Goal: Transaction & Acquisition: Purchase product/service

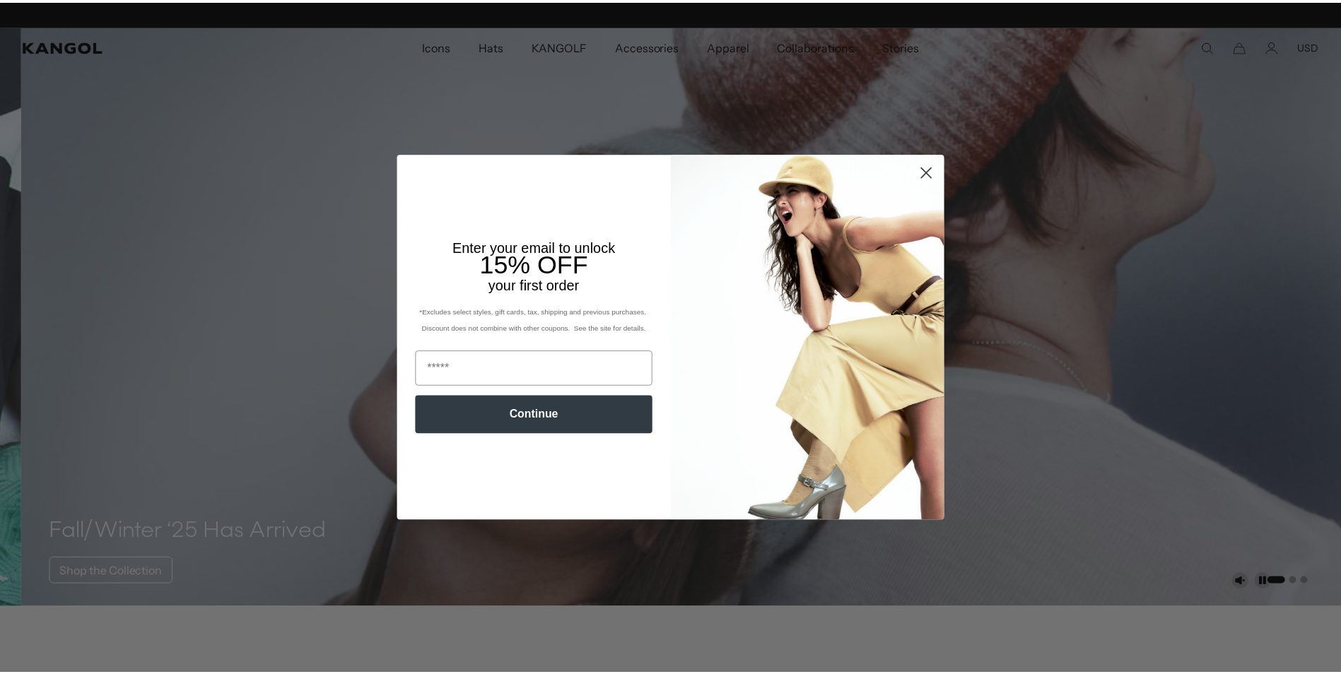
scroll to position [0, 291]
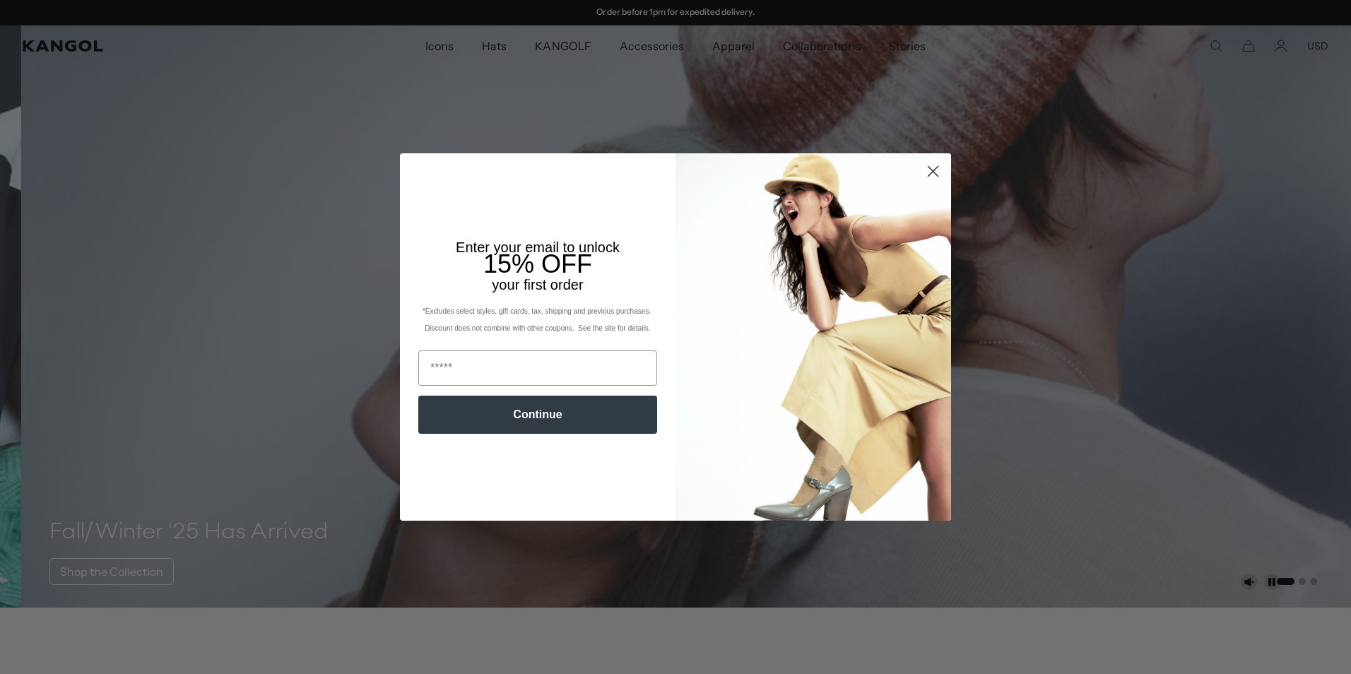
click at [927, 169] on circle "Close dialog" at bounding box center [933, 171] width 23 height 23
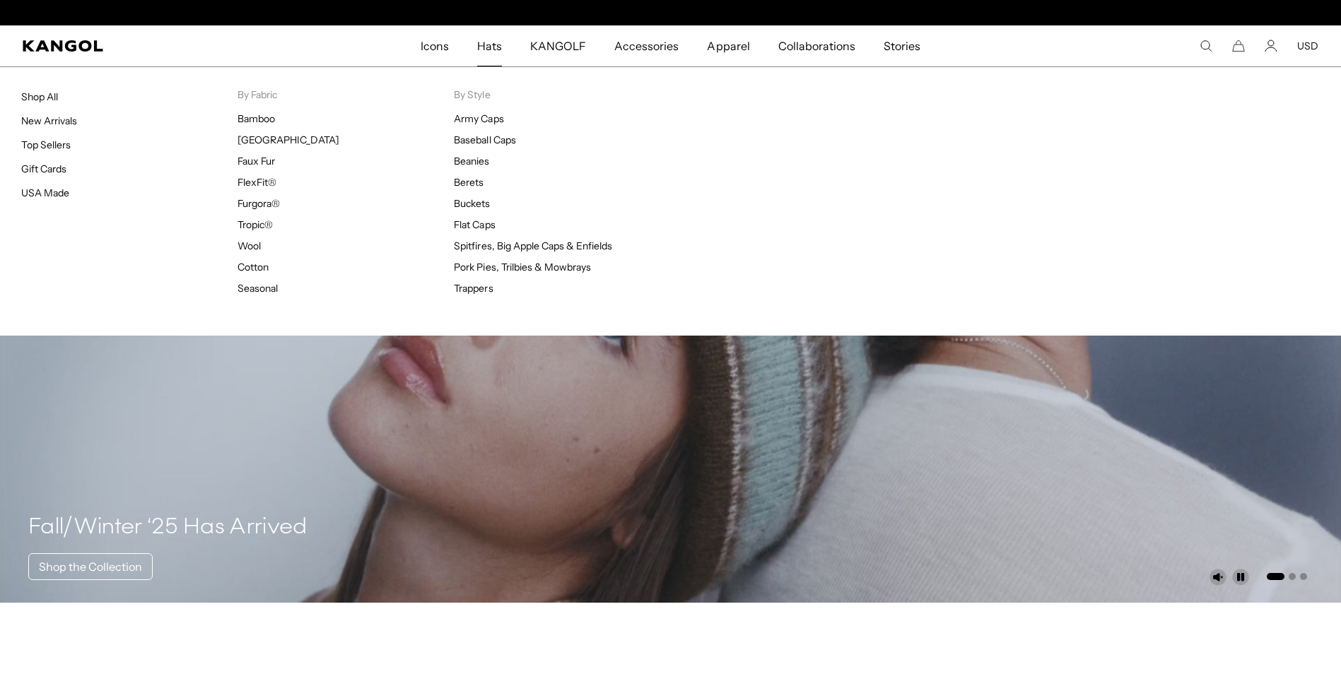
scroll to position [0, 0]
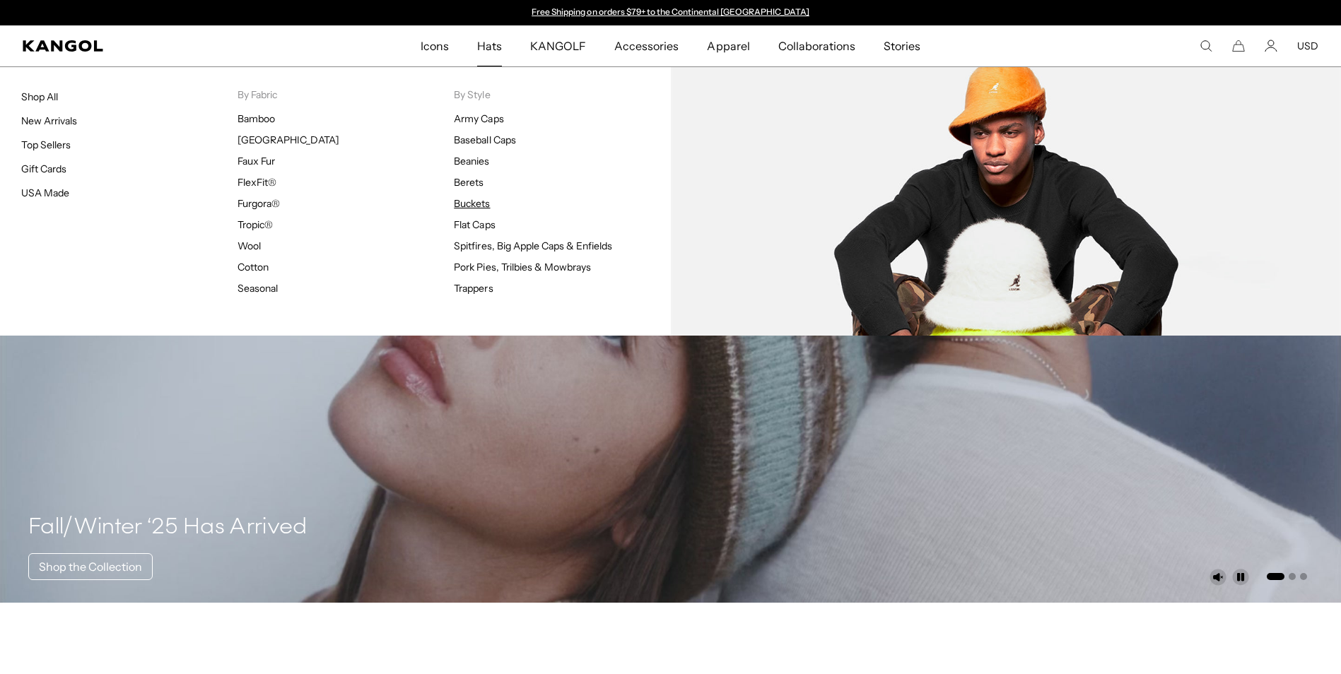
click at [474, 201] on link "Buckets" at bounding box center [472, 203] width 36 height 13
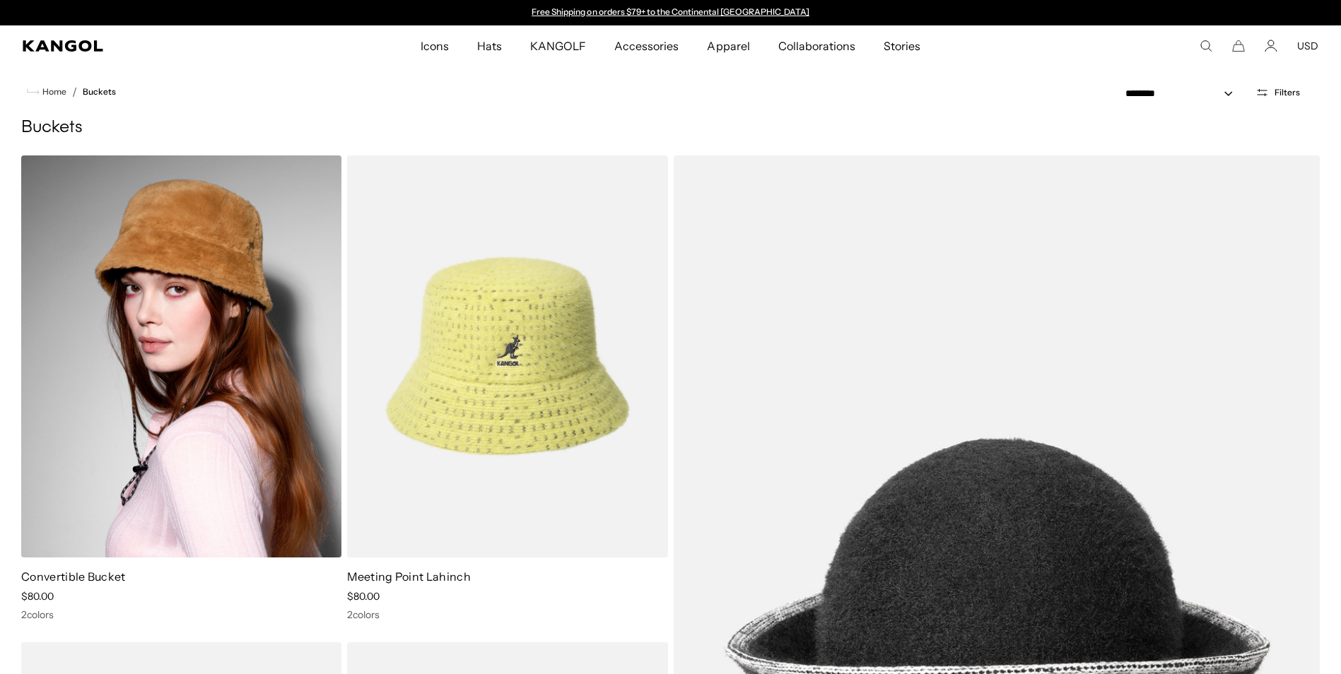
click at [196, 413] on img at bounding box center [181, 357] width 320 height 402
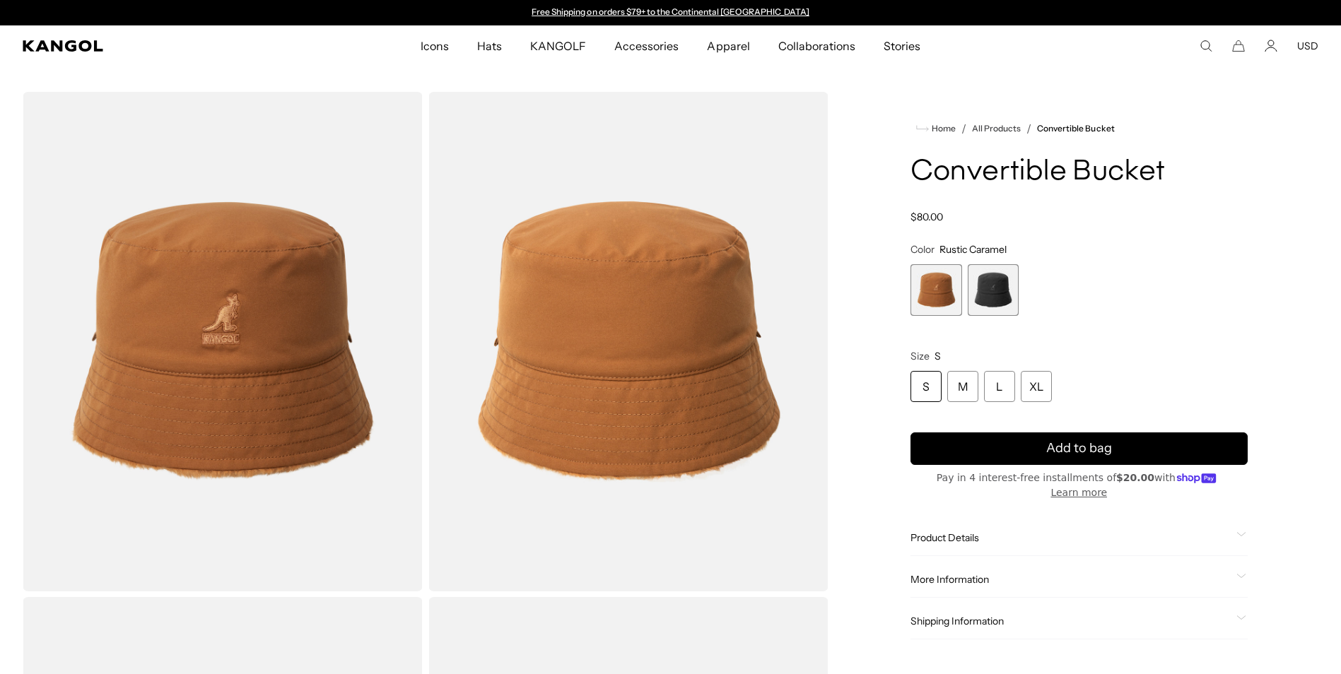
click at [1004, 276] on span "2 of 2" at bounding box center [994, 290] width 52 height 52
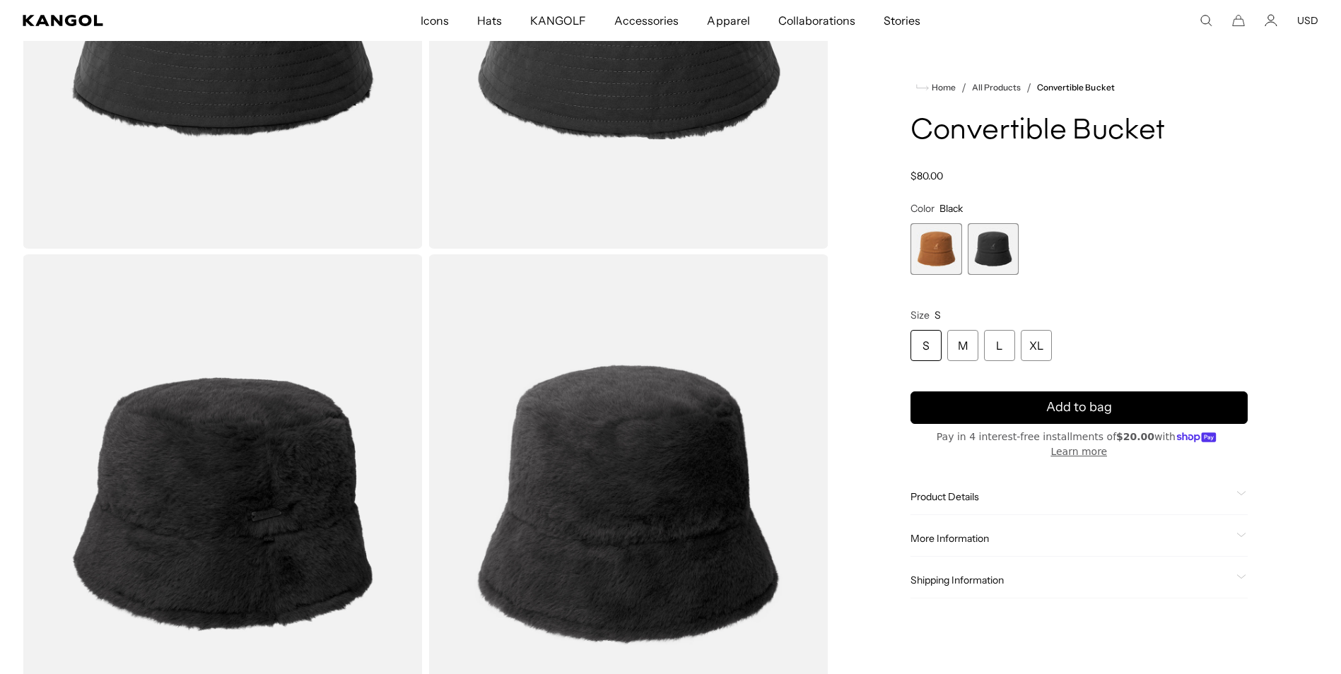
scroll to position [353, 0]
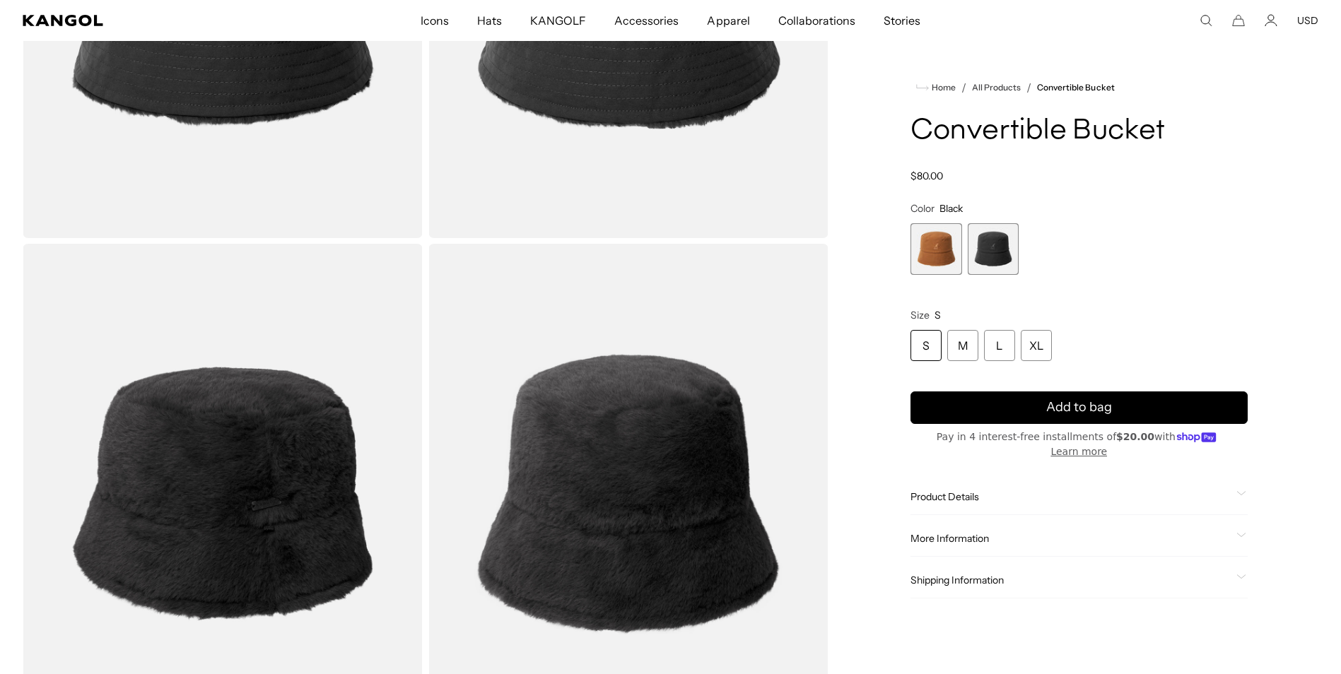
click at [1240, 533] on icon at bounding box center [1241, 535] width 10 height 5
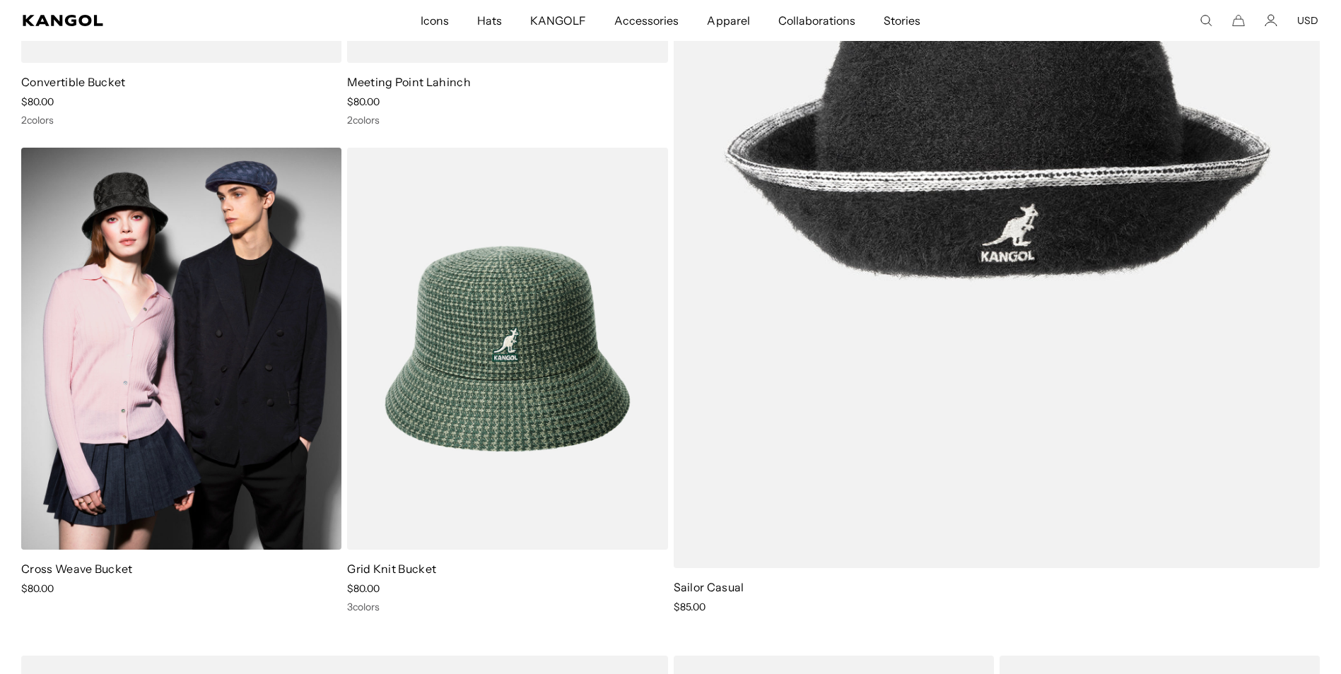
scroll to position [0, 291]
click at [185, 376] on img at bounding box center [181, 349] width 320 height 402
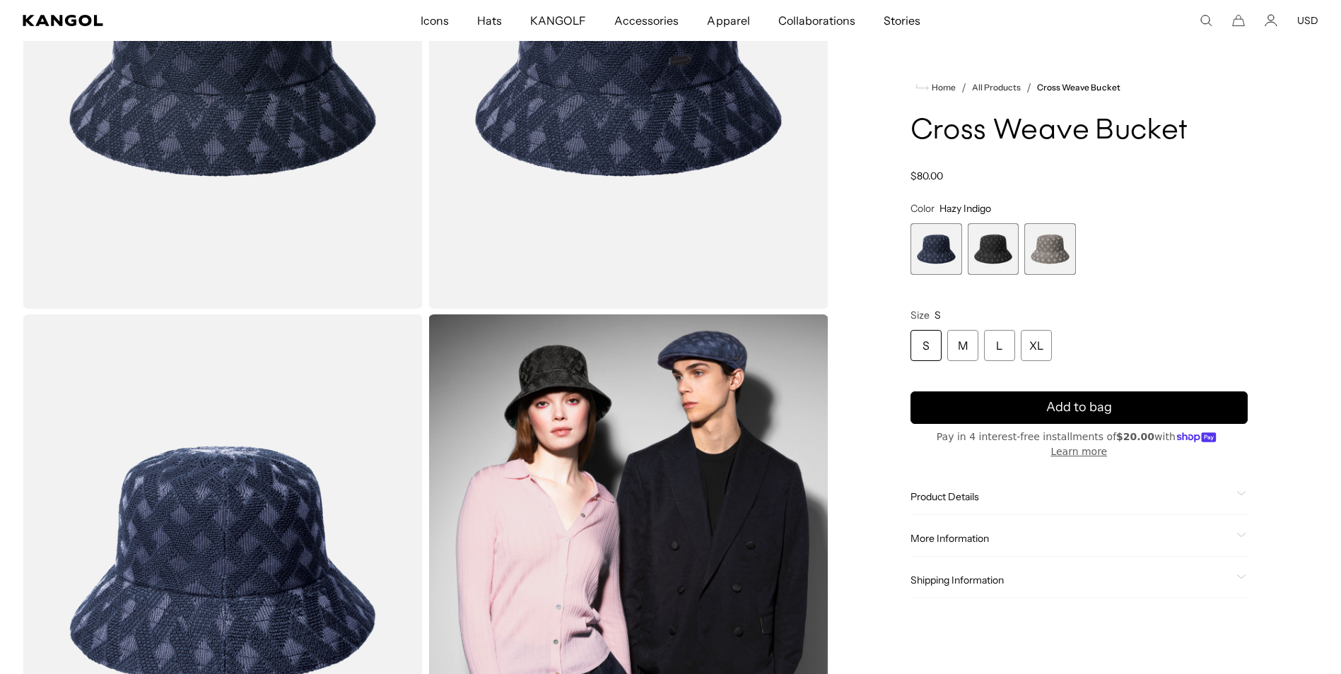
click at [1240, 491] on icon at bounding box center [1241, 493] width 10 height 5
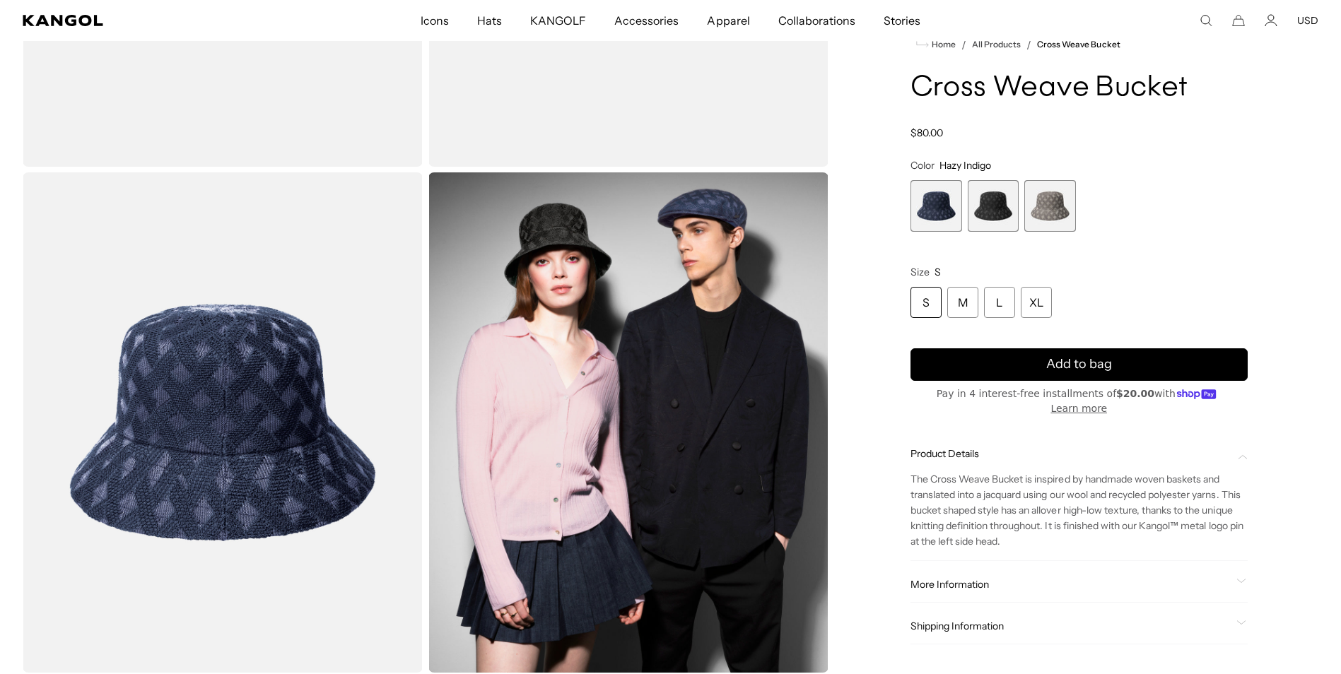
scroll to position [495, 0]
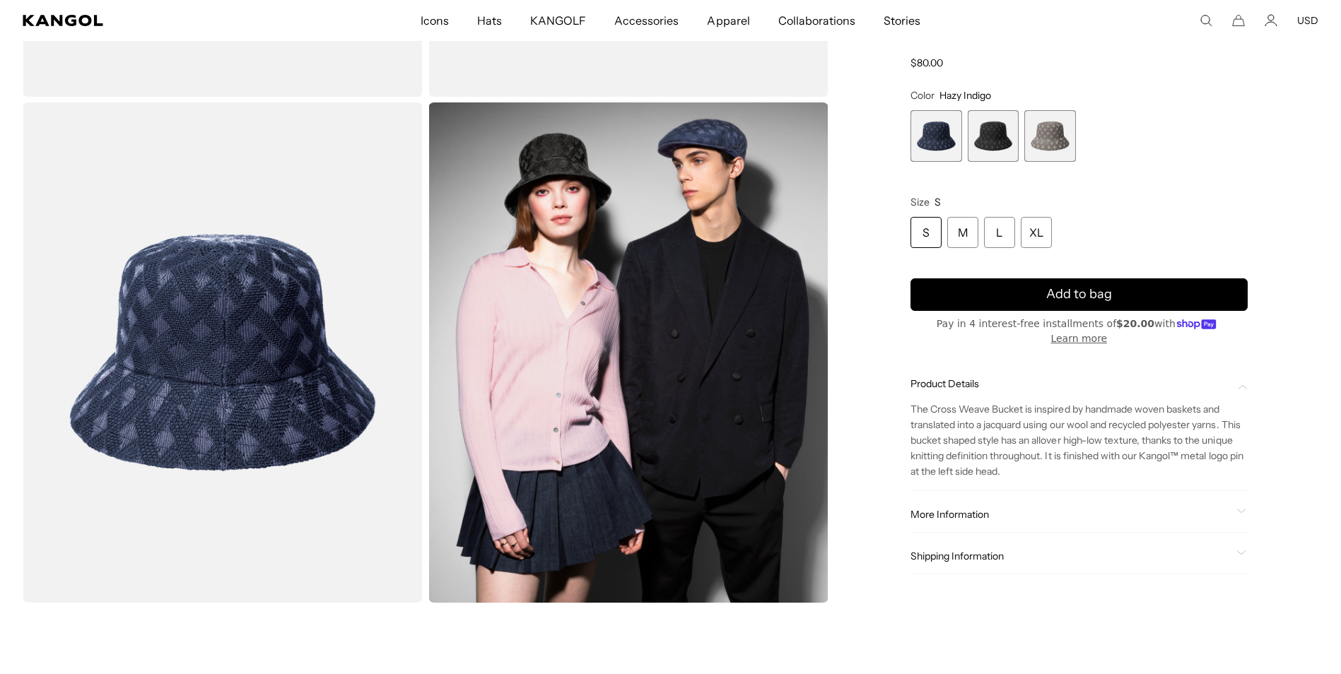
click at [1236, 511] on div "More Information" at bounding box center [1078, 514] width 337 height 13
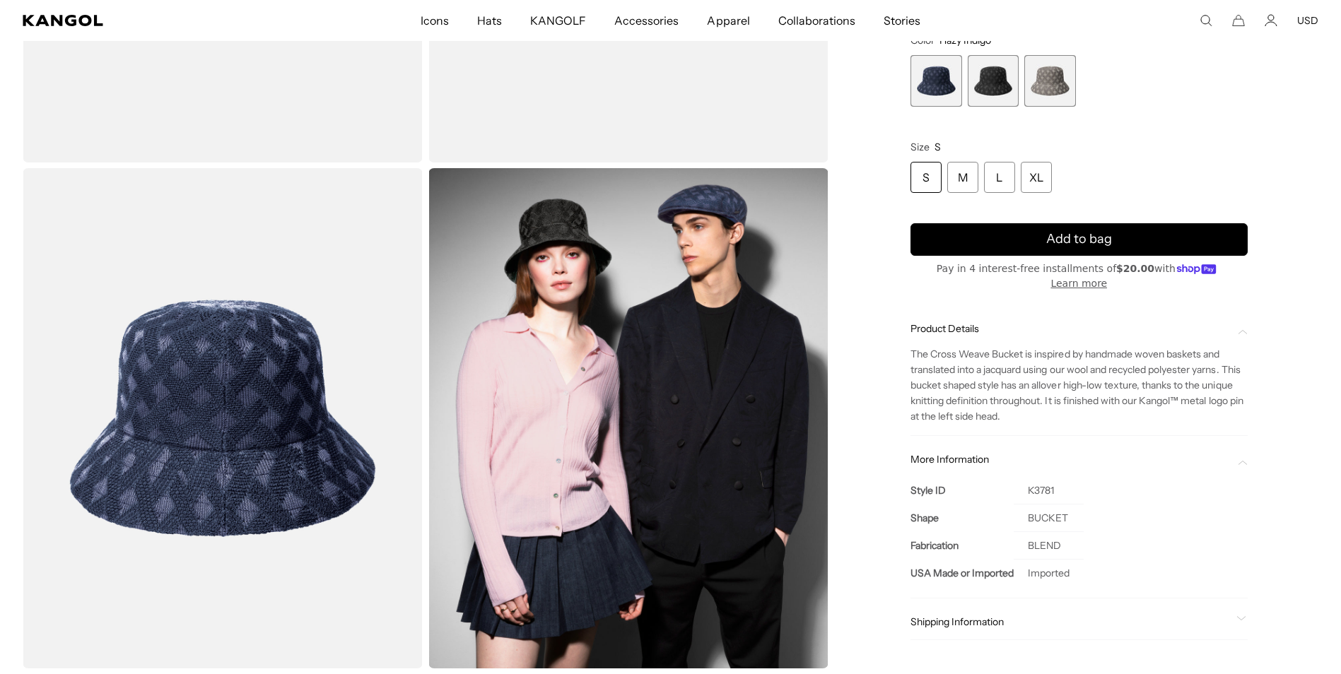
scroll to position [212, 0]
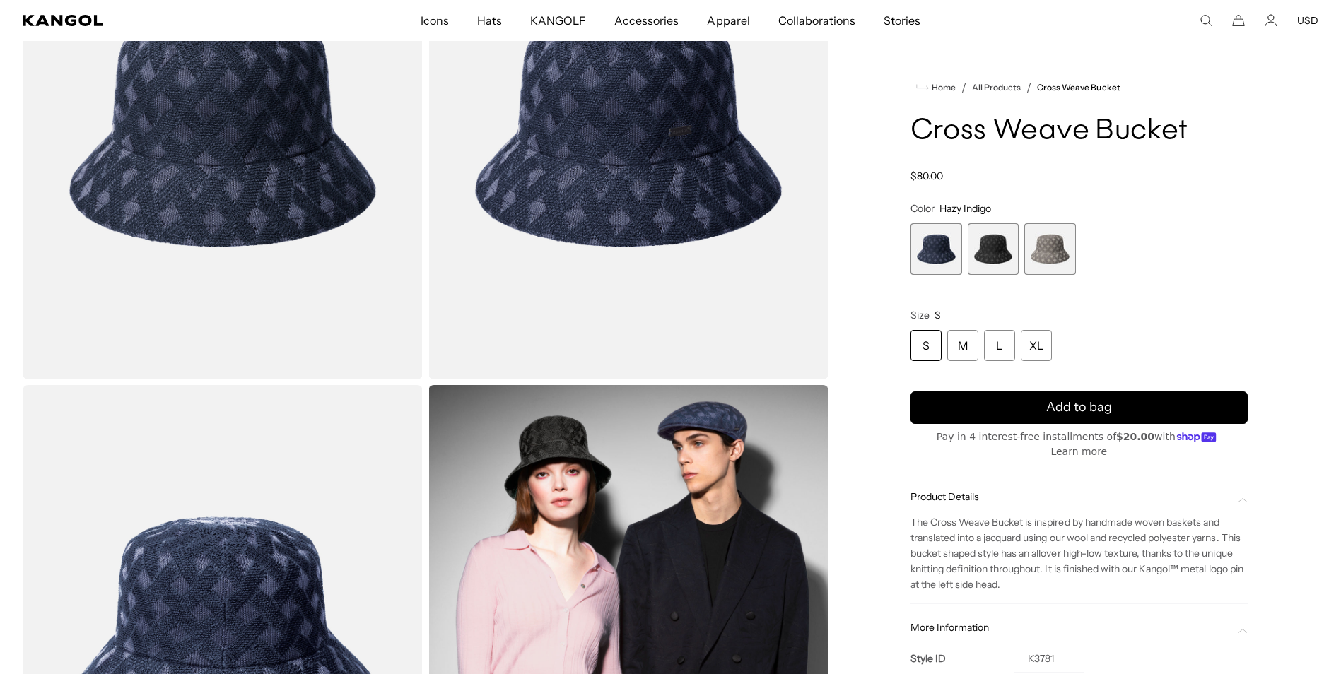
click at [1055, 251] on span "3 of 3" at bounding box center [1050, 249] width 52 height 52
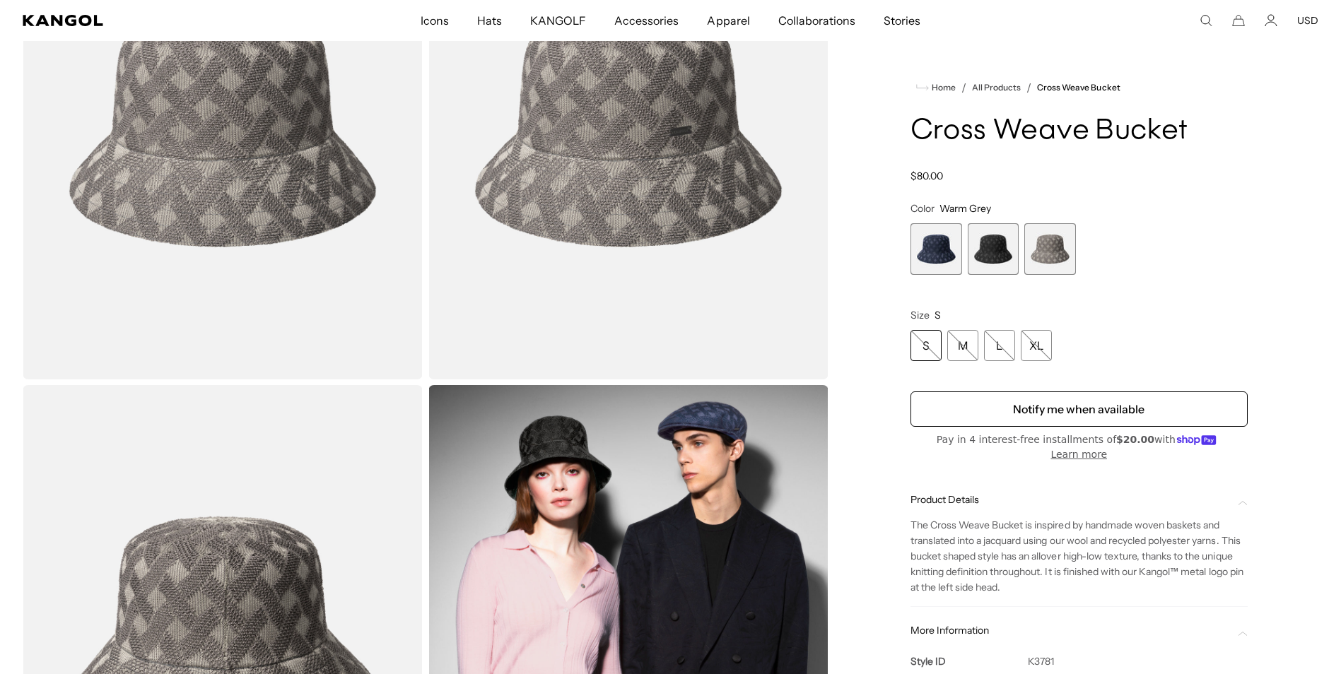
click at [1017, 246] on span "2 of 3" at bounding box center [994, 249] width 52 height 52
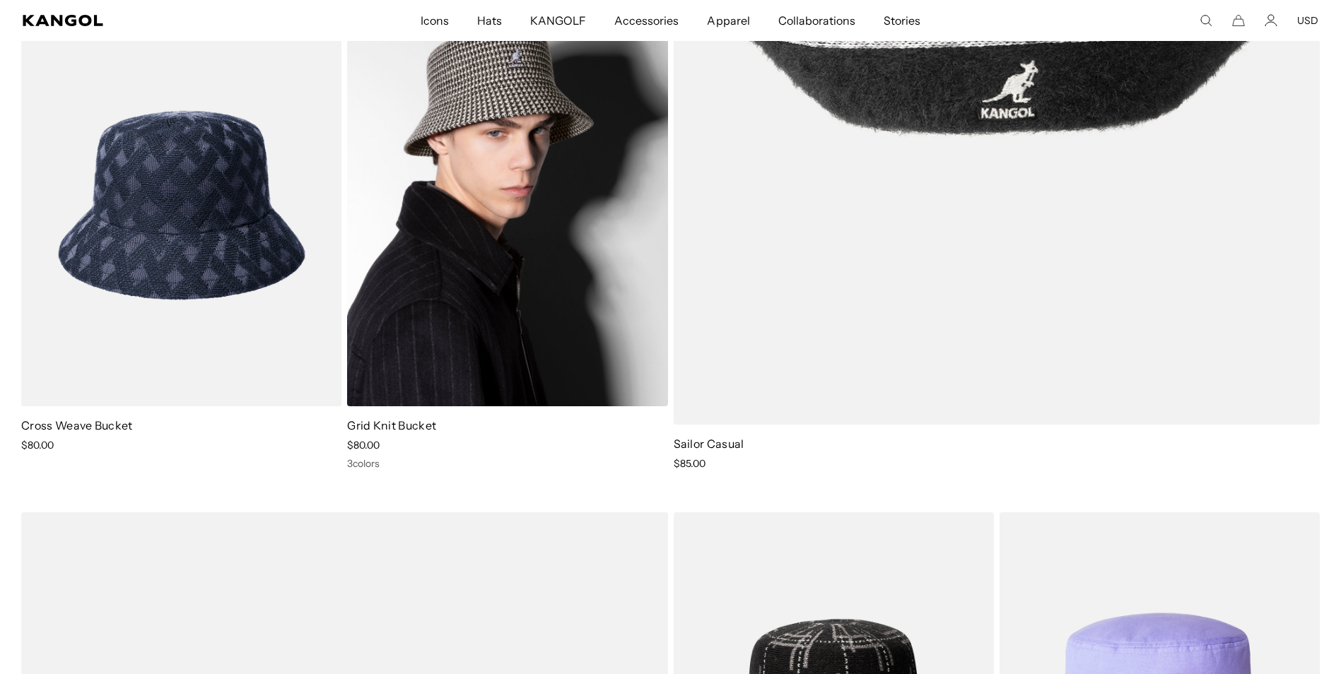
scroll to position [636, 0]
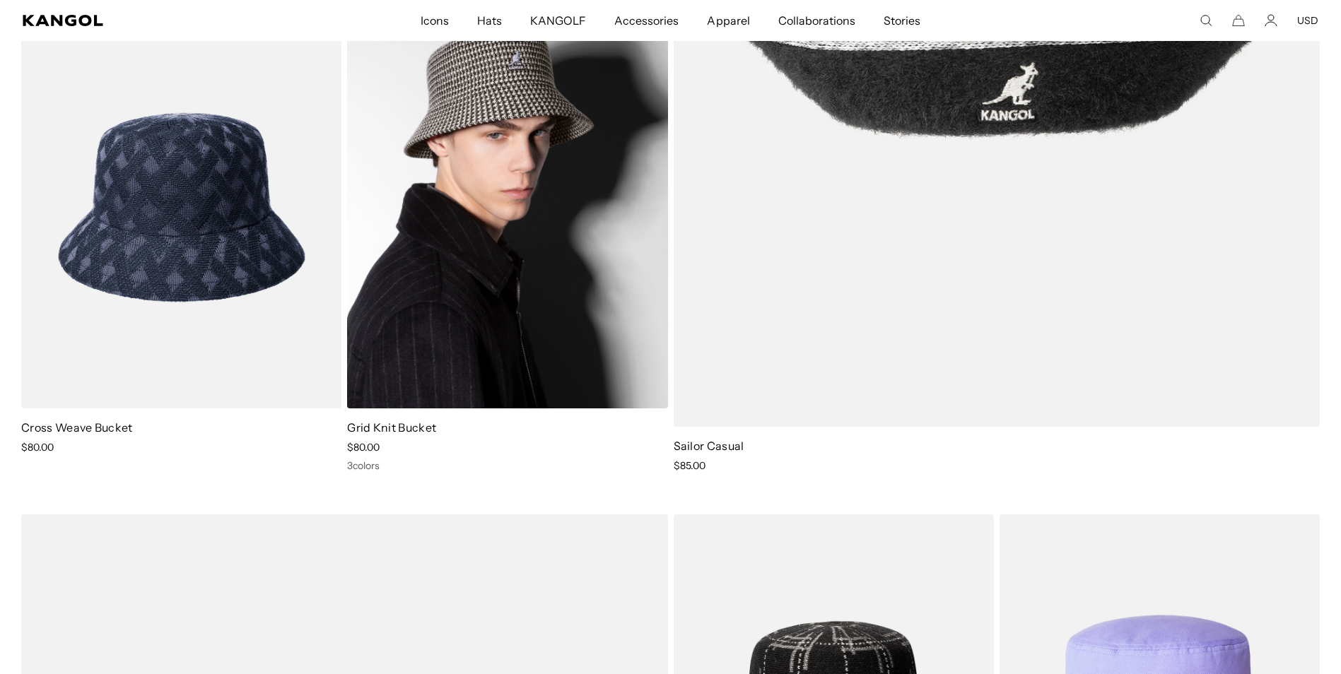
click at [506, 257] on img at bounding box center [507, 207] width 320 height 402
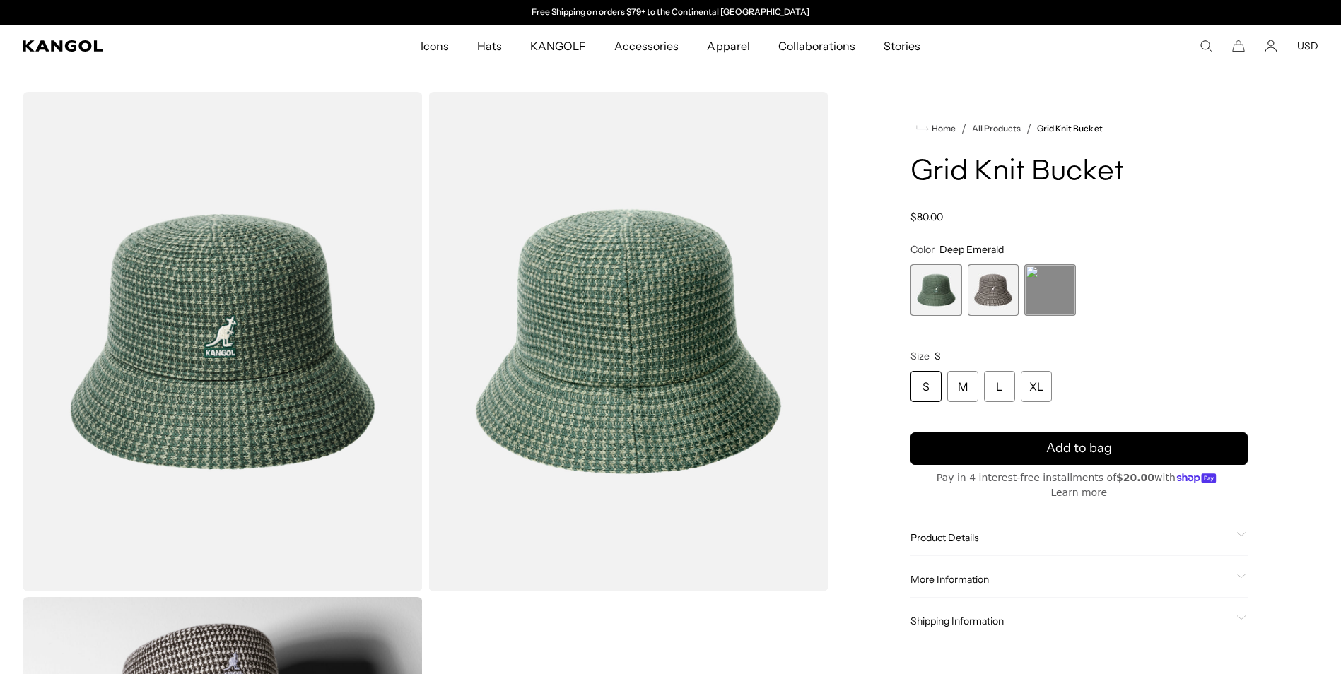
click at [999, 273] on span "2 of 3" at bounding box center [994, 290] width 52 height 52
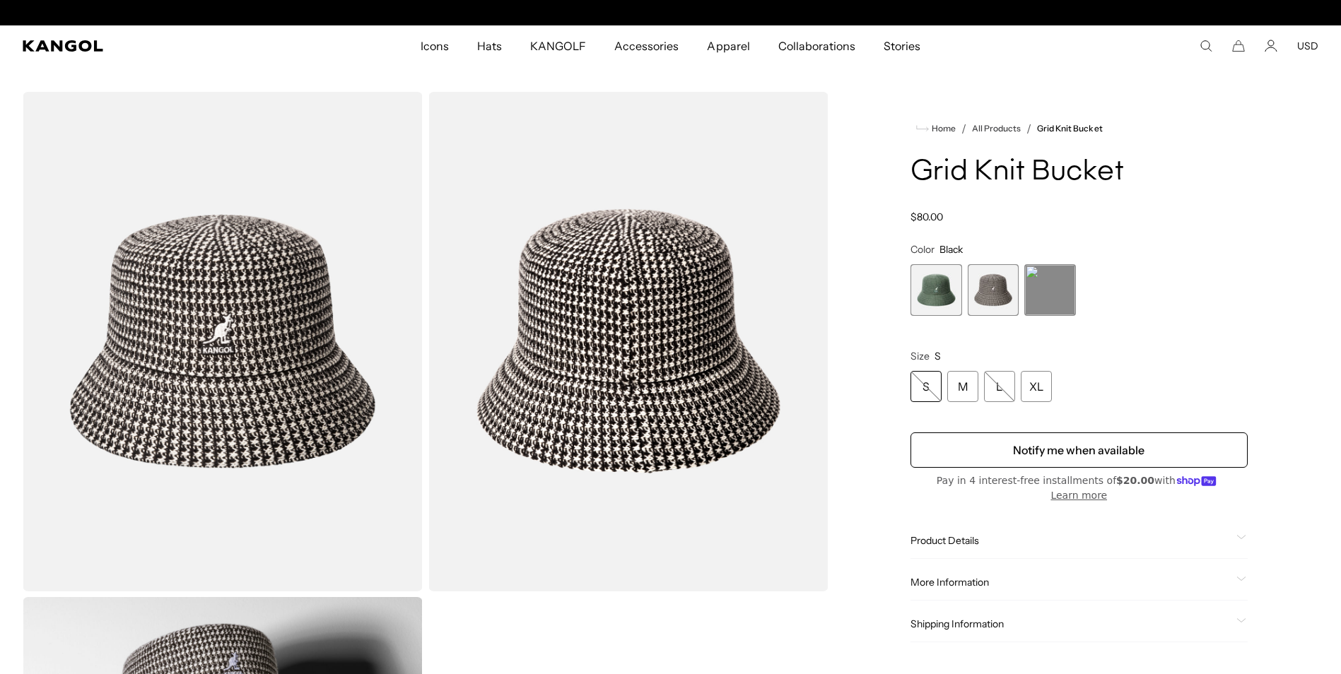
scroll to position [0, 291]
click at [1046, 278] on span "3 of 3" at bounding box center [1050, 290] width 52 height 52
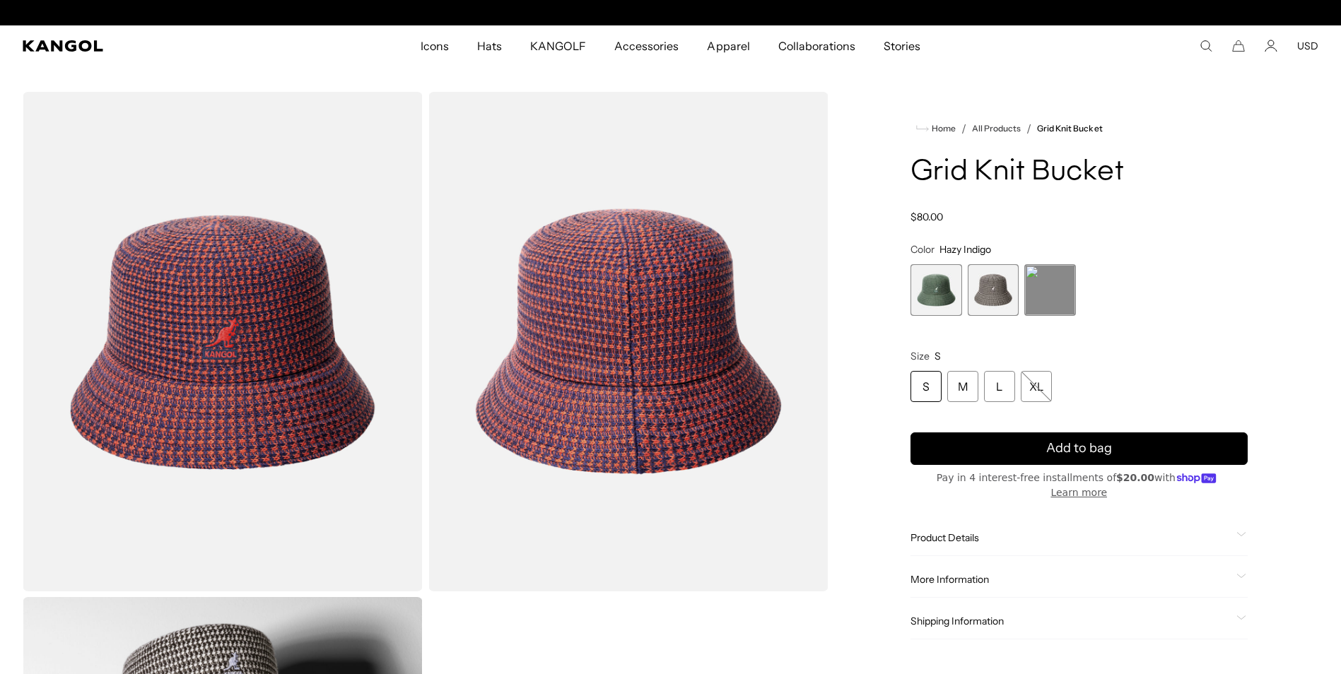
click at [949, 282] on span "1 of 3" at bounding box center [936, 290] width 52 height 52
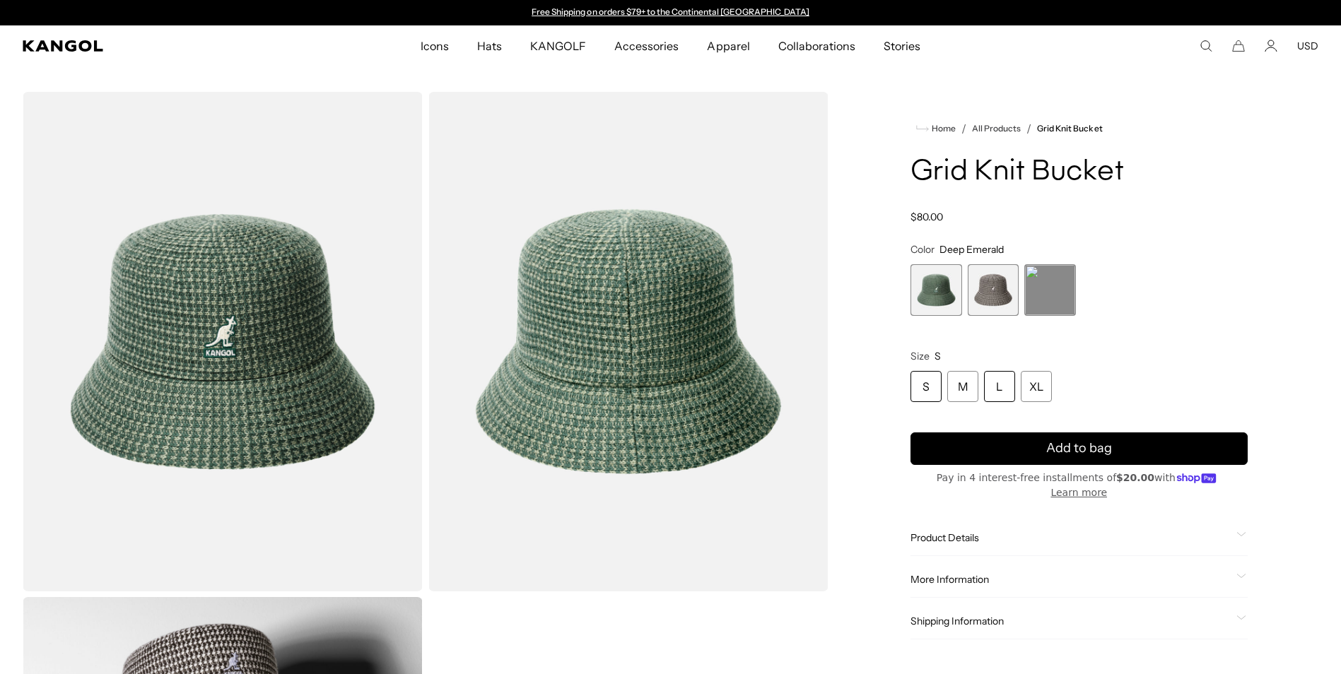
click at [1004, 385] on div "L" at bounding box center [999, 386] width 31 height 31
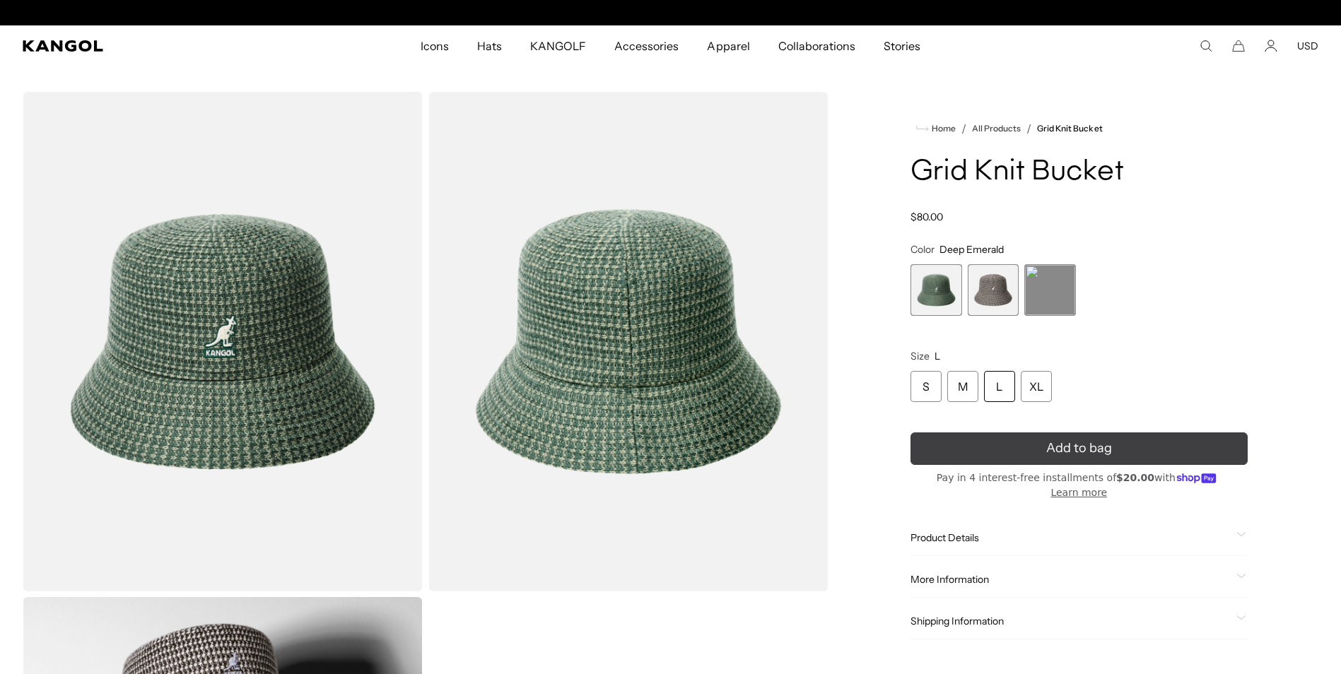
click at [1020, 440] on button "Add to bag" at bounding box center [1078, 449] width 337 height 33
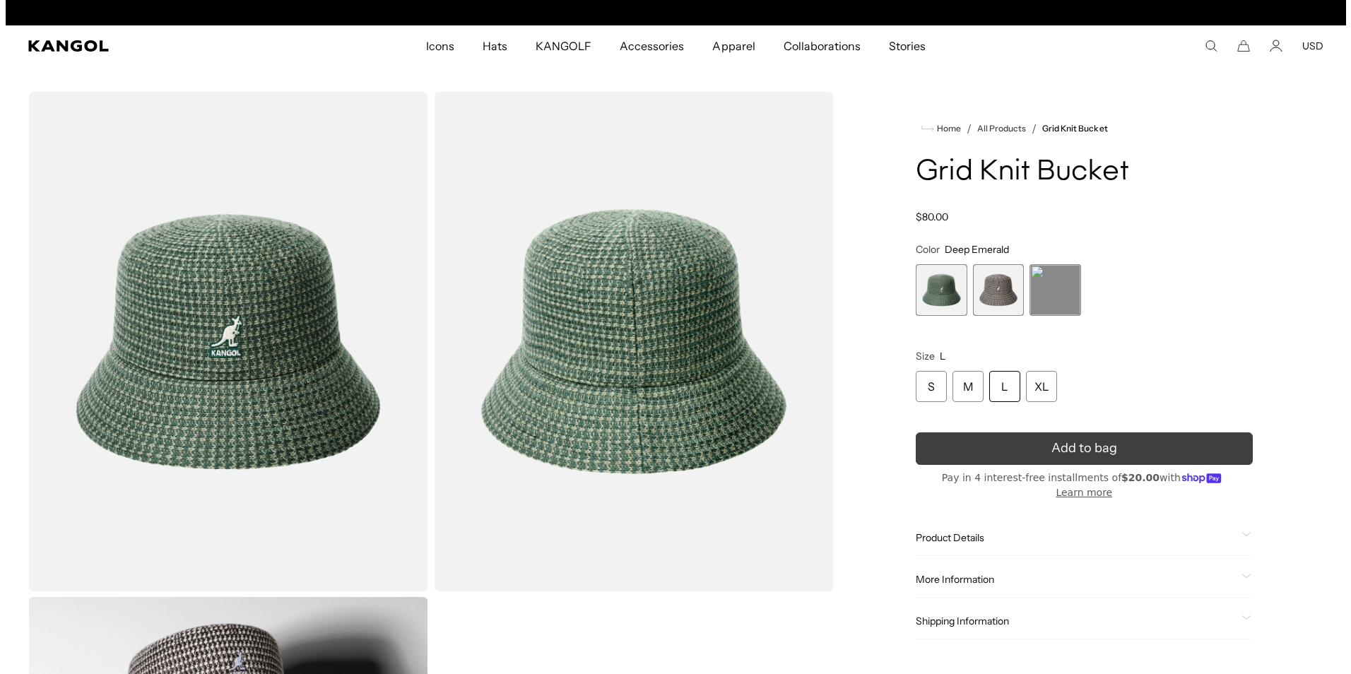
scroll to position [0, 291]
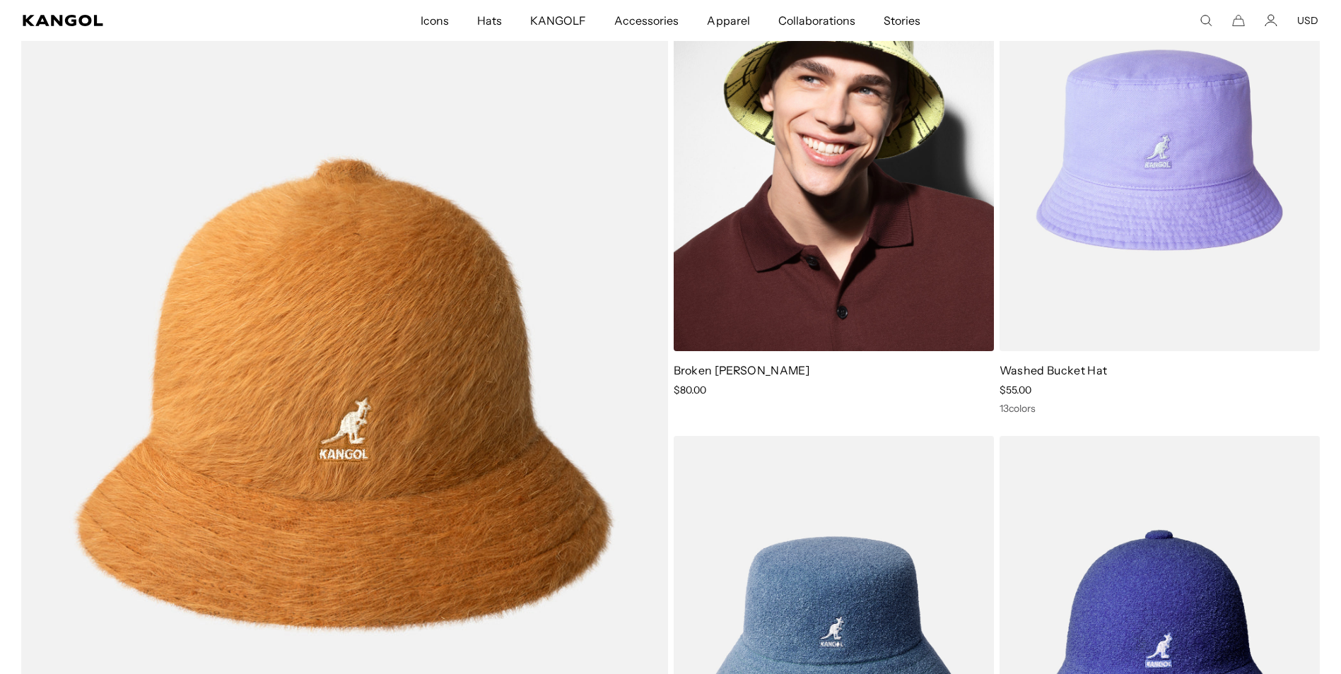
scroll to position [0, 291]
click at [758, 203] on img at bounding box center [834, 150] width 320 height 402
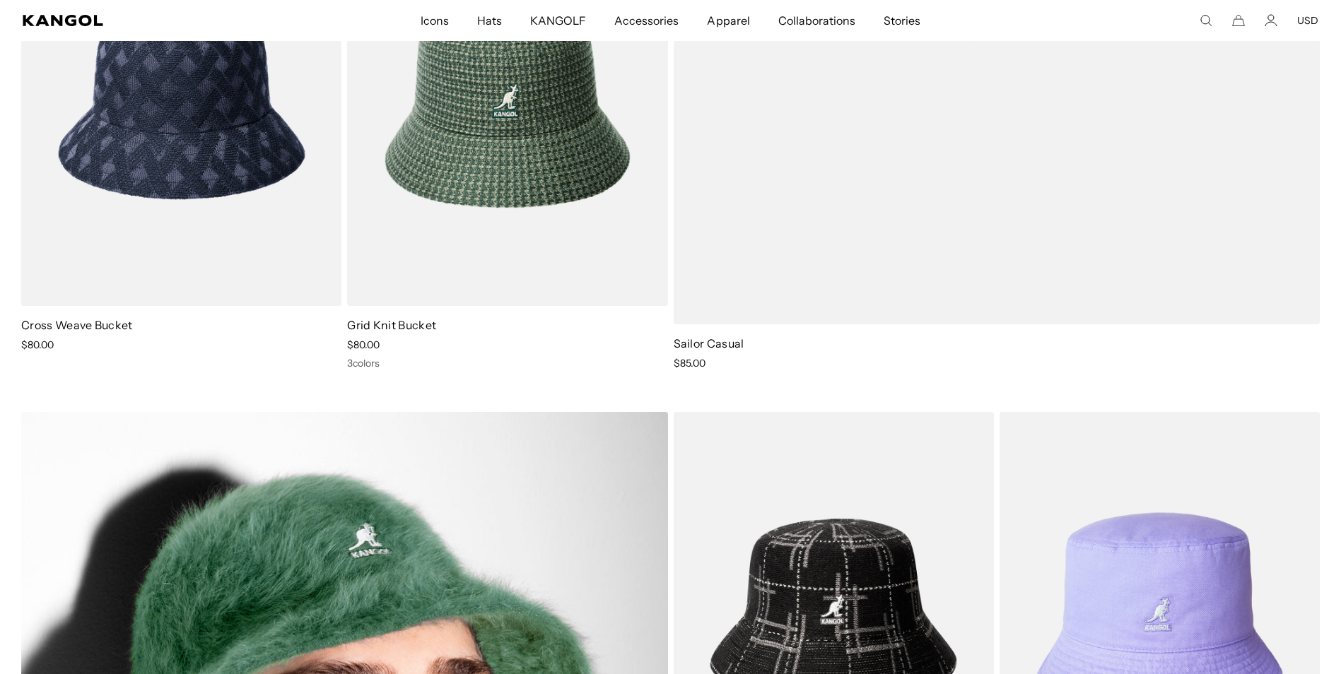
scroll to position [1060, 0]
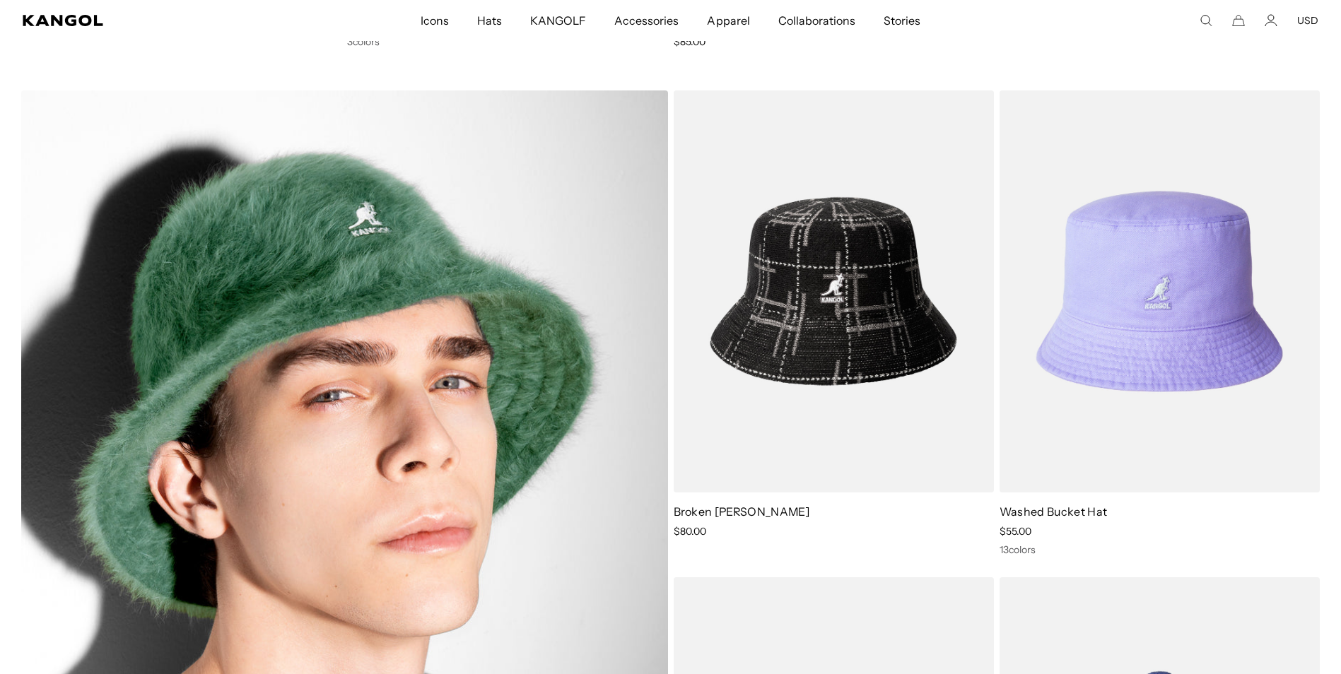
click at [416, 260] on img at bounding box center [344, 534] width 647 height 889
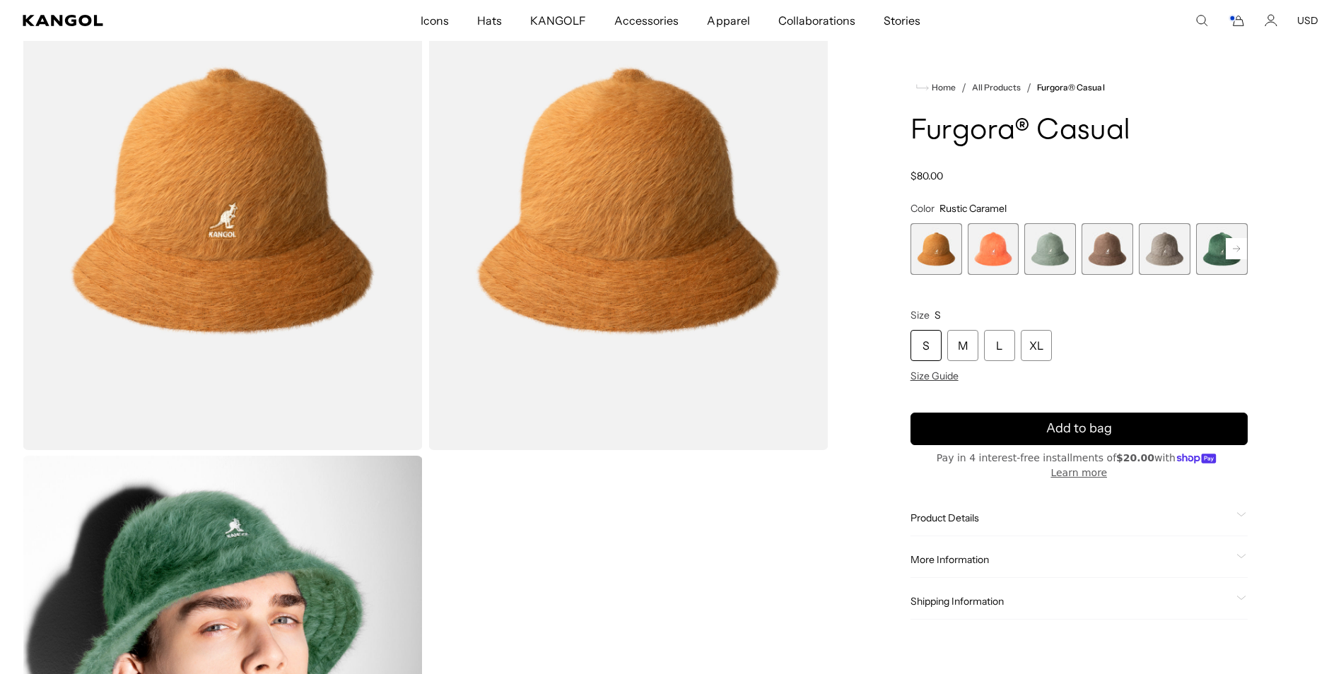
scroll to position [0, 291]
click at [1117, 242] on span "4 of 12" at bounding box center [1107, 249] width 52 height 52
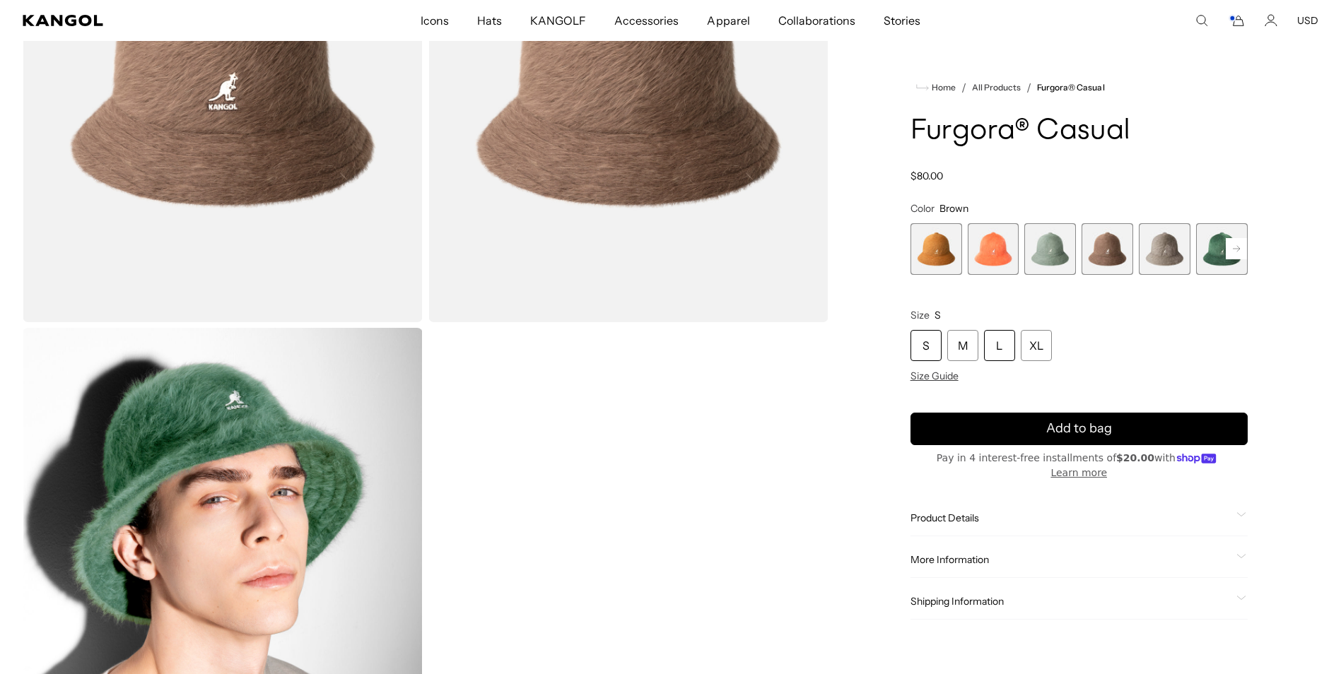
scroll to position [353, 0]
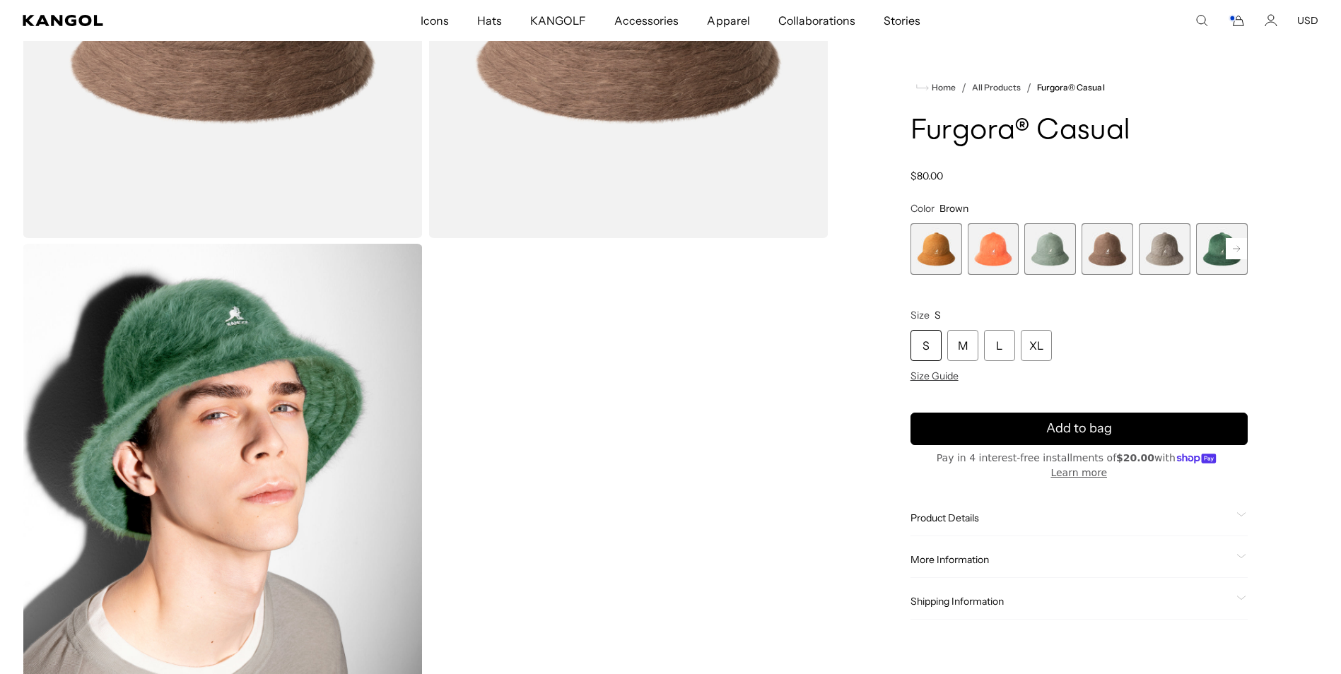
click at [1240, 500] on div "Product Details The furry Furgora Casual combines our iconic Furgorafabric and …" at bounding box center [1078, 518] width 337 height 36
click at [1239, 512] on icon at bounding box center [1241, 514] width 8 height 4
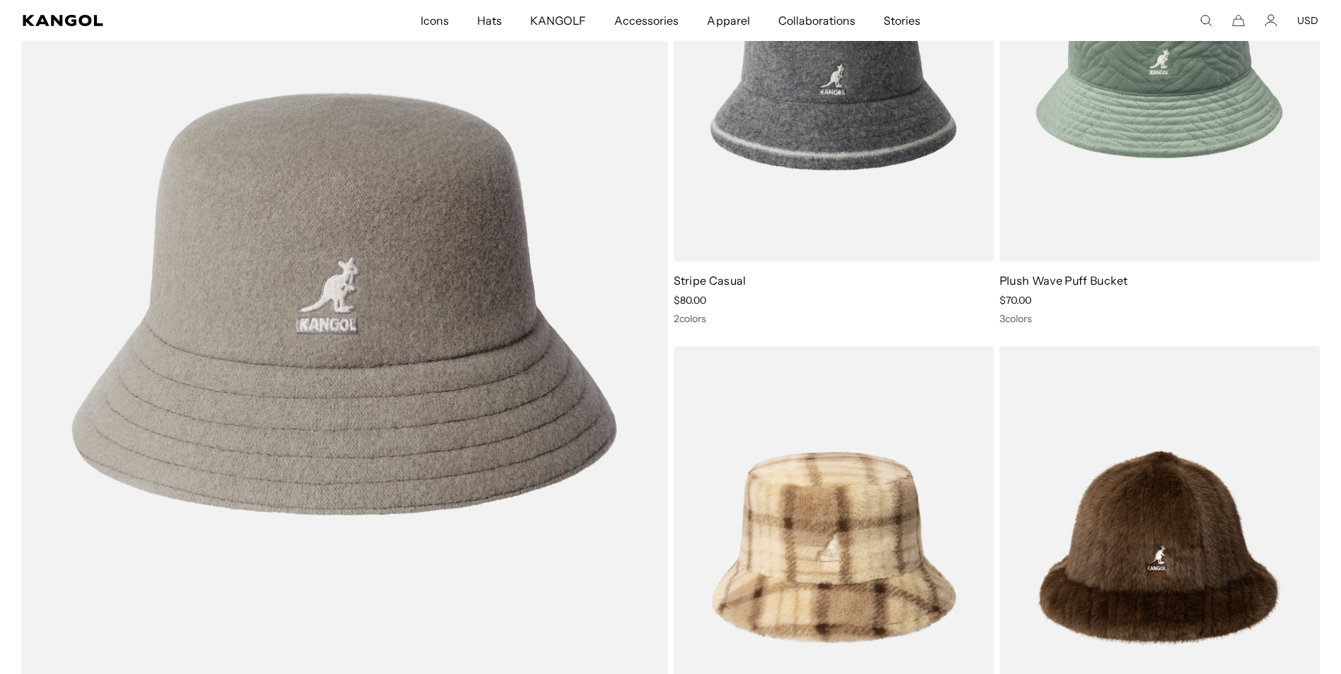
scroll to position [3251, 0]
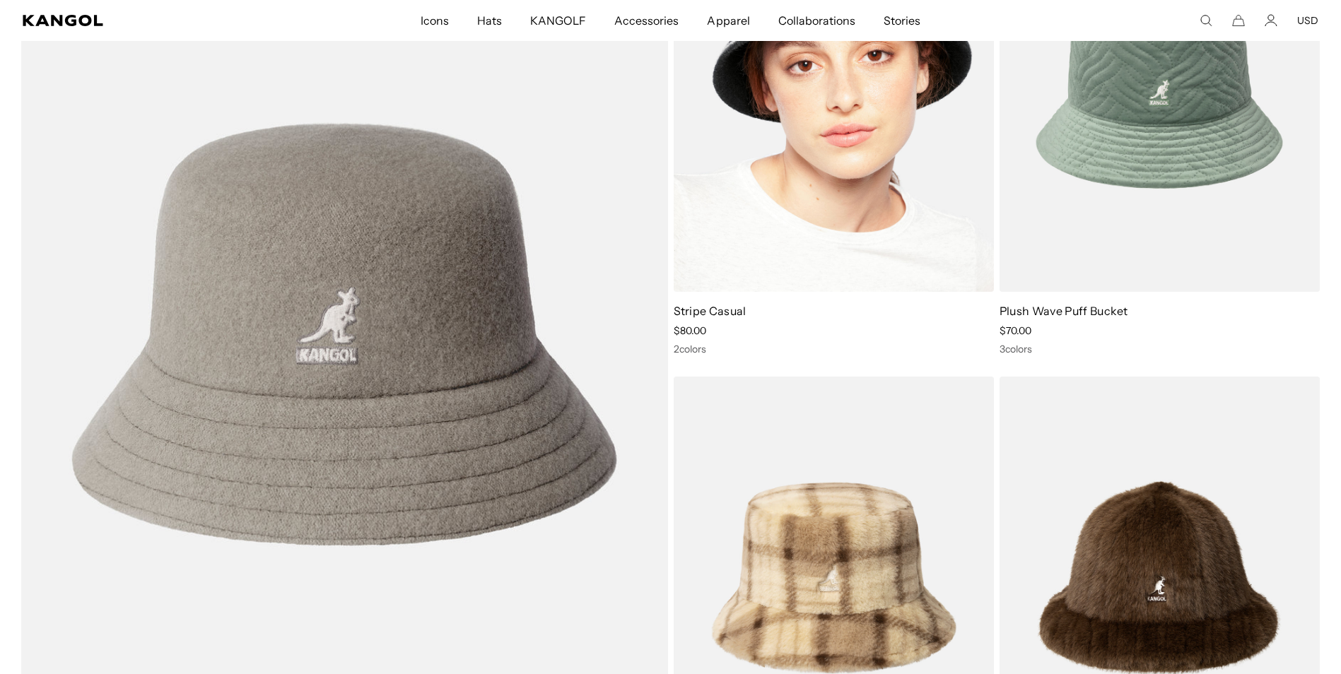
click at [855, 216] on img at bounding box center [834, 91] width 320 height 402
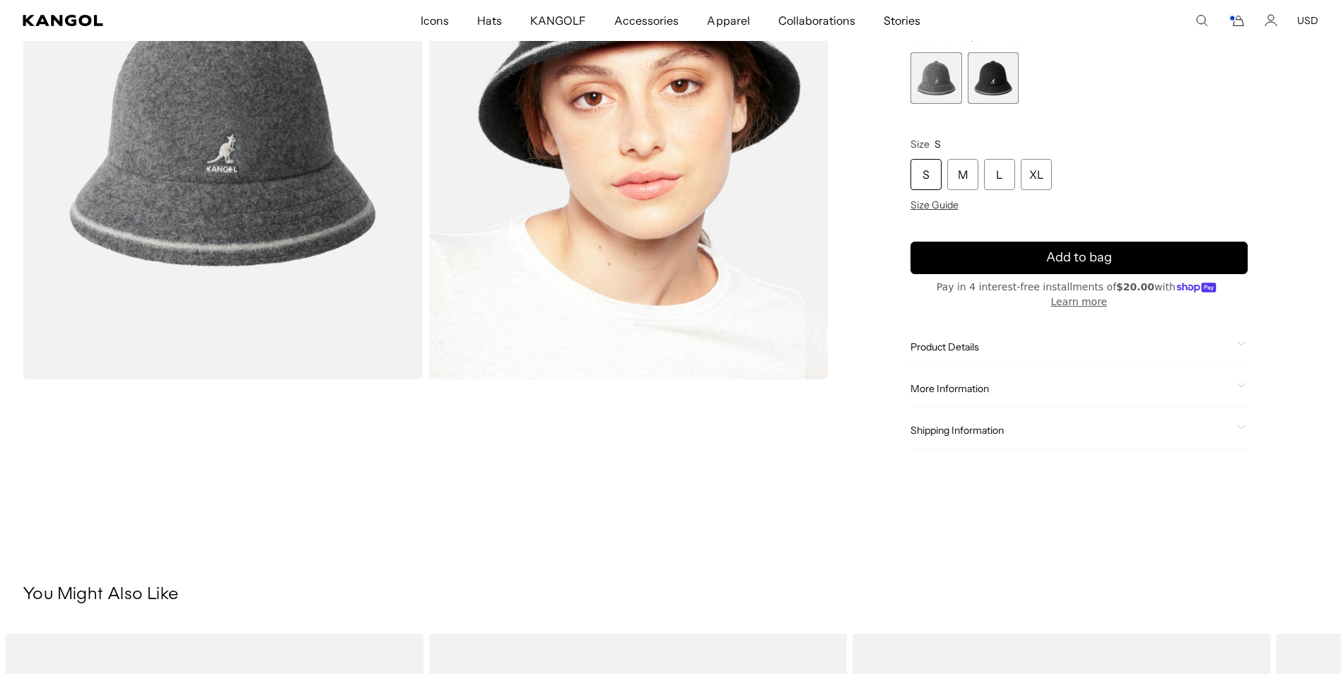
click at [1231, 341] on div "Product Details" at bounding box center [1078, 347] width 337 height 13
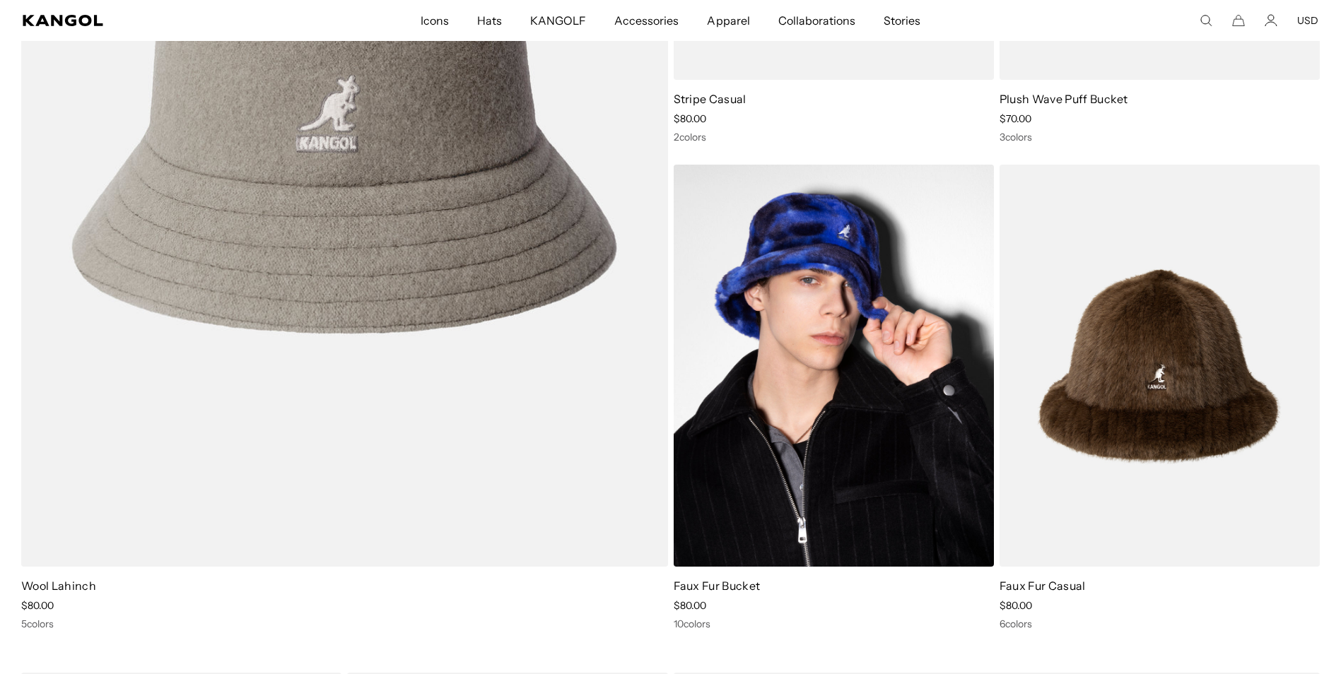
scroll to position [3534, 0]
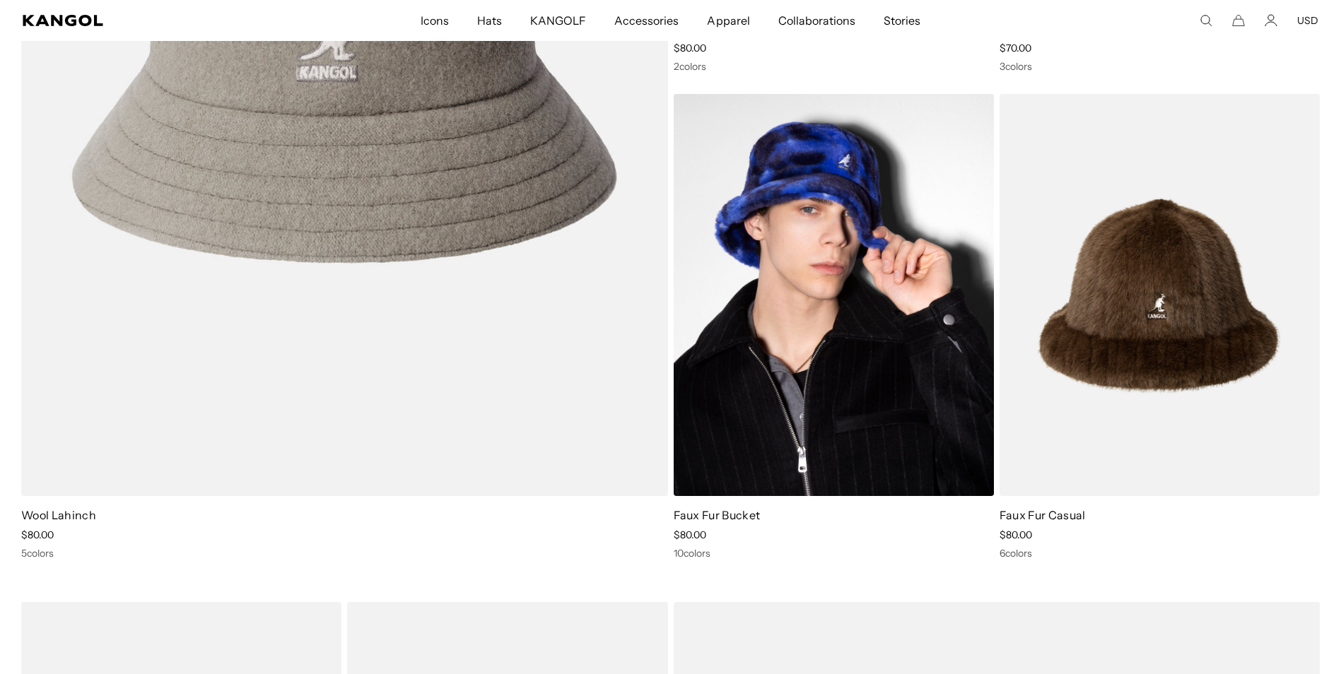
click at [860, 366] on img at bounding box center [834, 295] width 320 height 402
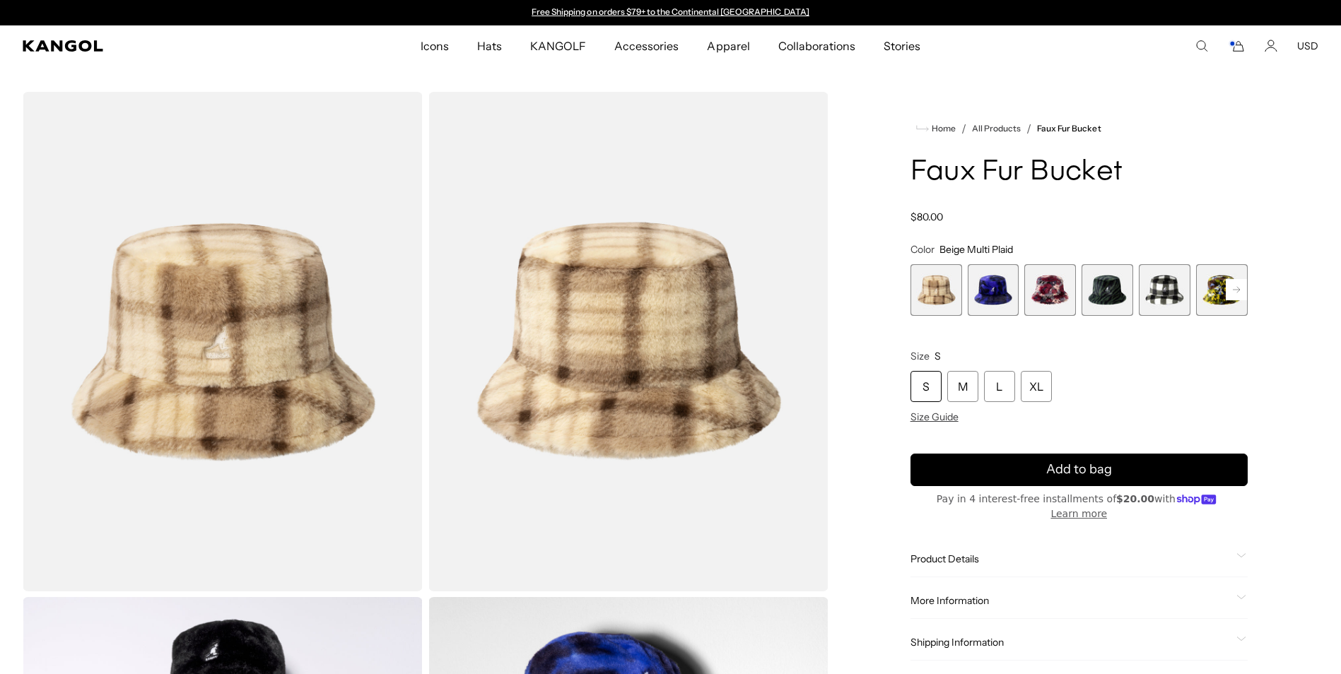
click at [1103, 287] on span "4 of 12" at bounding box center [1107, 290] width 52 height 52
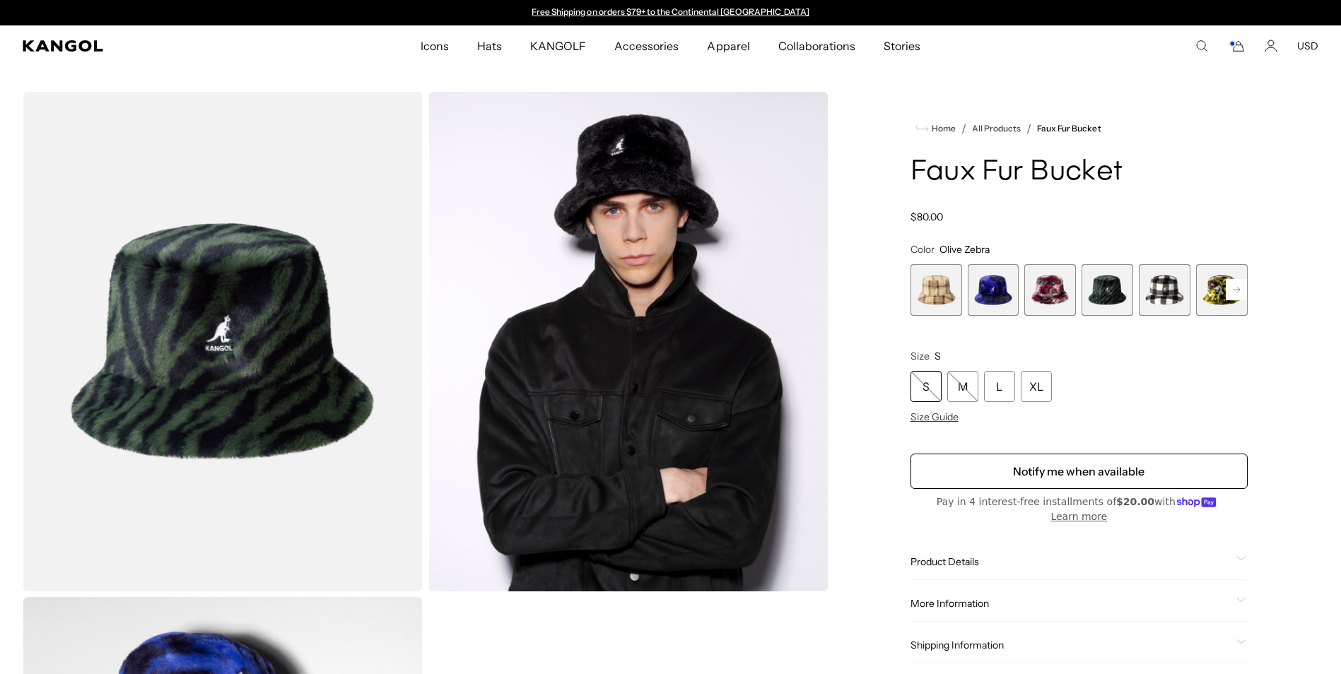
click at [1230, 283] on rect at bounding box center [1236, 289] width 21 height 21
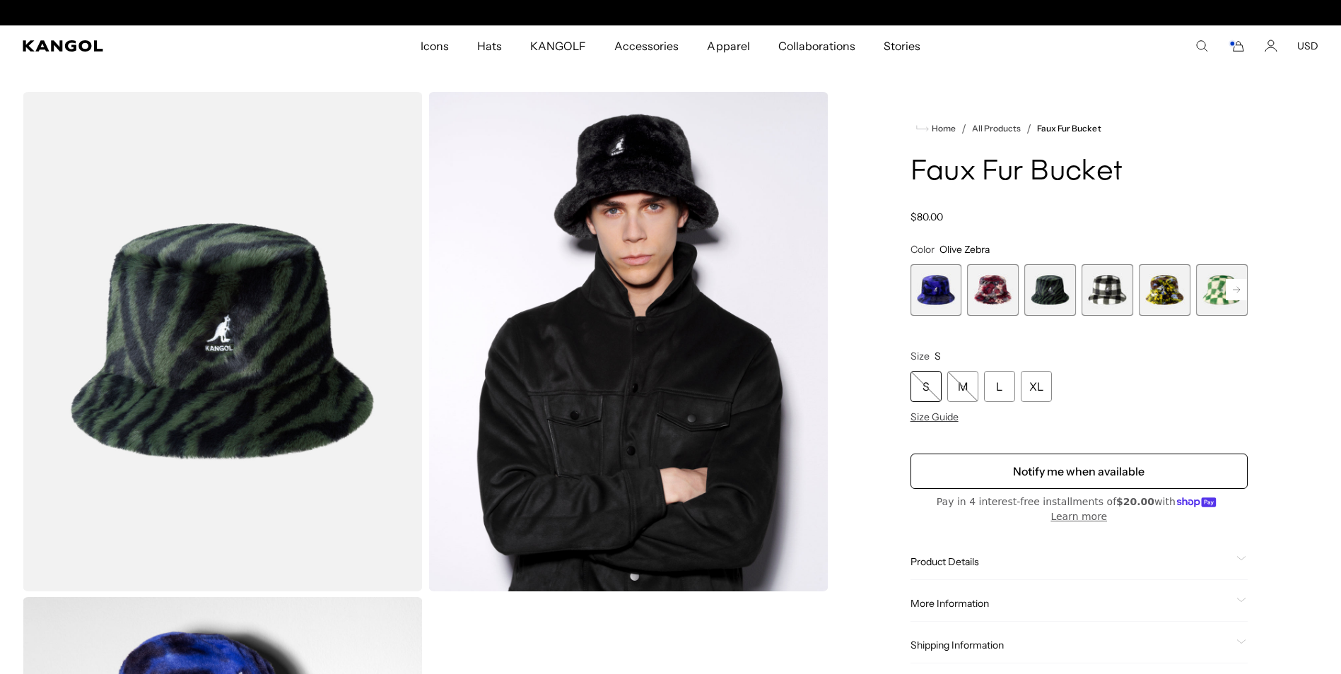
scroll to position [0, 291]
click at [1102, 293] on span "5 of 12" at bounding box center [1107, 290] width 52 height 52
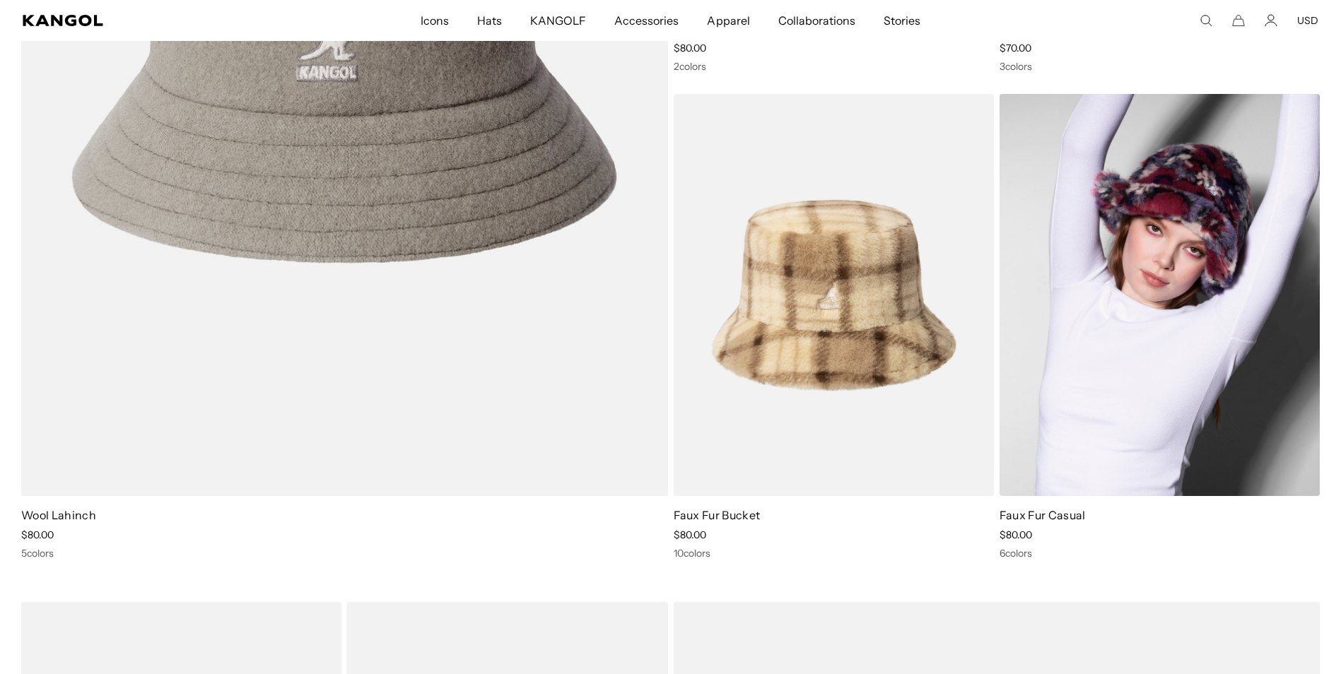
scroll to position [0, 291]
click at [1130, 319] on img at bounding box center [1159, 295] width 320 height 402
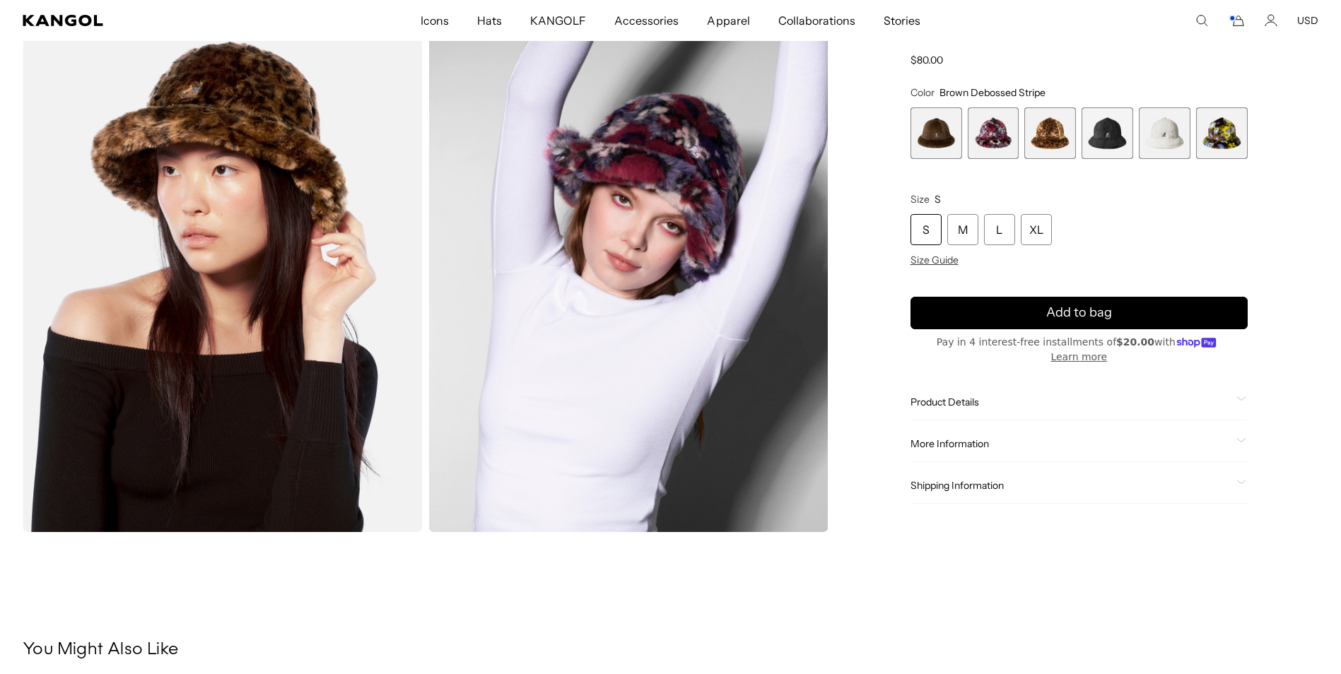
click at [1250, 402] on div "Home / All Products / Faux Fur Casual Faux Fur Casual Regular price $80.00 Regu…" at bounding box center [1079, 29] width 479 height 1006
click at [1244, 398] on icon at bounding box center [1241, 399] width 8 height 4
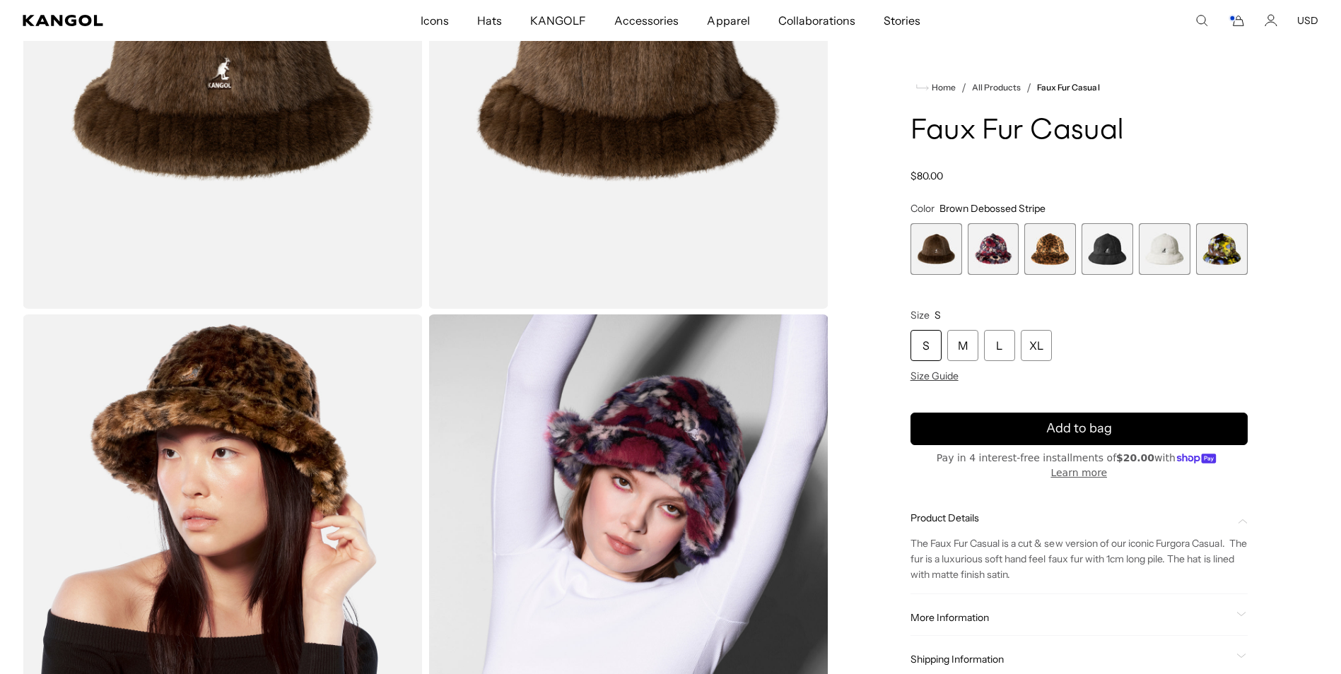
scroll to position [0, 291]
click at [934, 252] on span "1 of 6" at bounding box center [936, 249] width 52 height 52
click at [1205, 251] on span "6 of 6" at bounding box center [1222, 249] width 52 height 52
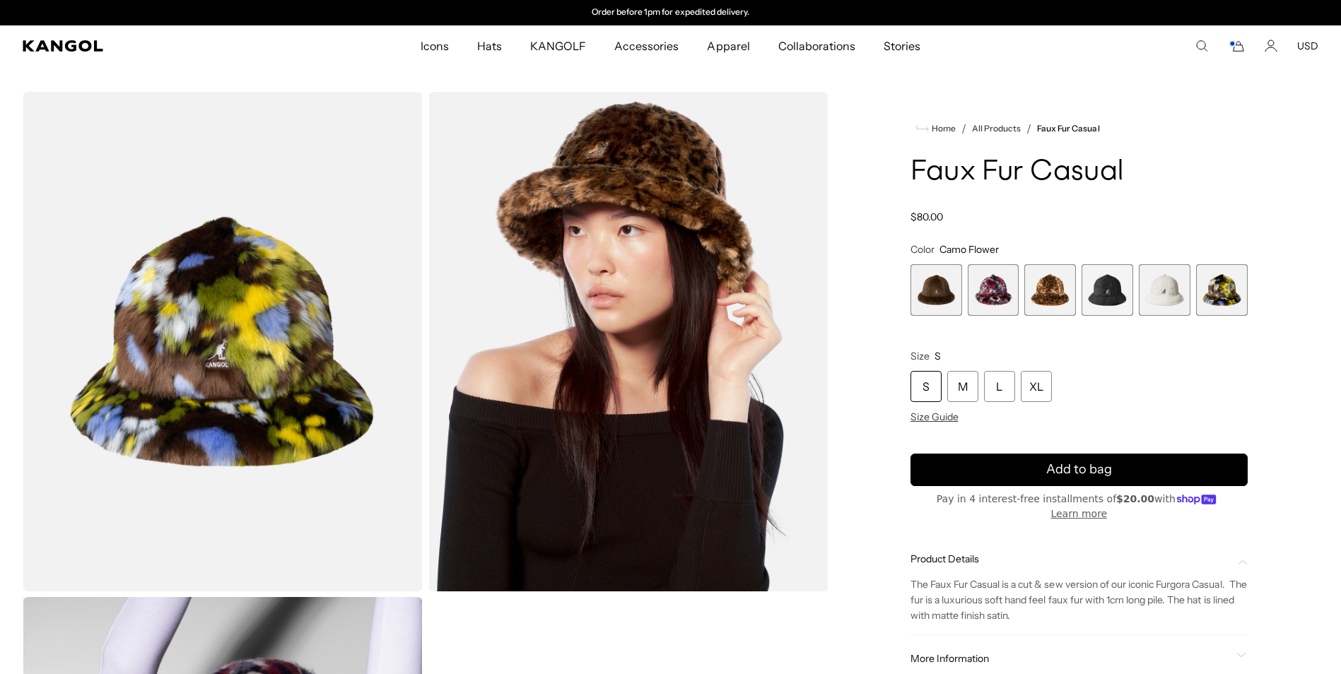
click at [1161, 295] on span "5 of 6" at bounding box center [1165, 290] width 52 height 52
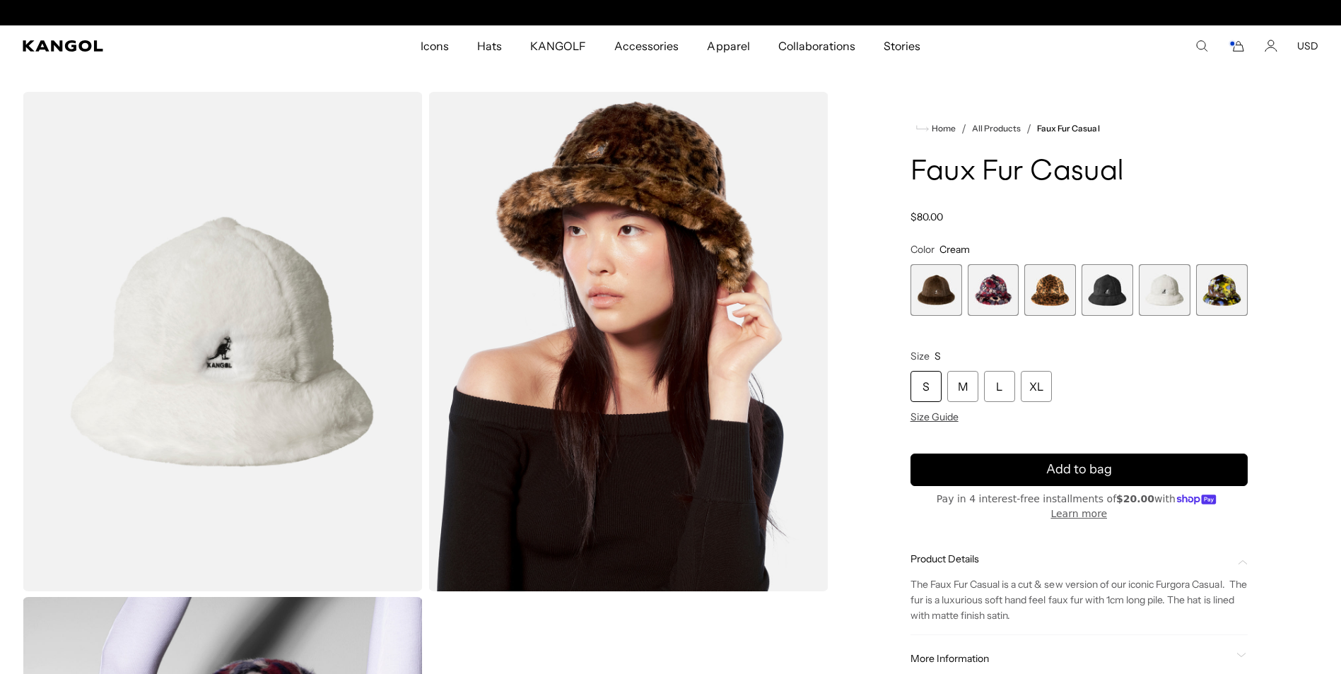
click at [1107, 294] on span "4 of 6" at bounding box center [1107, 290] width 52 height 52
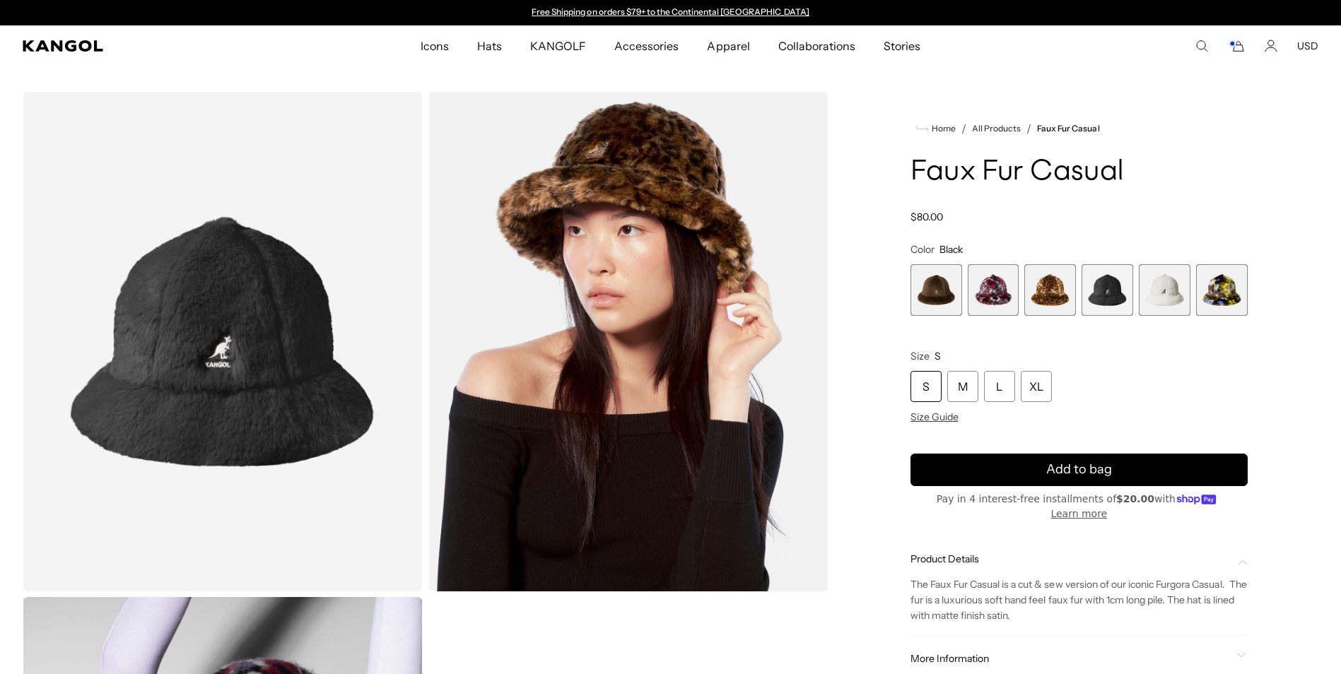
click at [1084, 291] on span "4 of 6" at bounding box center [1107, 290] width 52 height 52
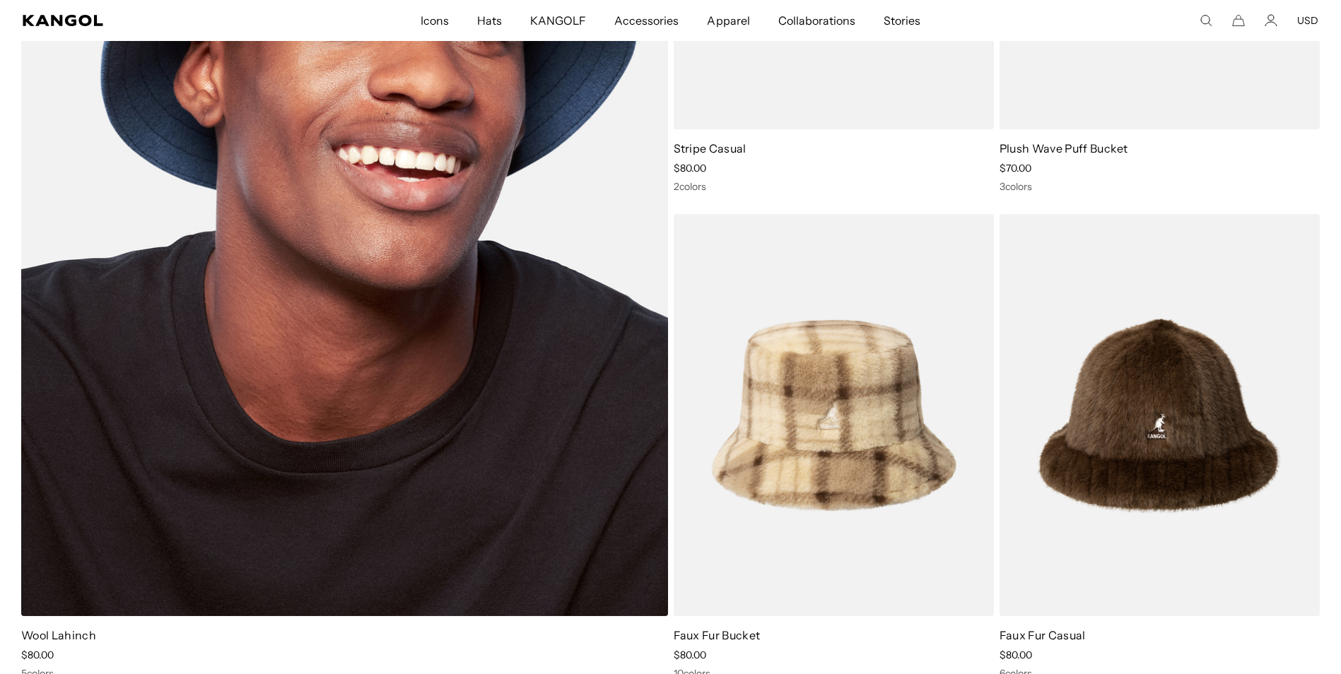
scroll to position [3534, 0]
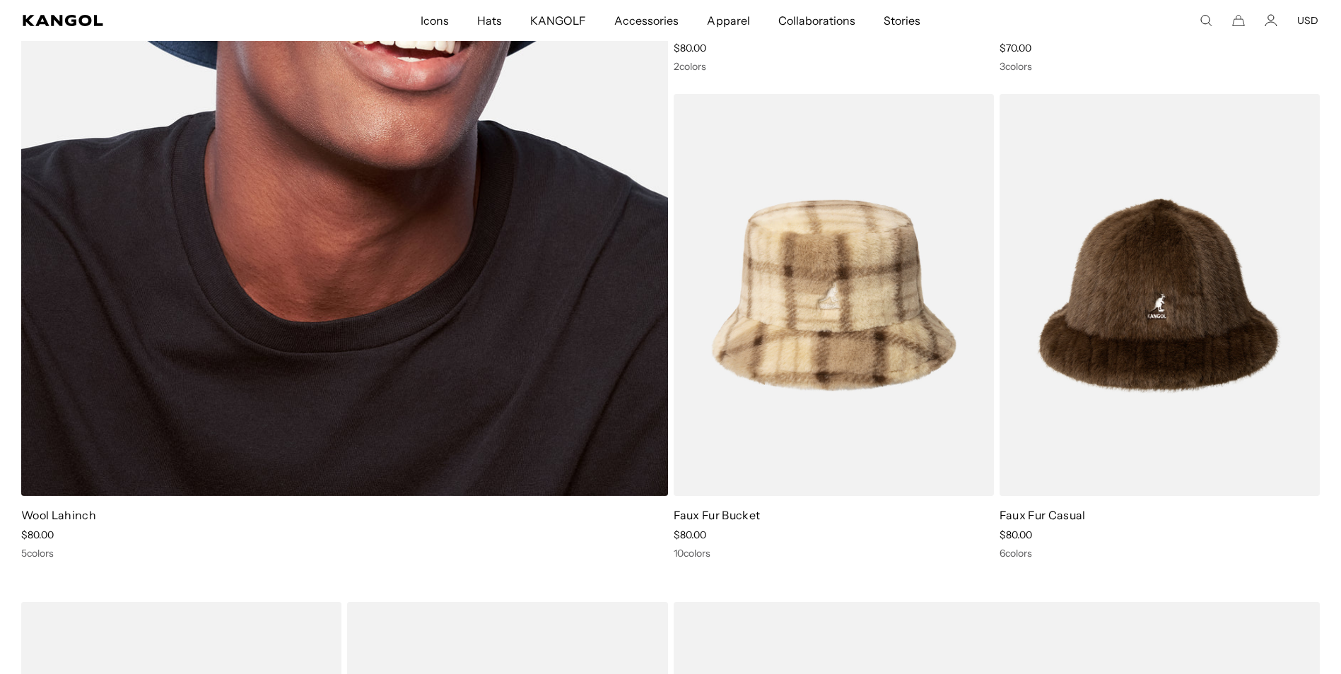
click at [259, 353] on img at bounding box center [344, 51] width 647 height 889
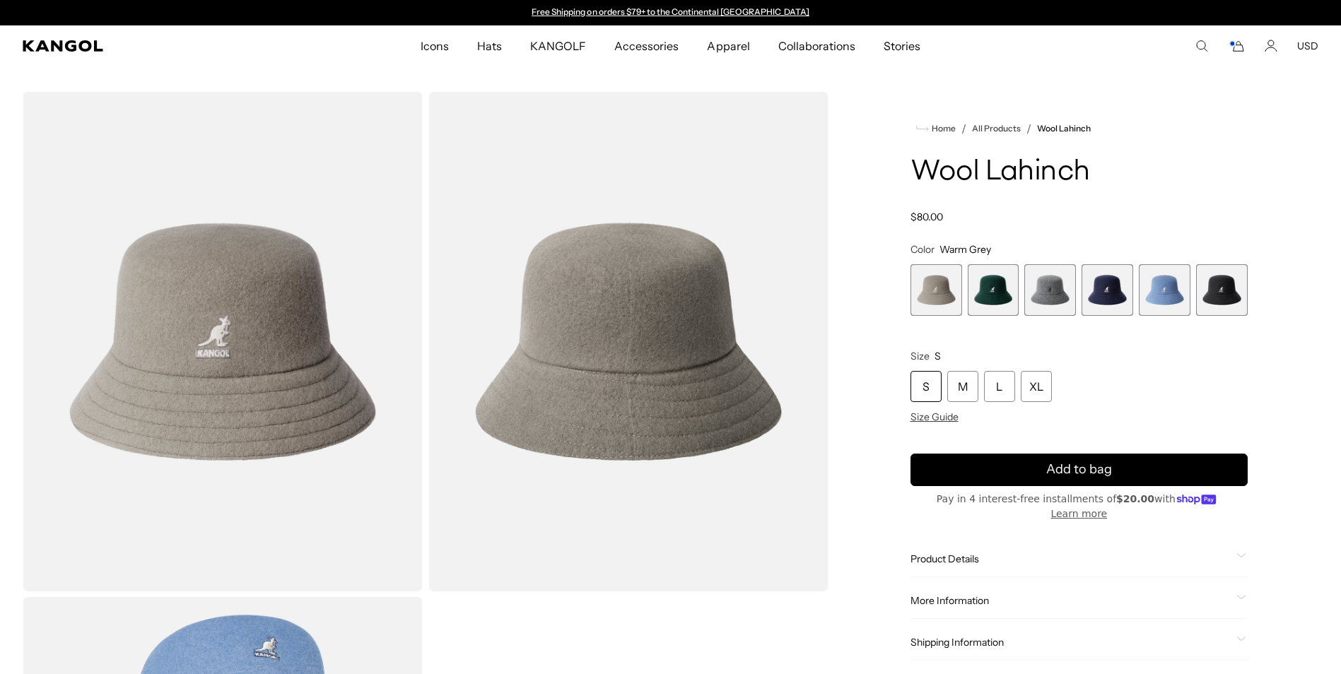
click at [1239, 553] on icon at bounding box center [1241, 555] width 10 height 5
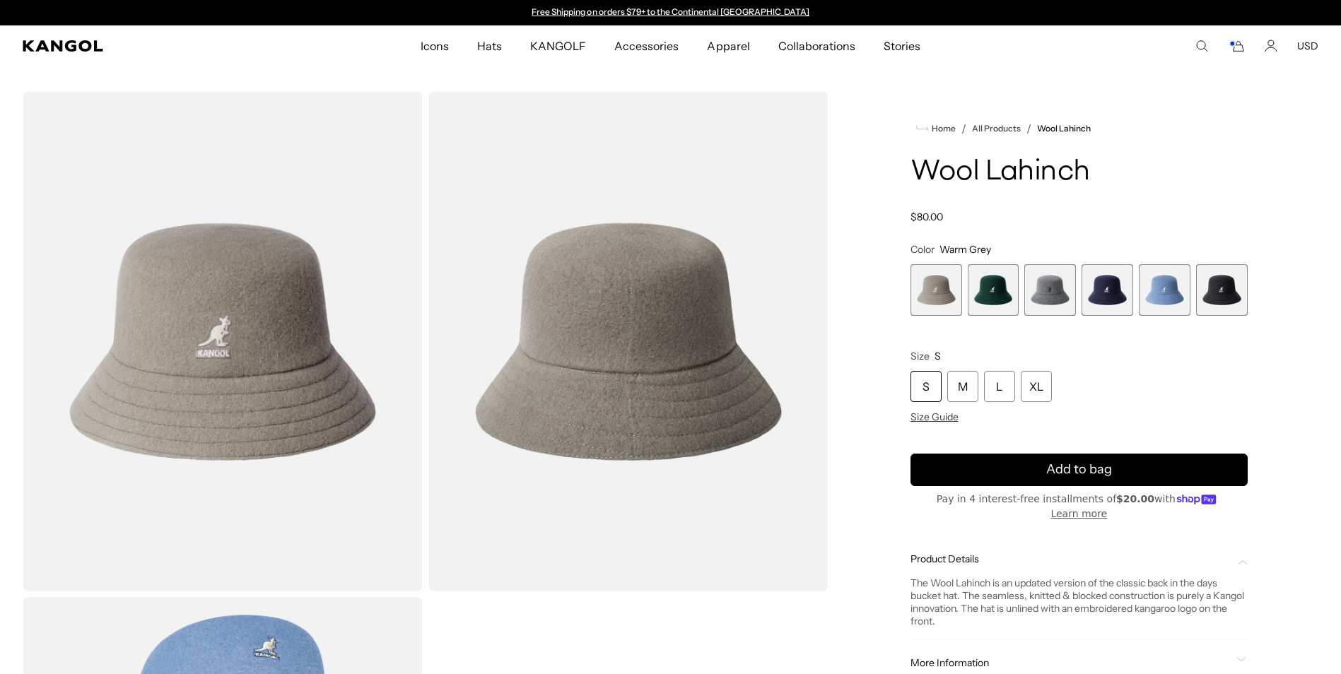
click at [940, 291] on span "1 of 6" at bounding box center [936, 290] width 52 height 52
click at [1043, 291] on span "3 of 6" at bounding box center [1050, 290] width 52 height 52
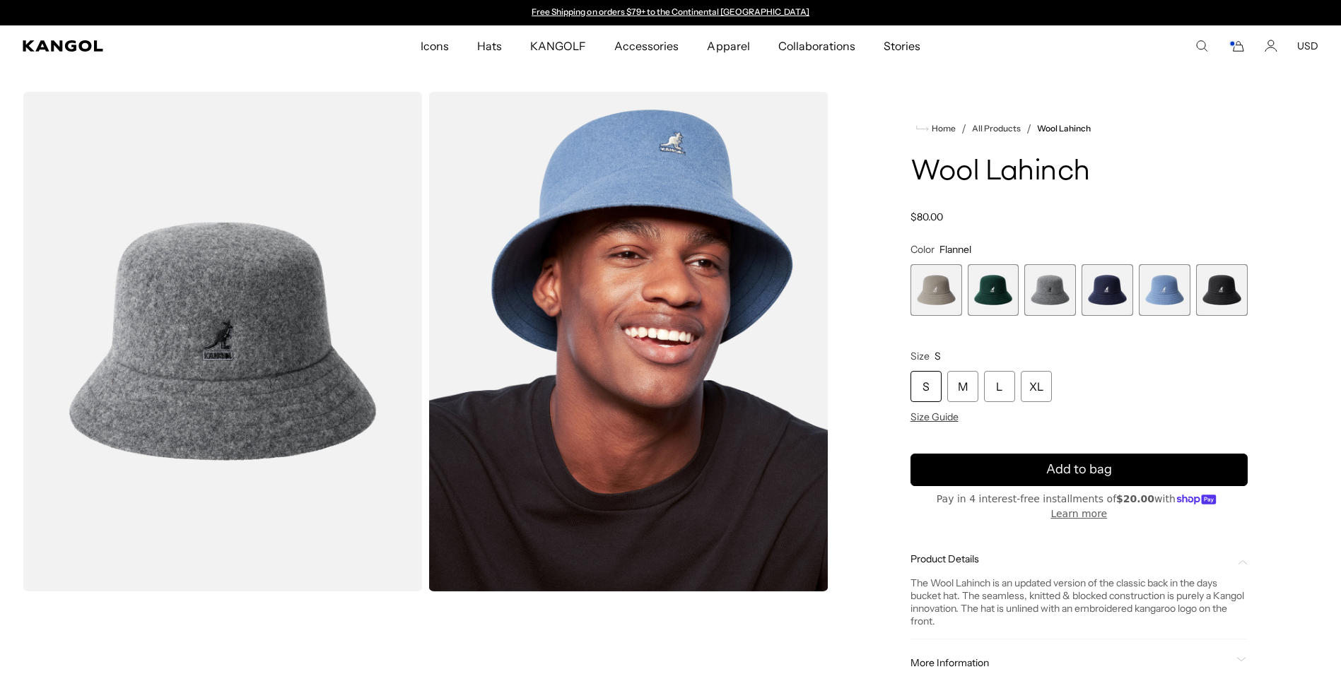
click at [1001, 298] on span "2 of 6" at bounding box center [994, 290] width 52 height 52
click at [993, 293] on span "2 of 6" at bounding box center [994, 290] width 52 height 52
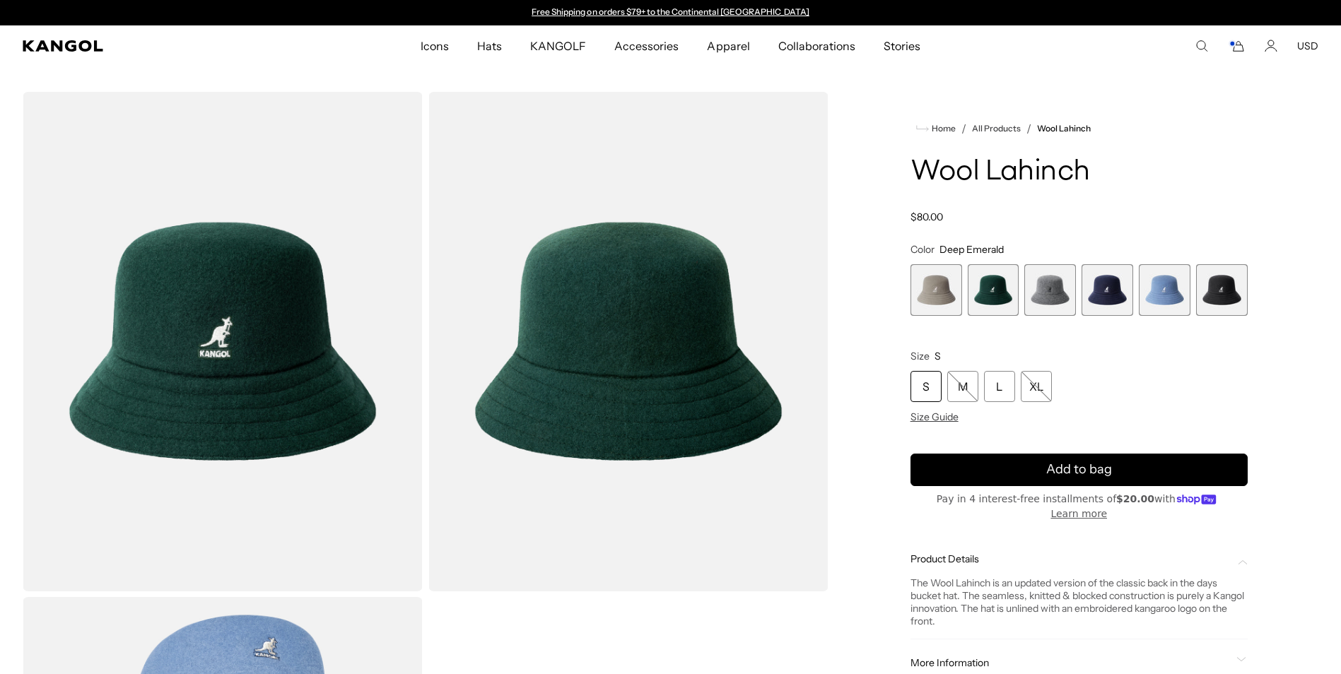
click at [1124, 290] on span "4 of 6" at bounding box center [1107, 290] width 52 height 52
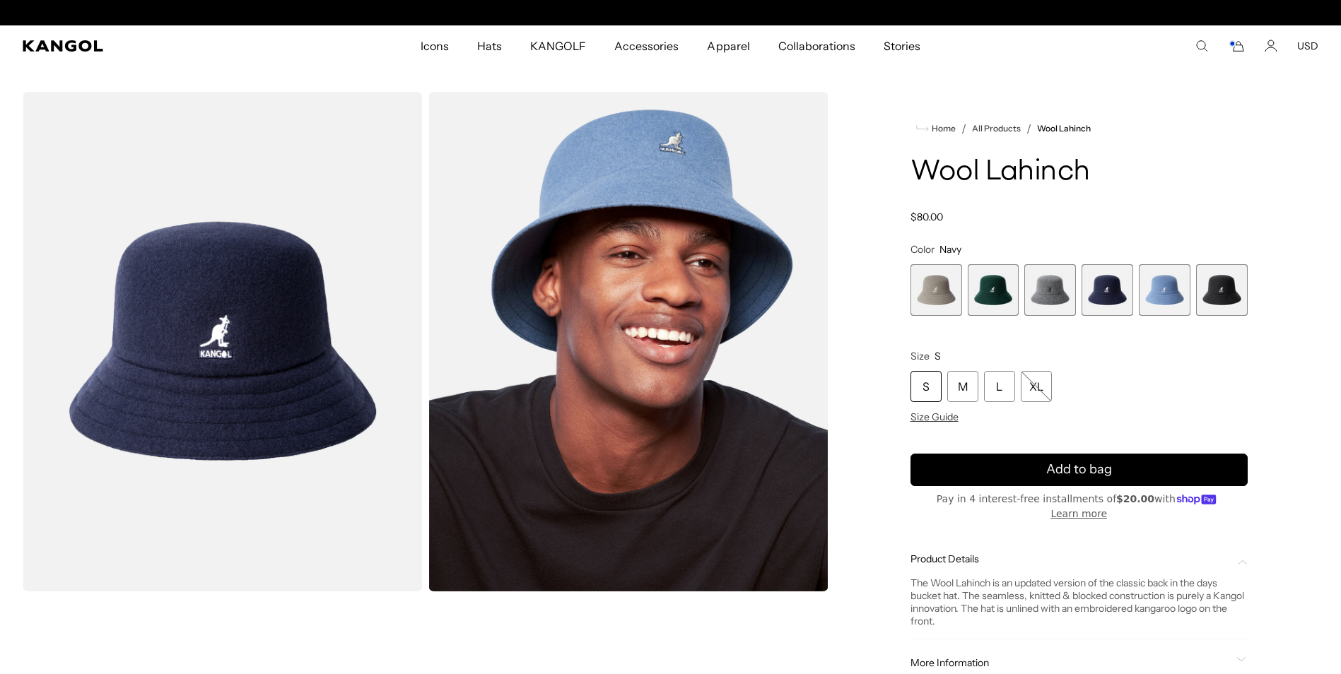
scroll to position [0, 291]
click at [1212, 290] on span "6 of 6" at bounding box center [1222, 290] width 52 height 52
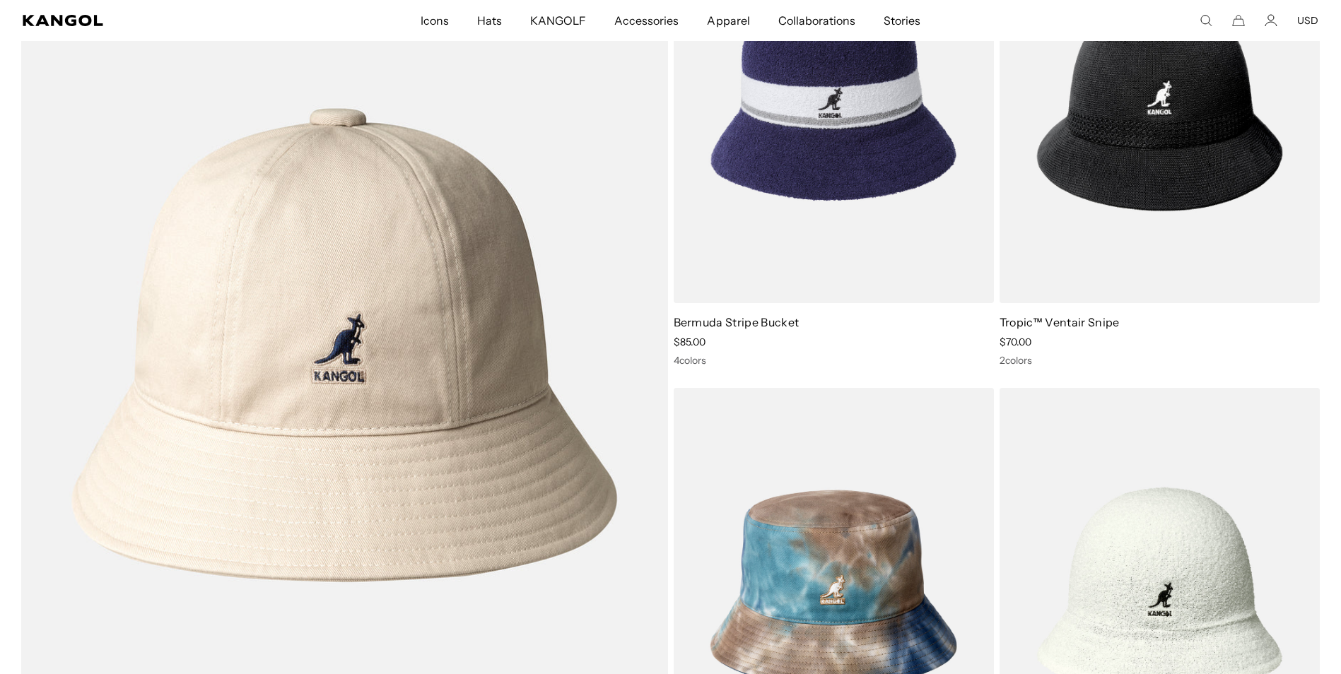
click at [846, 192] on img at bounding box center [834, 102] width 320 height 402
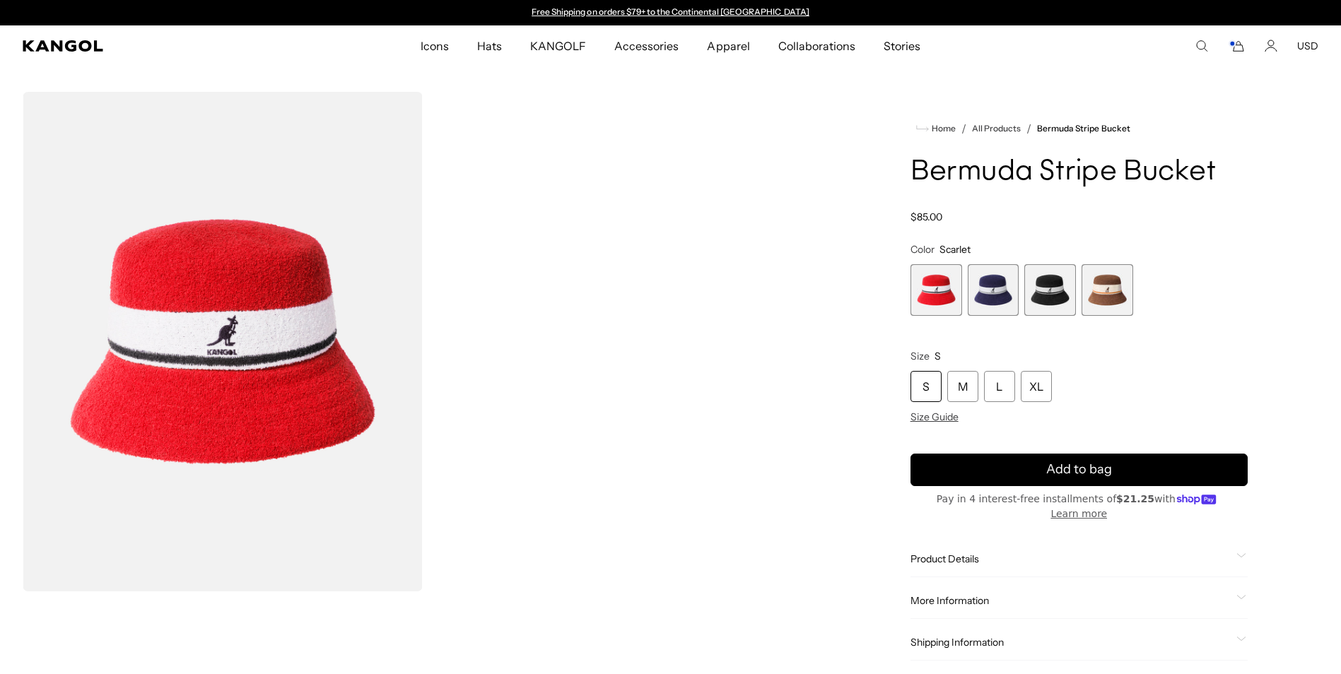
click at [1240, 553] on icon at bounding box center [1241, 555] width 10 height 5
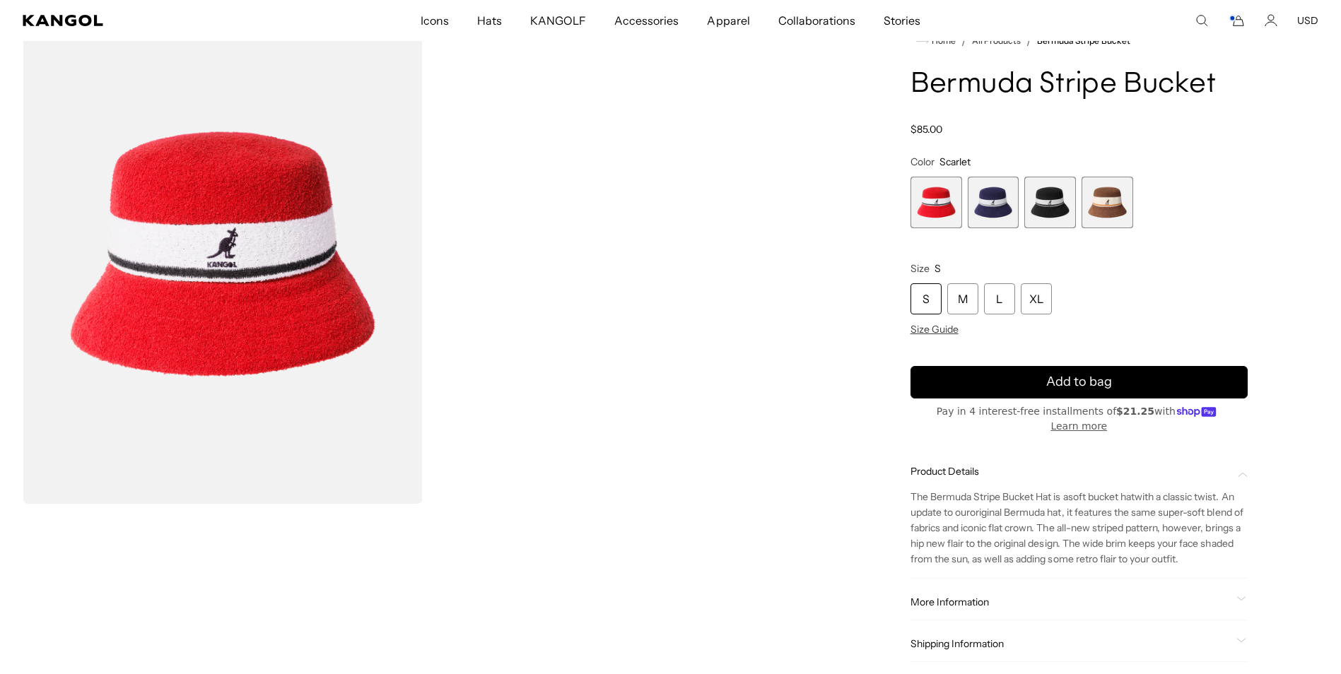
scroll to position [71, 0]
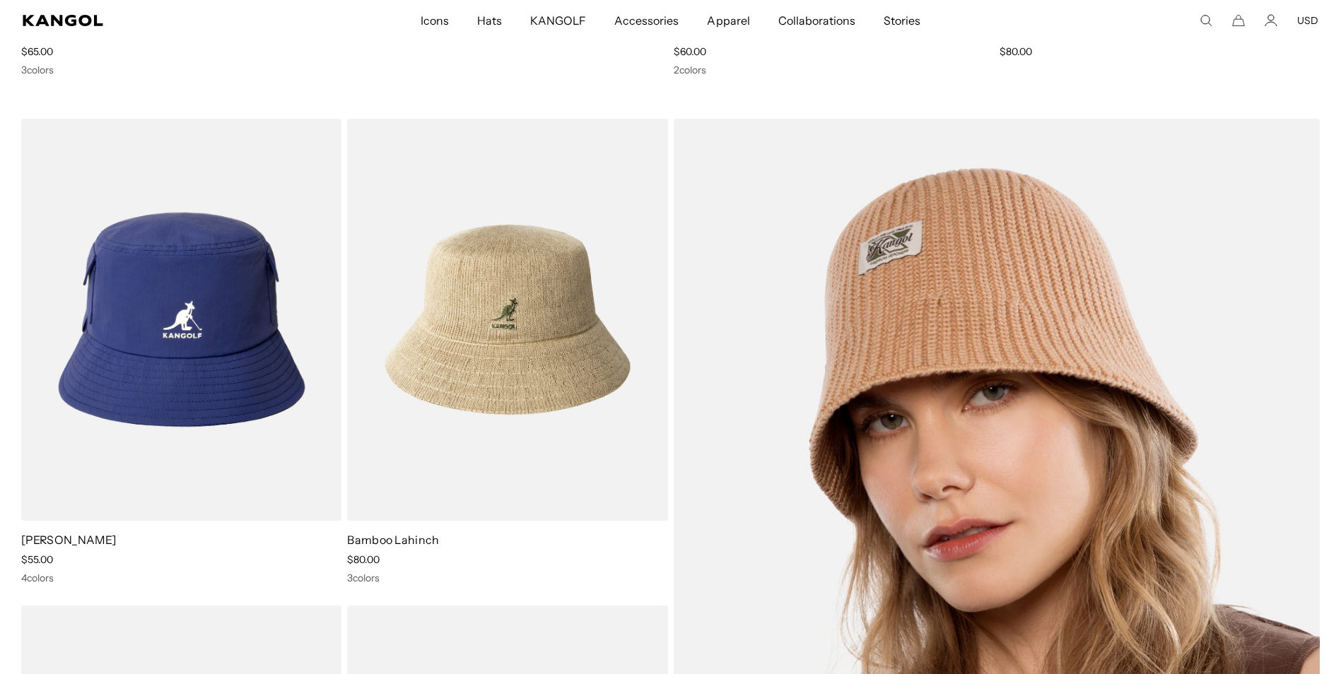
scroll to position [0, 291]
click at [927, 397] on img at bounding box center [997, 563] width 647 height 889
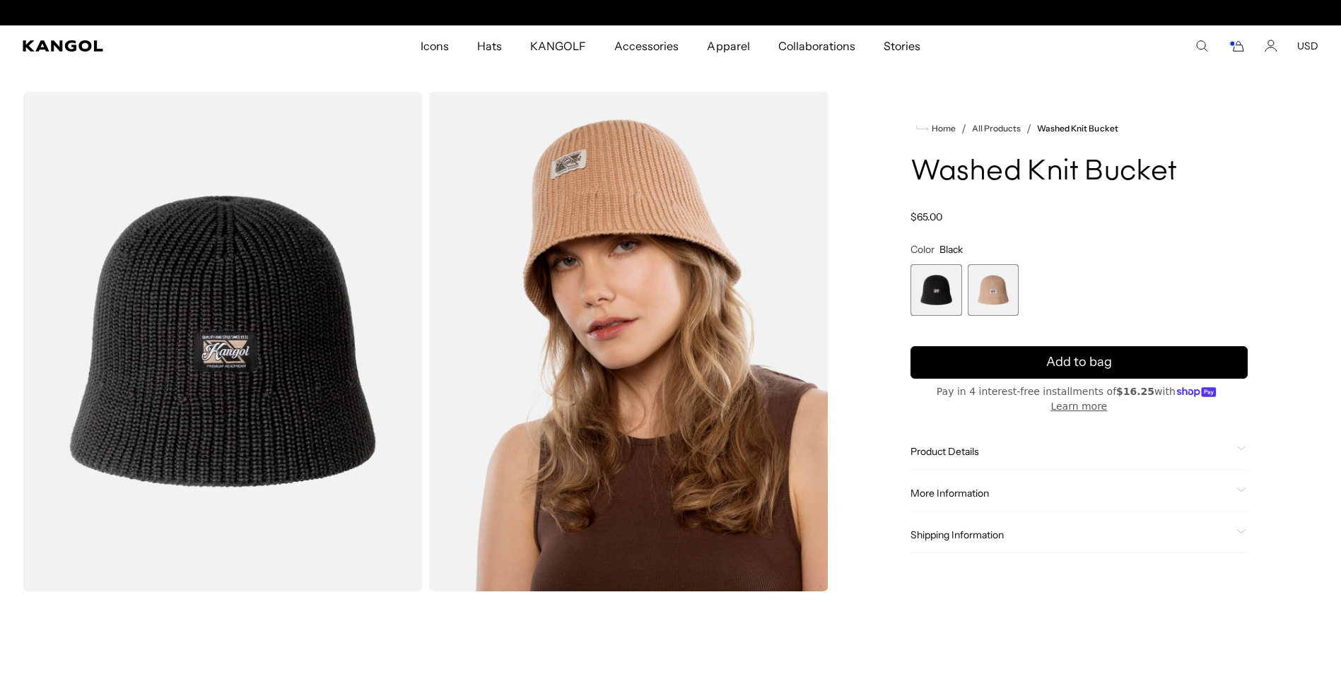
scroll to position [0, 291]
click at [1237, 446] on icon at bounding box center [1241, 448] width 10 height 5
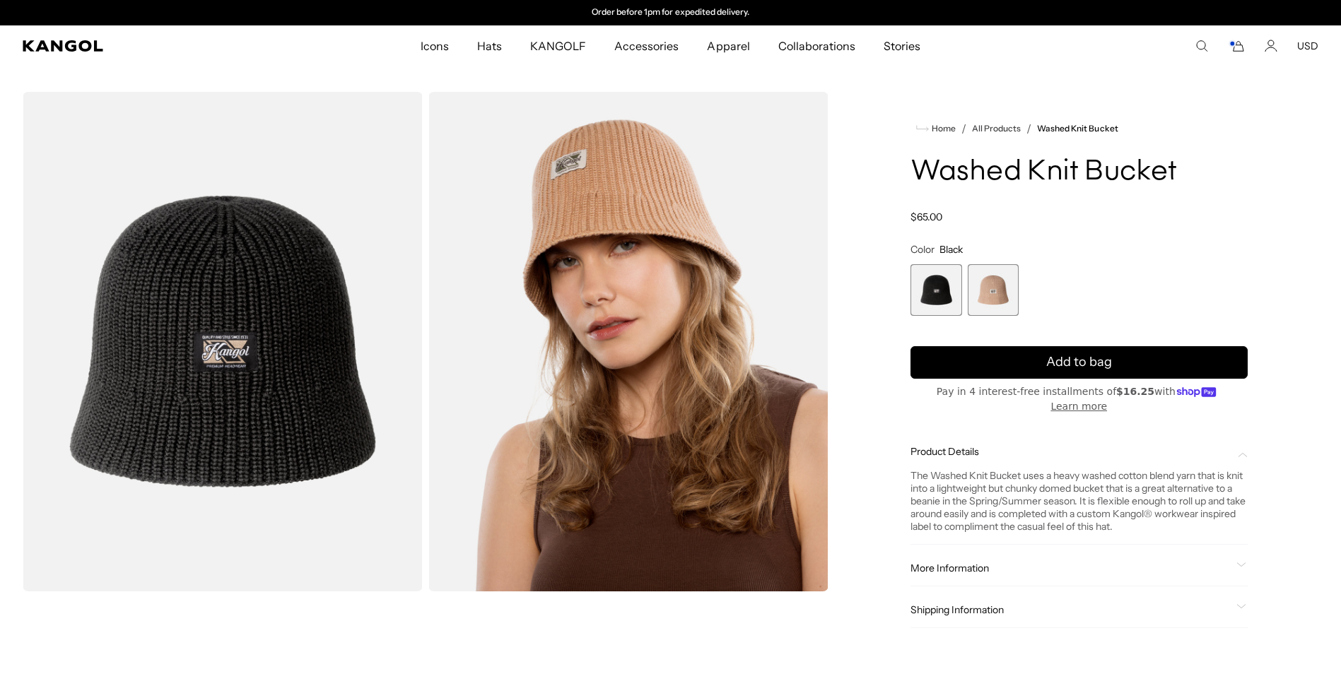
click at [992, 293] on span "2 of 2" at bounding box center [994, 290] width 52 height 52
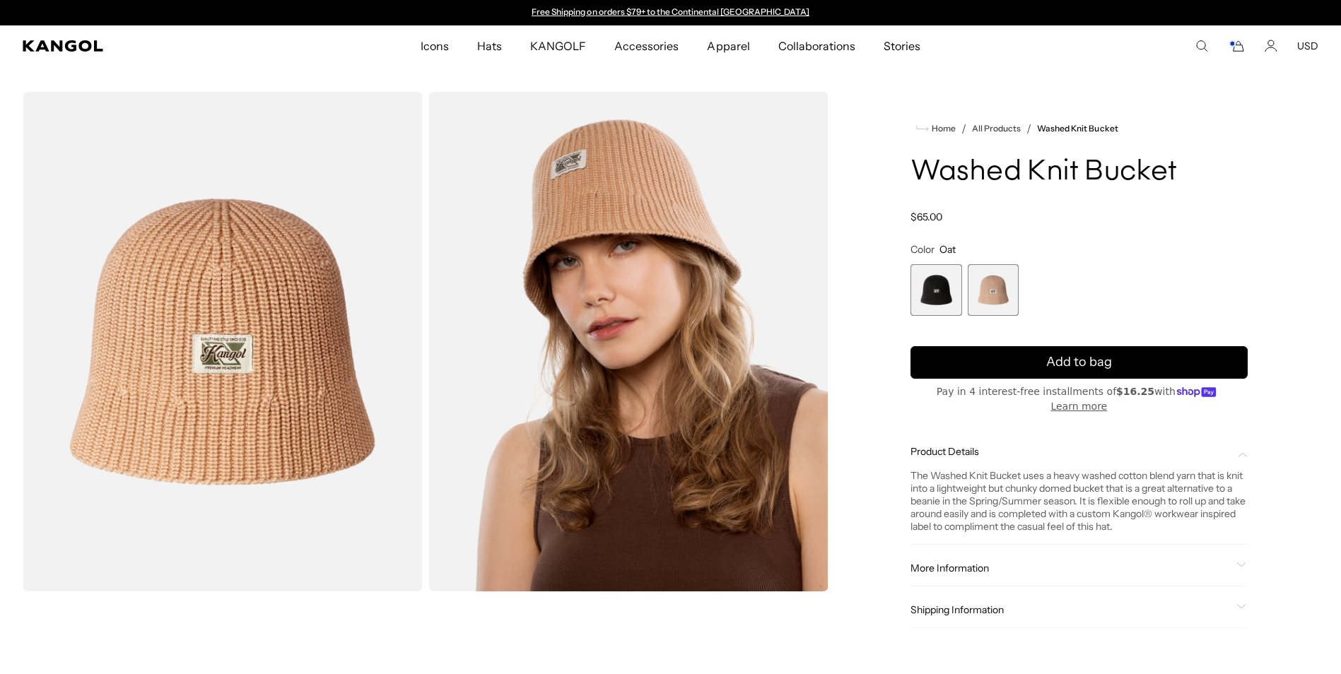
click at [933, 295] on span "1 of 2" at bounding box center [936, 290] width 52 height 52
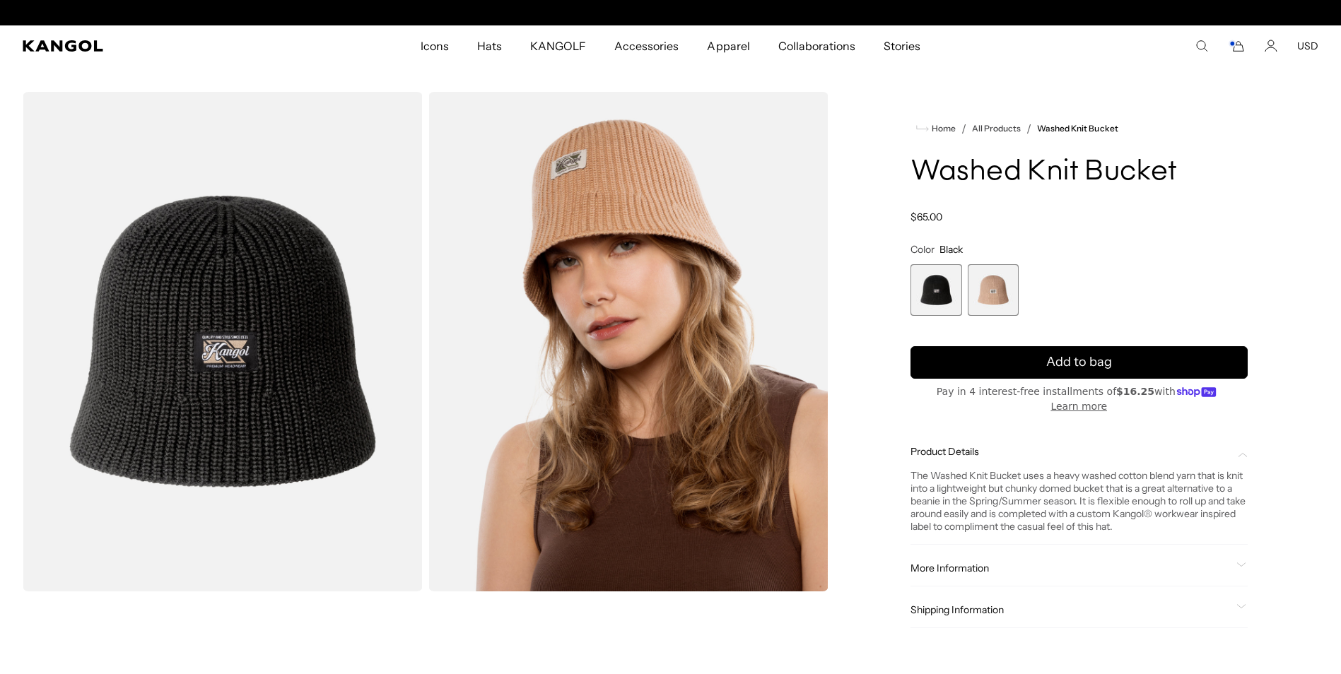
scroll to position [0, 291]
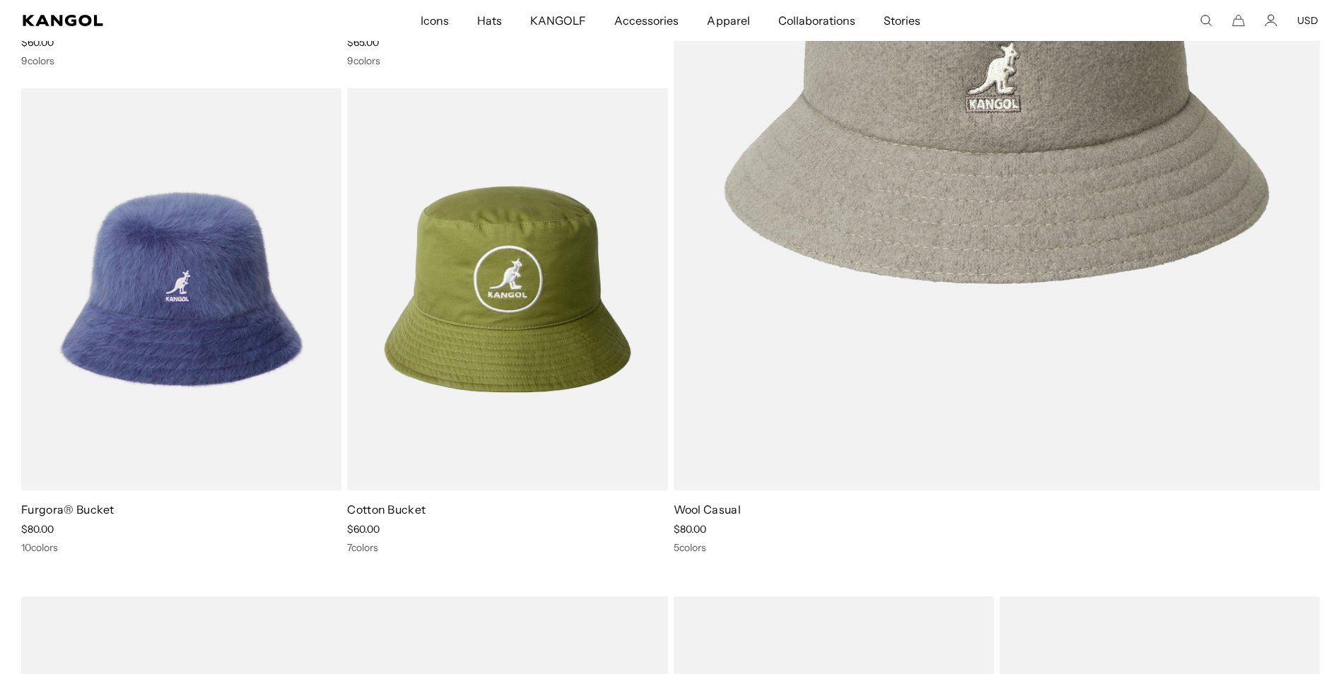
scroll to position [0, 291]
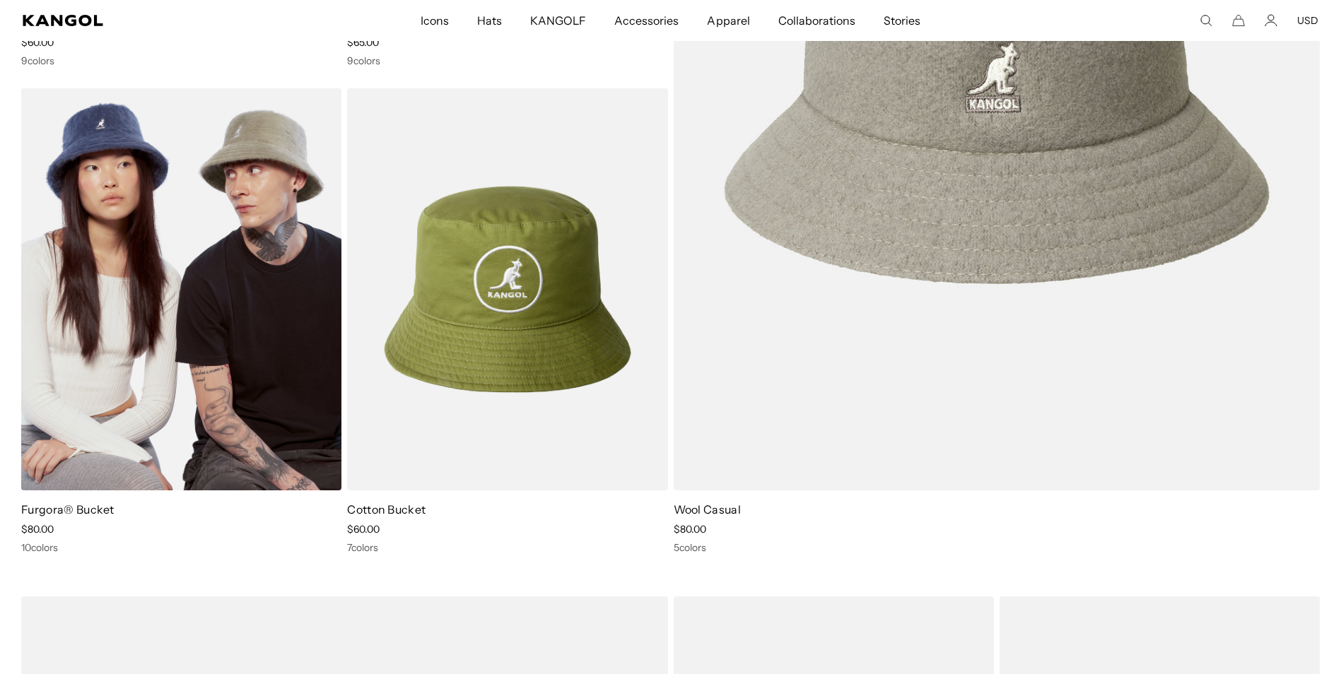
click at [154, 308] on img at bounding box center [181, 289] width 320 height 402
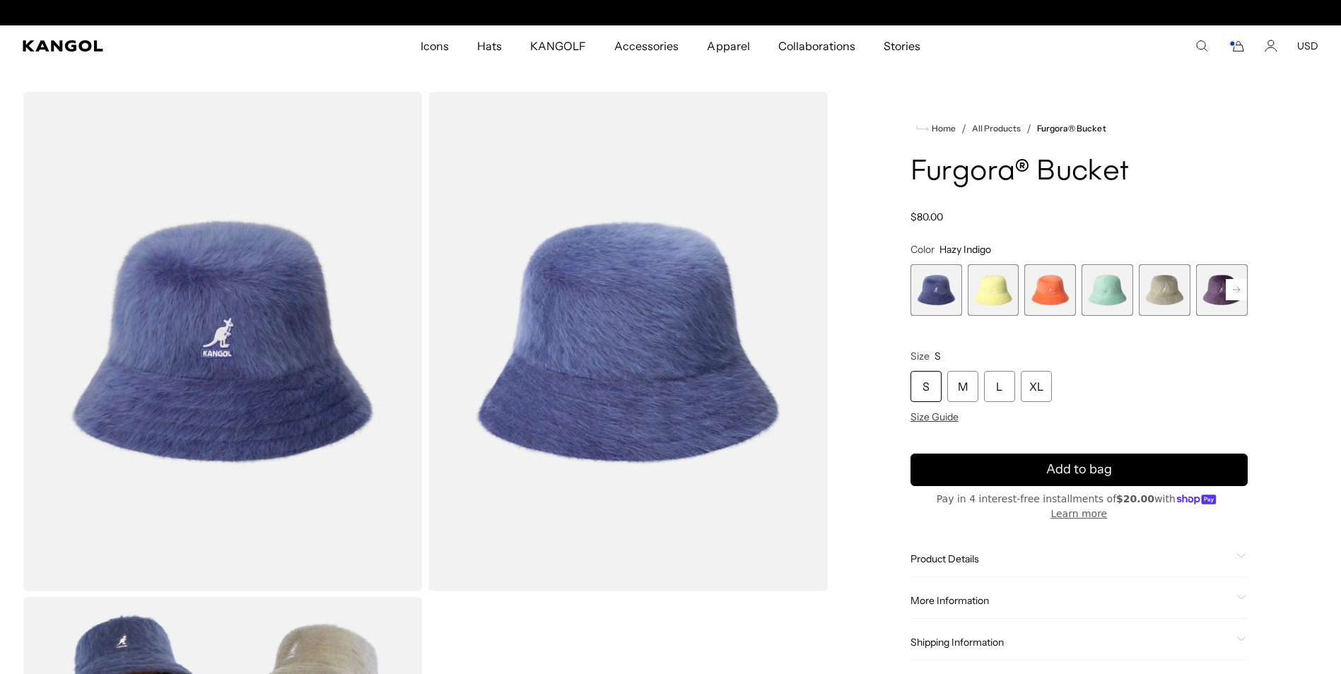
scroll to position [0, 291]
click at [1173, 294] on span "5 of 10" at bounding box center [1165, 290] width 52 height 52
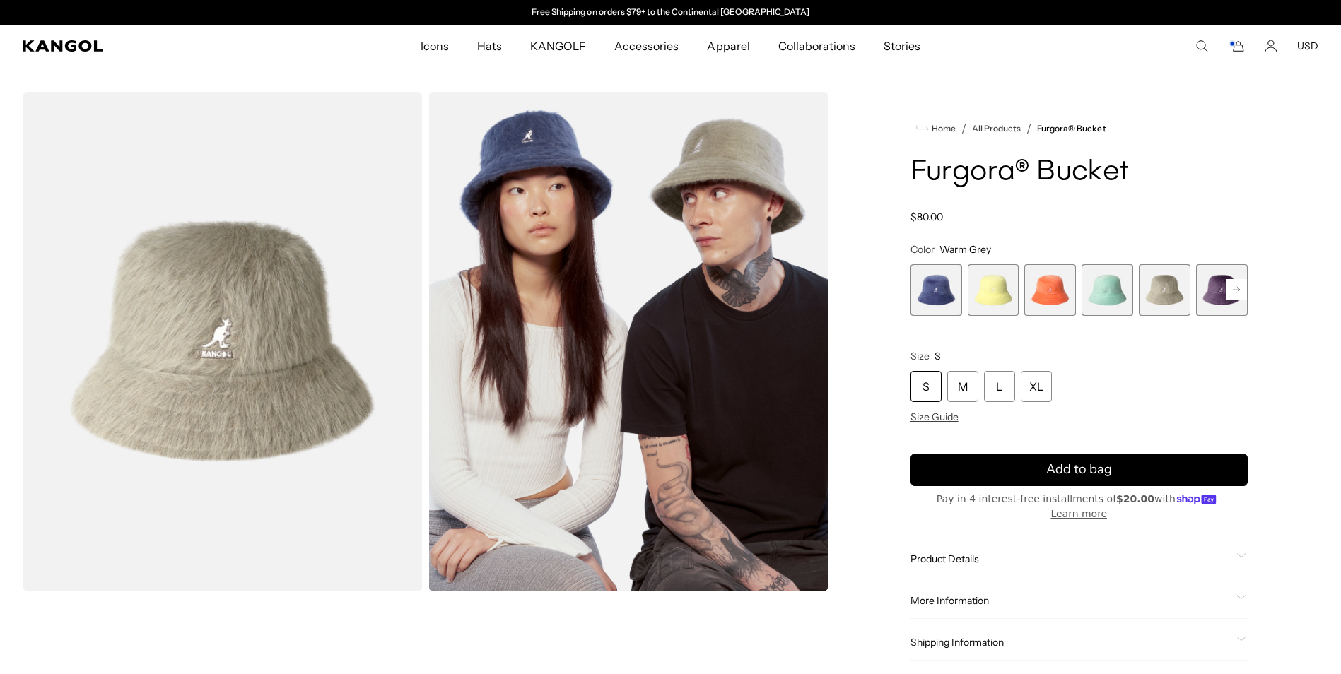
click at [1231, 285] on rect at bounding box center [1236, 289] width 21 height 21
click at [1227, 288] on rect at bounding box center [1236, 289] width 21 height 21
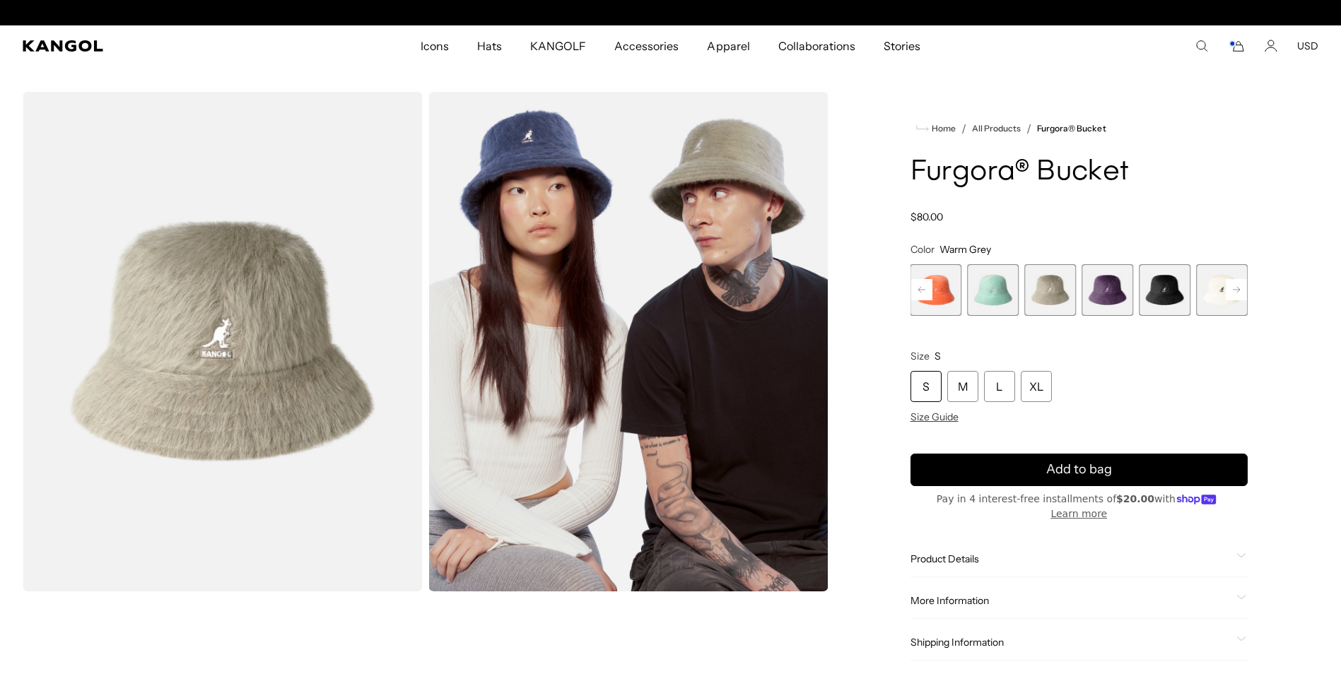
scroll to position [0, 291]
click at [1228, 288] on rect at bounding box center [1236, 289] width 21 height 21
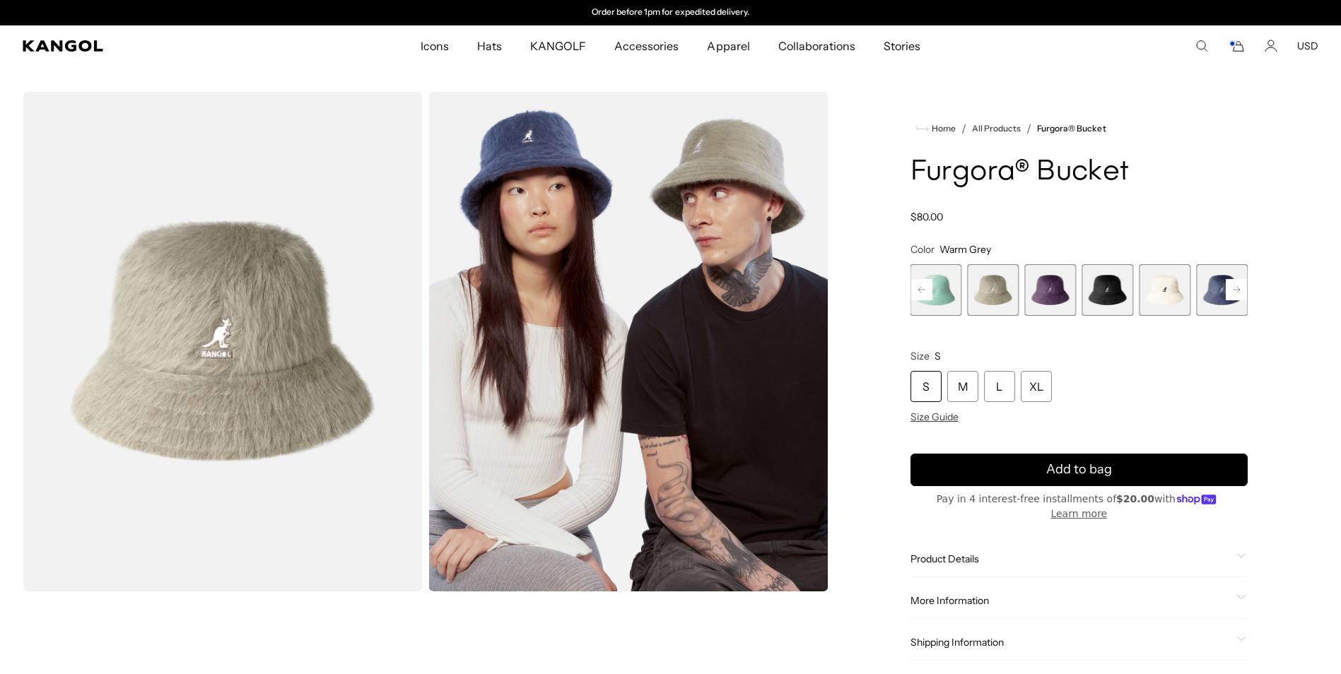
click at [1228, 288] on rect at bounding box center [1236, 289] width 21 height 21
click at [1228, 288] on span "10 of 10" at bounding box center [1222, 290] width 52 height 52
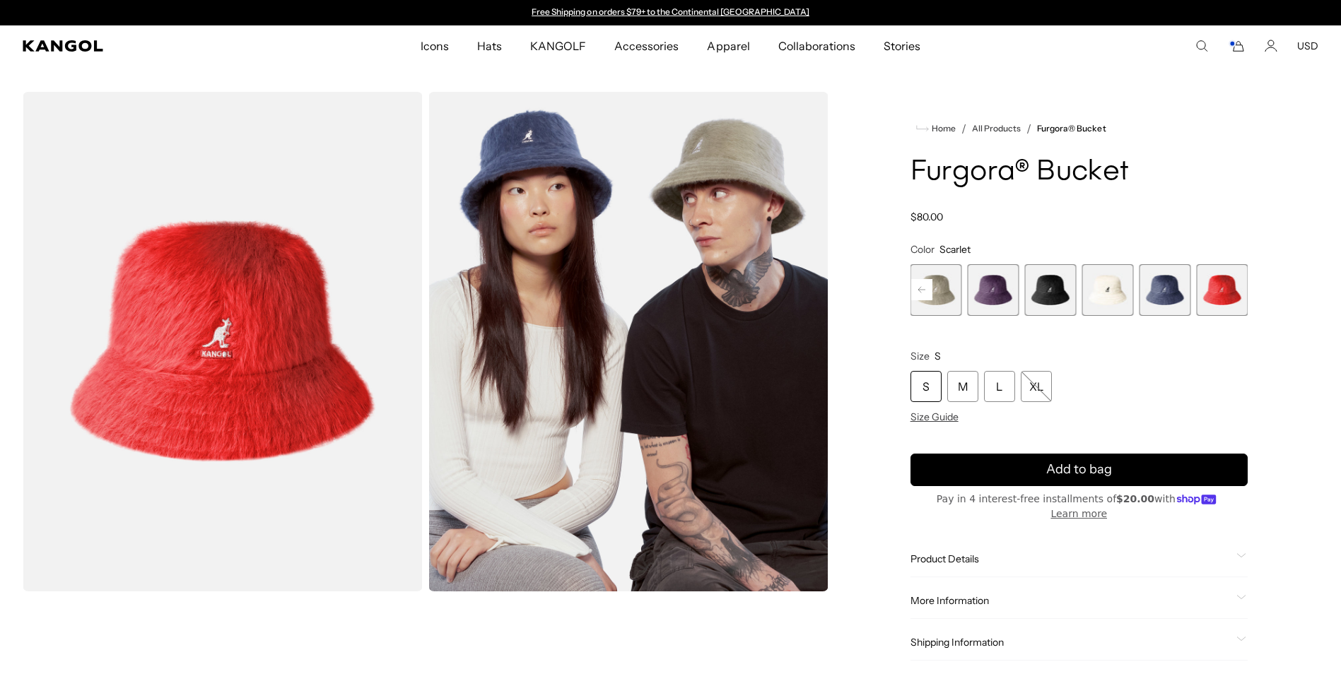
click at [1163, 288] on span "9 of 10" at bounding box center [1165, 290] width 52 height 52
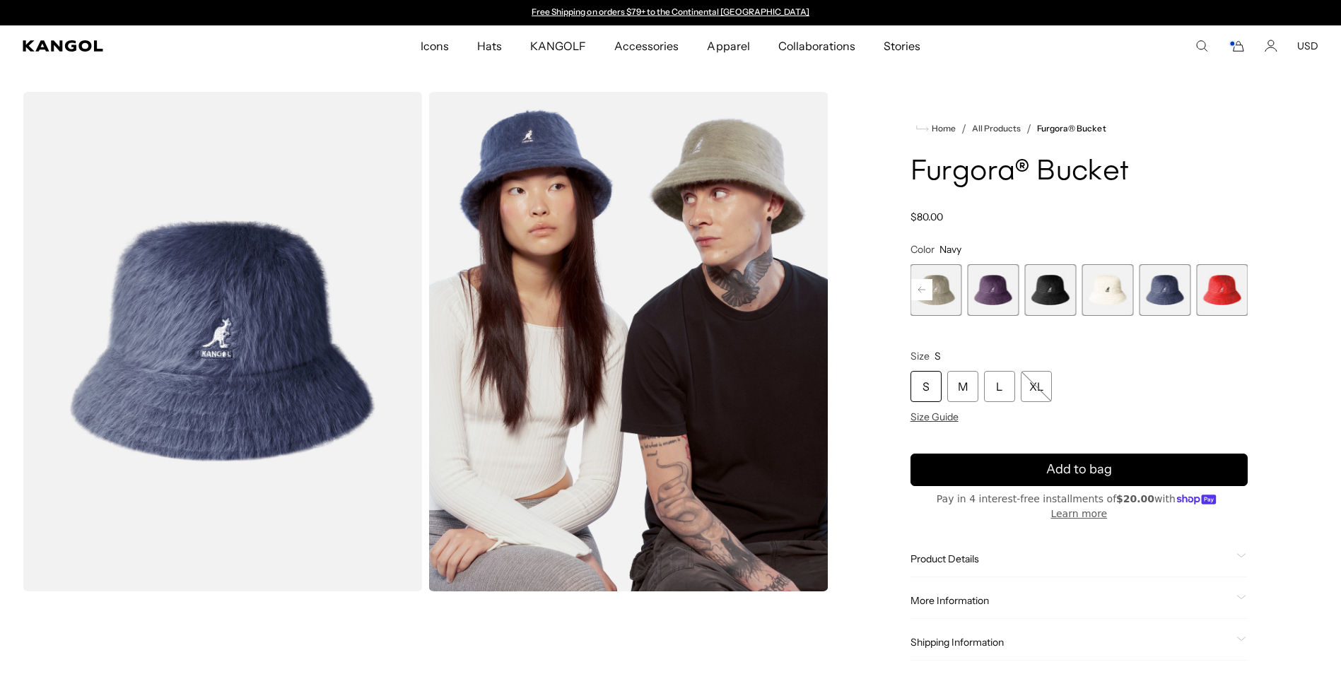
click at [1156, 290] on span "9 of 10" at bounding box center [1165, 290] width 52 height 52
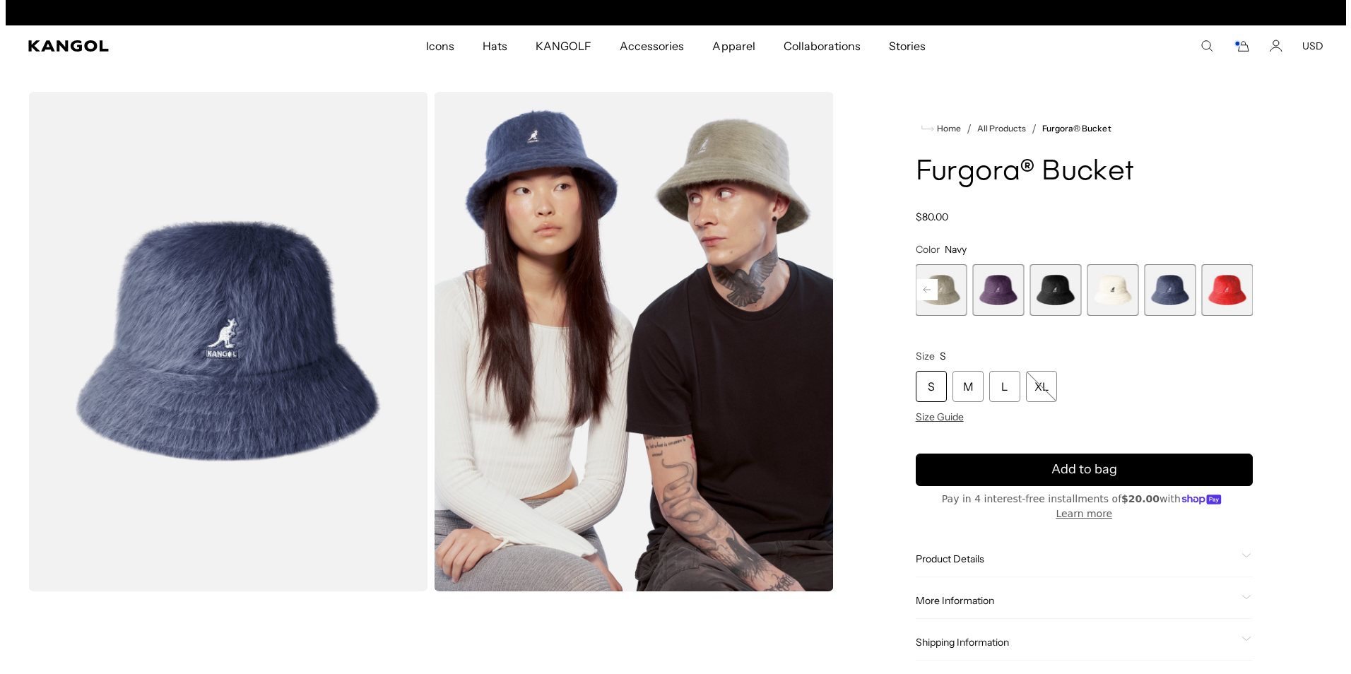
scroll to position [0, 291]
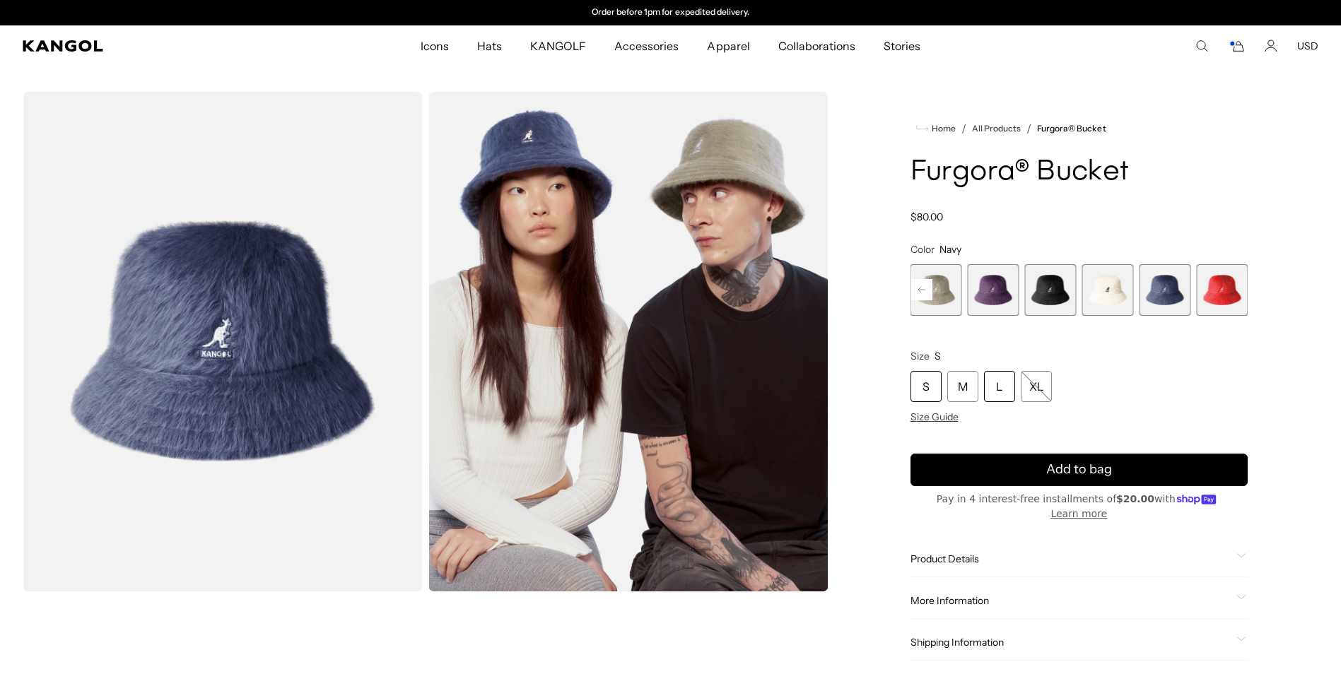
click at [997, 384] on div "L" at bounding box center [999, 386] width 31 height 31
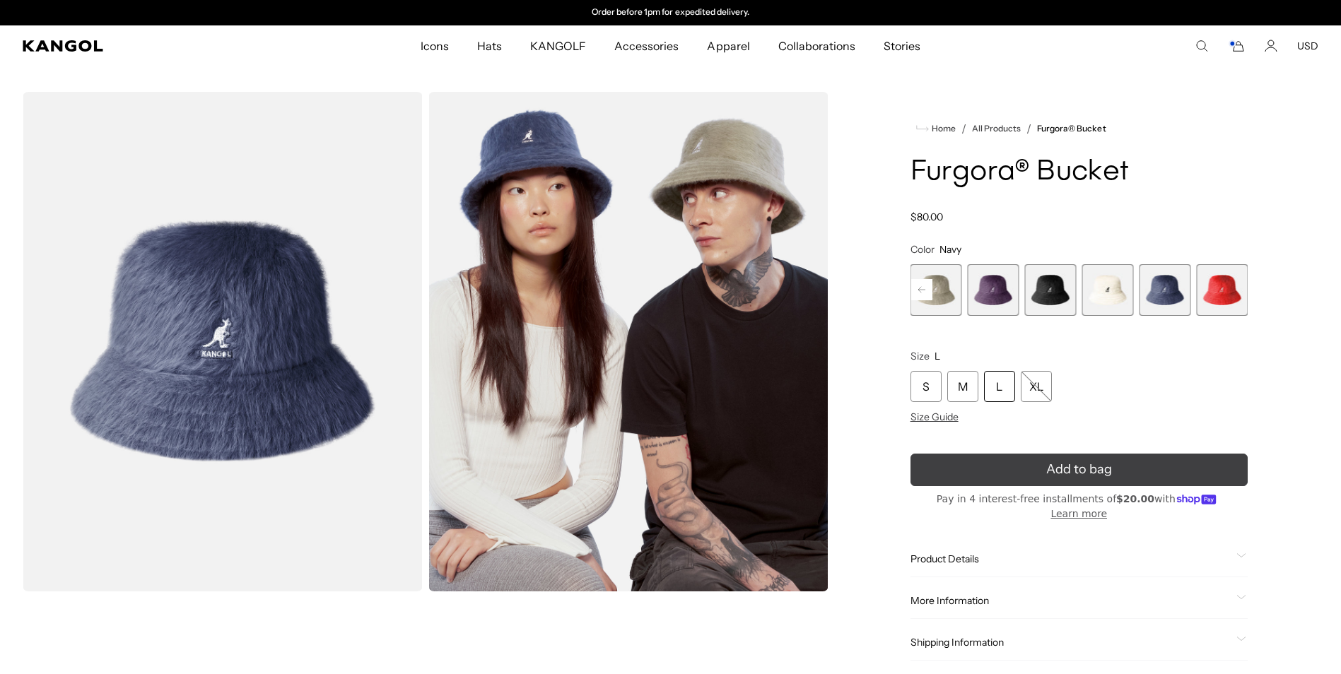
click at [1040, 464] on button "Add to bag" at bounding box center [1078, 470] width 337 height 33
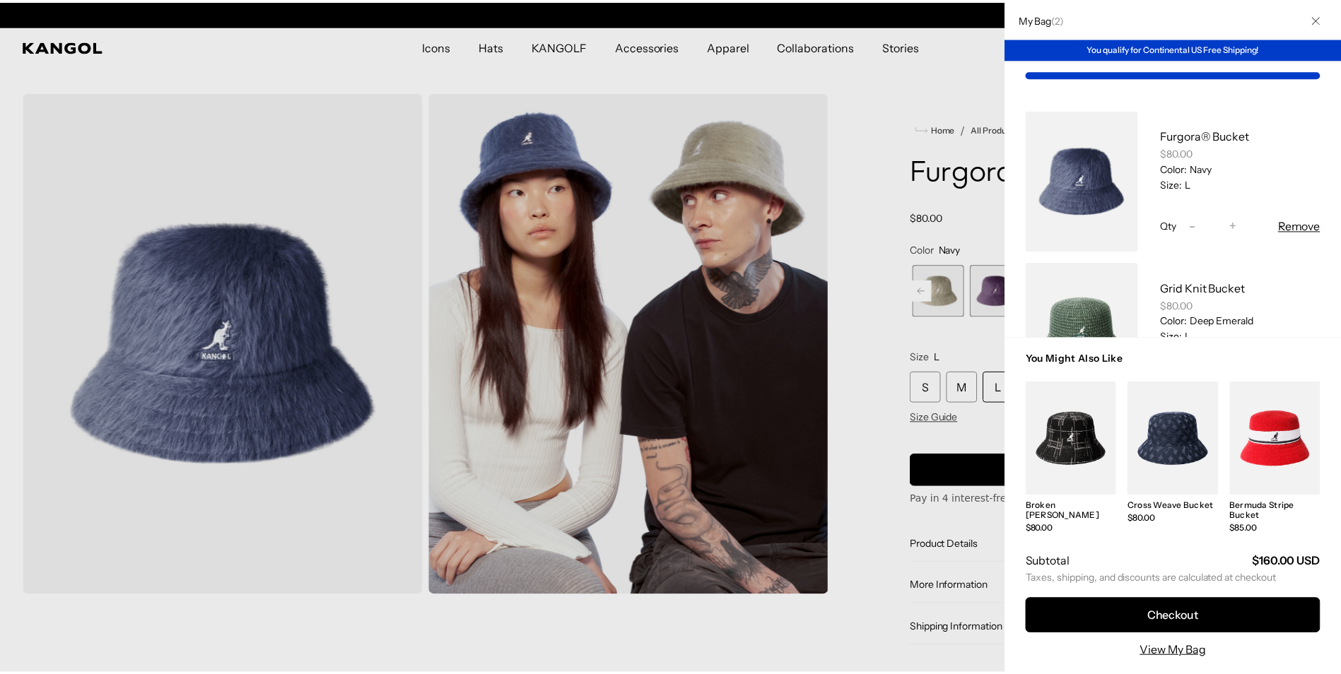
scroll to position [0, 291]
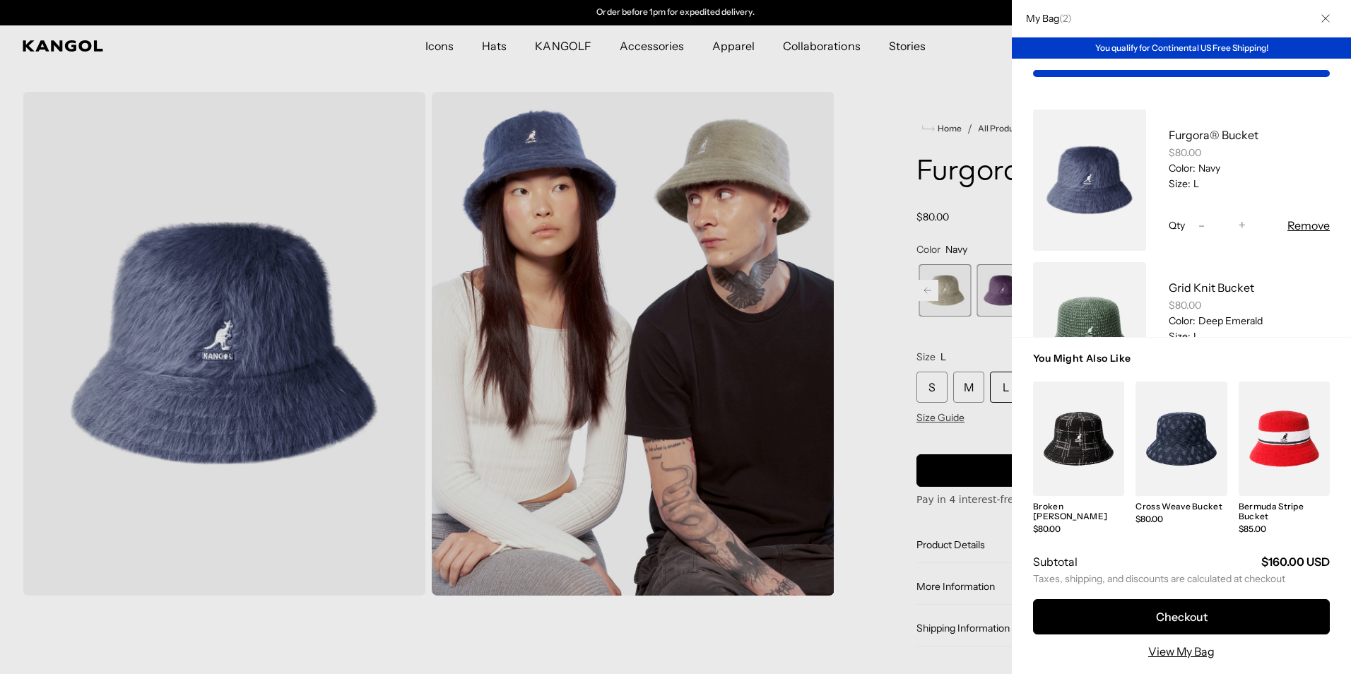
click at [876, 203] on div at bounding box center [675, 337] width 1351 height 674
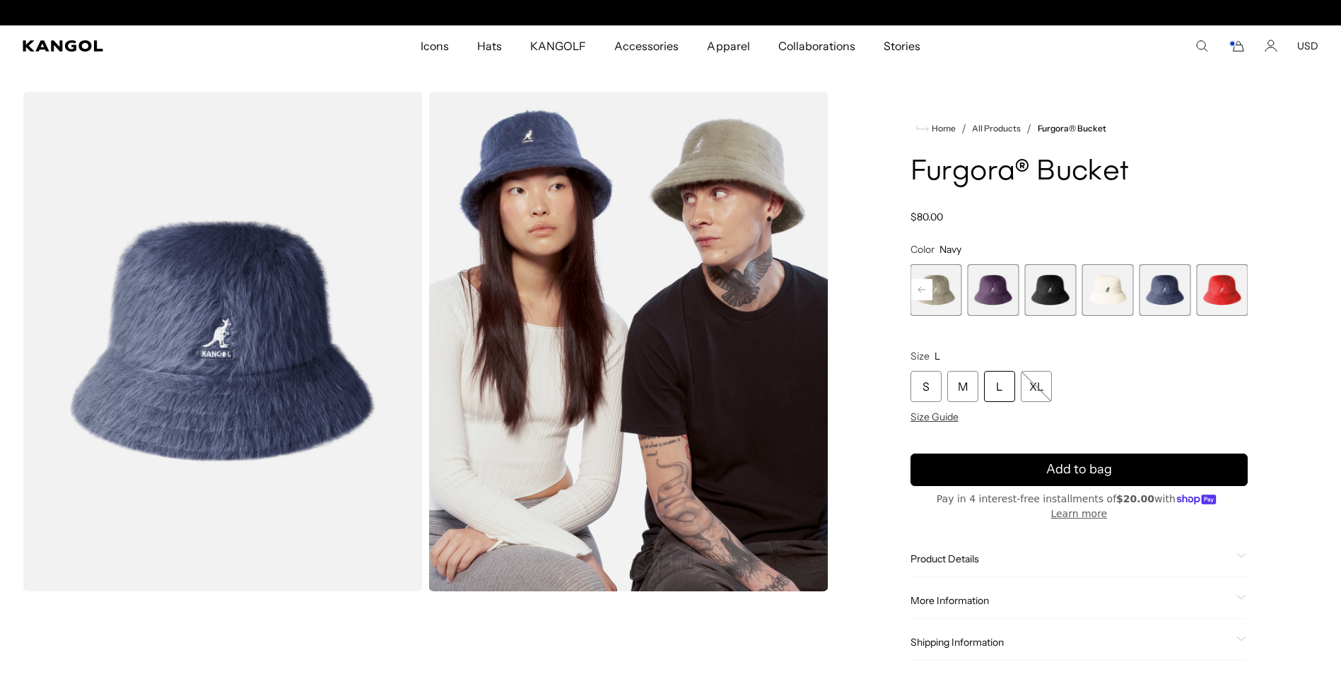
scroll to position [0, 0]
click at [924, 286] on rect at bounding box center [921, 289] width 21 height 21
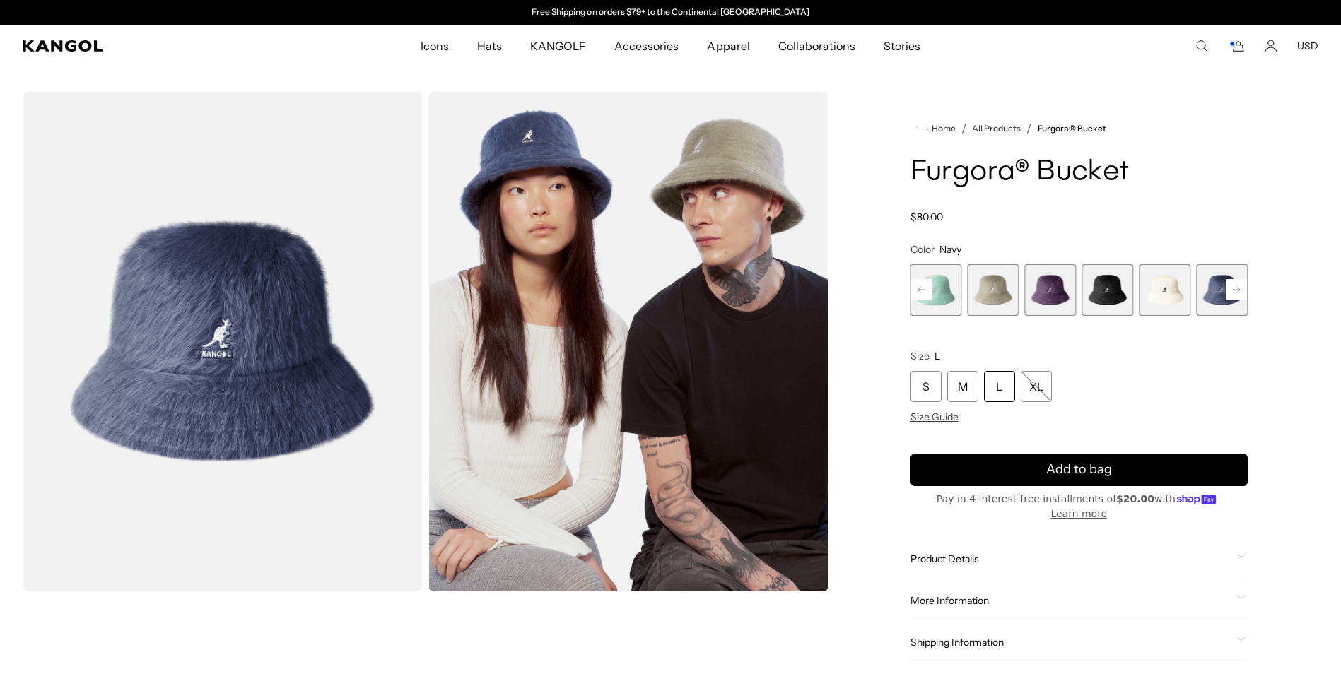
click at [1003, 288] on span "5 of 10" at bounding box center [994, 290] width 52 height 52
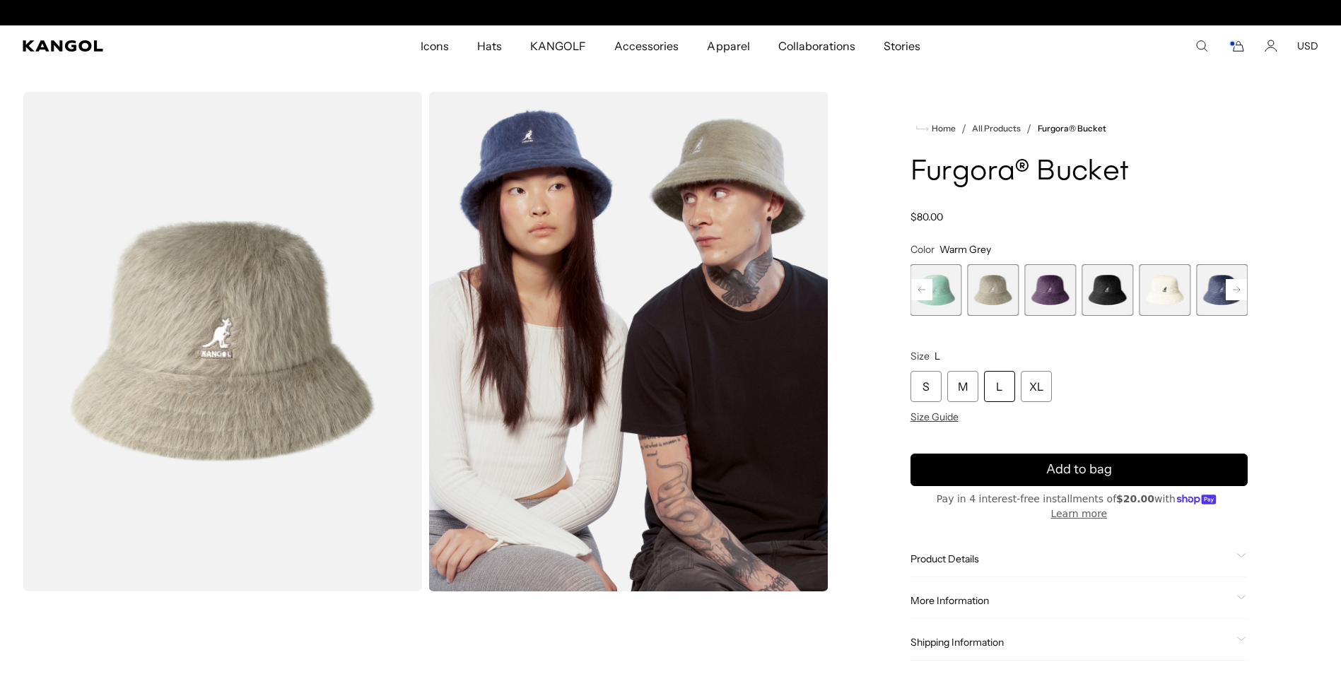
scroll to position [0, 291]
click at [1006, 392] on div "L" at bounding box center [999, 386] width 31 height 31
click at [997, 387] on div "L" at bounding box center [999, 386] width 31 height 31
click at [998, 382] on div "L" at bounding box center [999, 386] width 31 height 31
click at [999, 382] on div "L" at bounding box center [999, 386] width 31 height 31
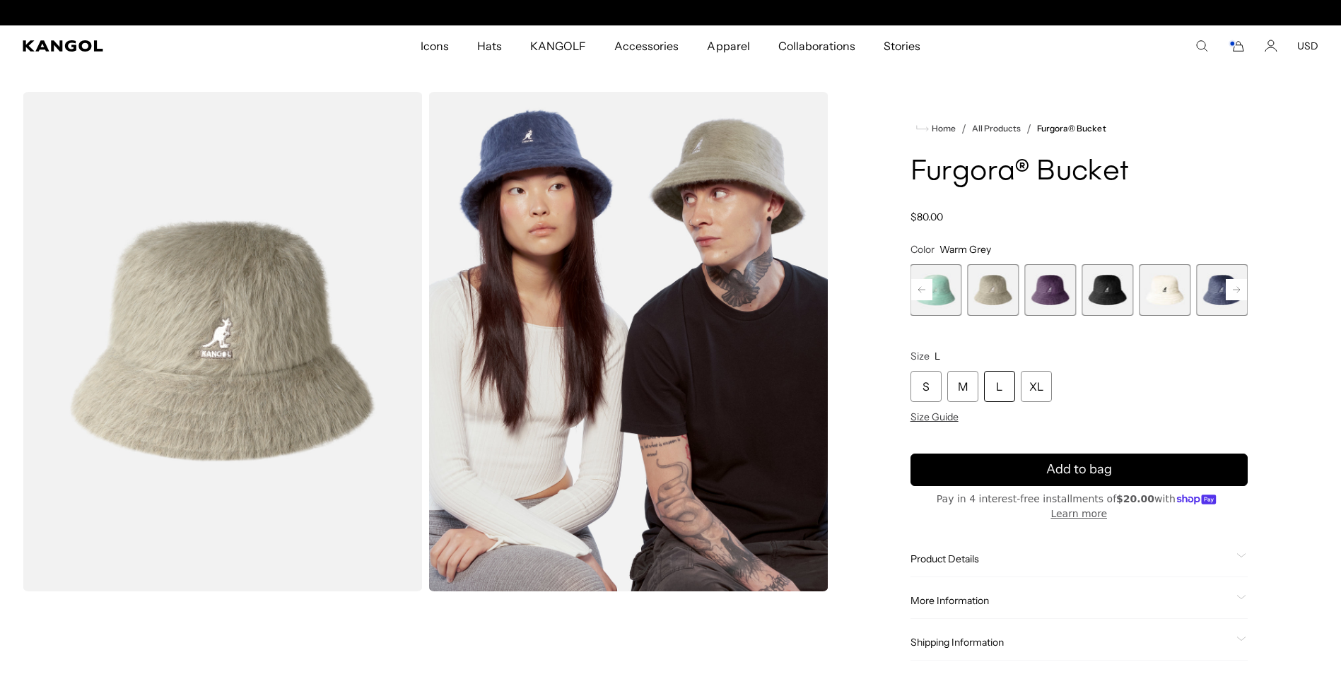
scroll to position [0, 0]
click at [997, 288] on span "5 of 10" at bounding box center [994, 290] width 52 height 52
click at [992, 392] on div "L" at bounding box center [999, 386] width 31 height 31
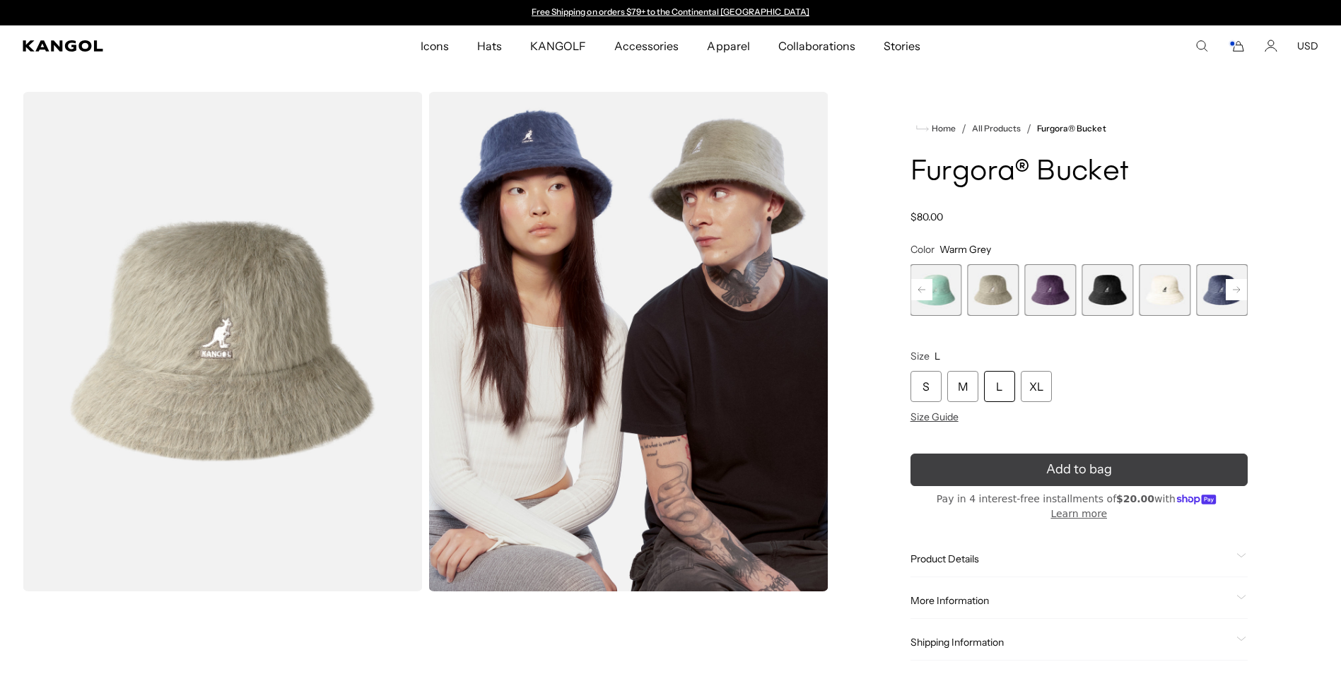
click at [1019, 473] on button "Add to bag" at bounding box center [1078, 470] width 337 height 33
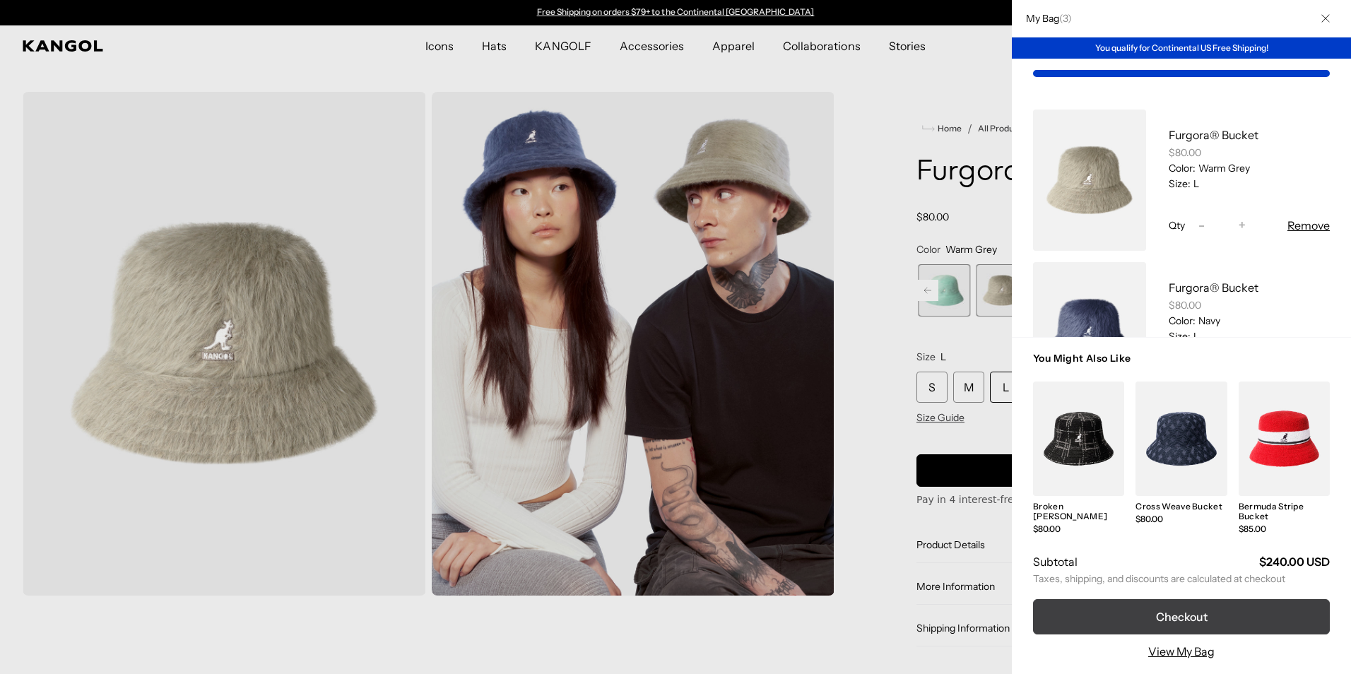
click at [1193, 622] on button "Checkout" at bounding box center [1181, 616] width 297 height 35
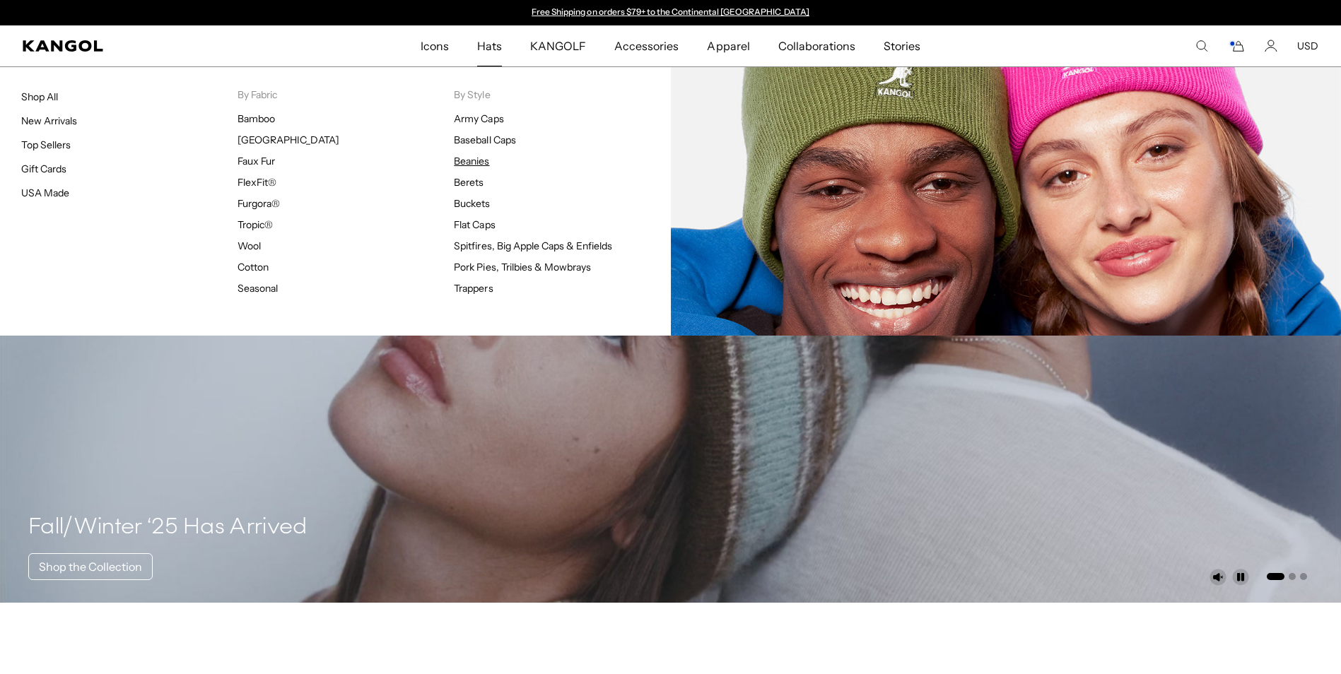
click at [468, 160] on link "Beanies" at bounding box center [471, 161] width 35 height 13
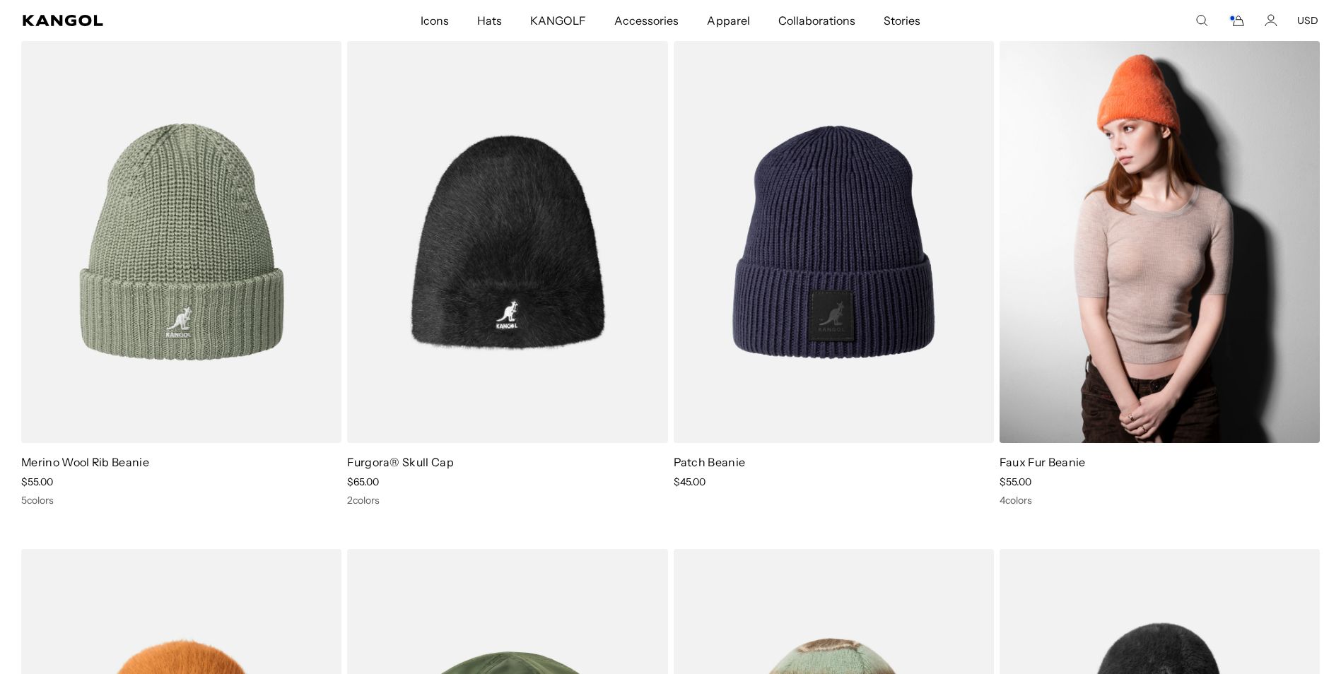
click at [1192, 273] on img at bounding box center [1159, 242] width 320 height 402
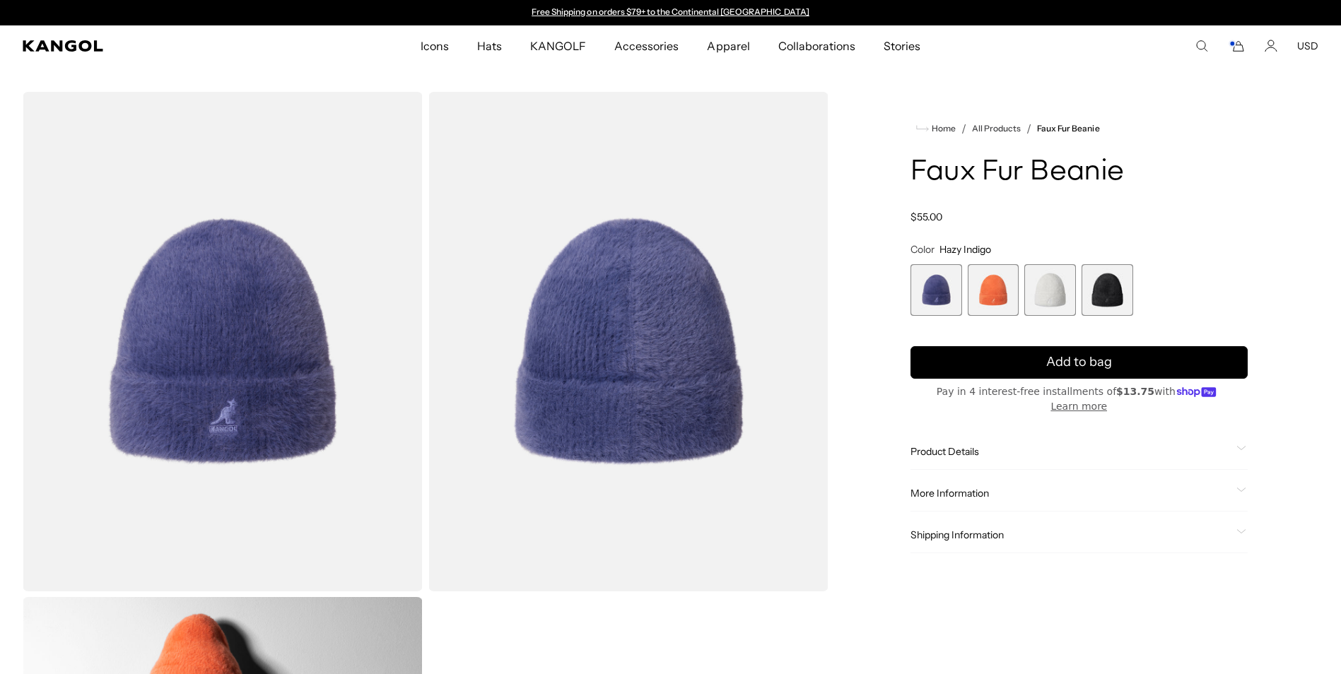
click at [992, 293] on span "2 of 4" at bounding box center [994, 290] width 52 height 52
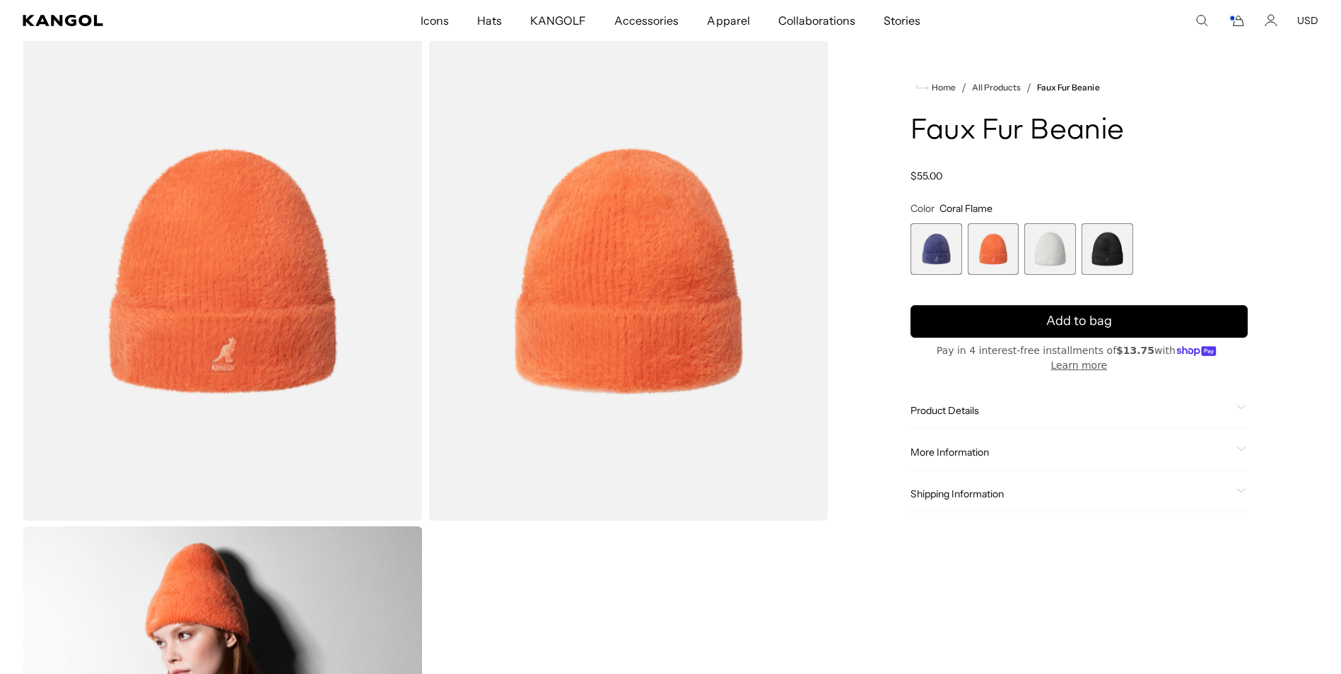
scroll to position [0, 291]
click at [1061, 265] on span "3 of 4" at bounding box center [1050, 249] width 52 height 52
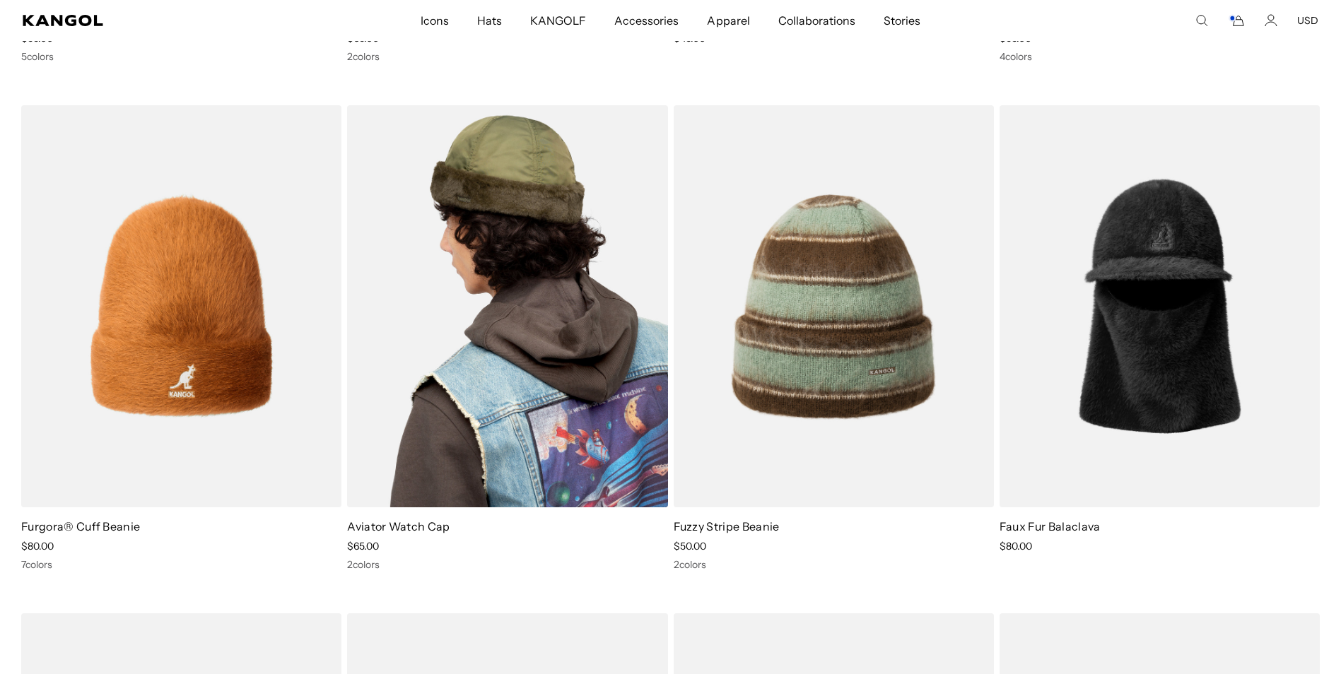
scroll to position [0, 291]
click at [512, 271] on img at bounding box center [507, 306] width 320 height 402
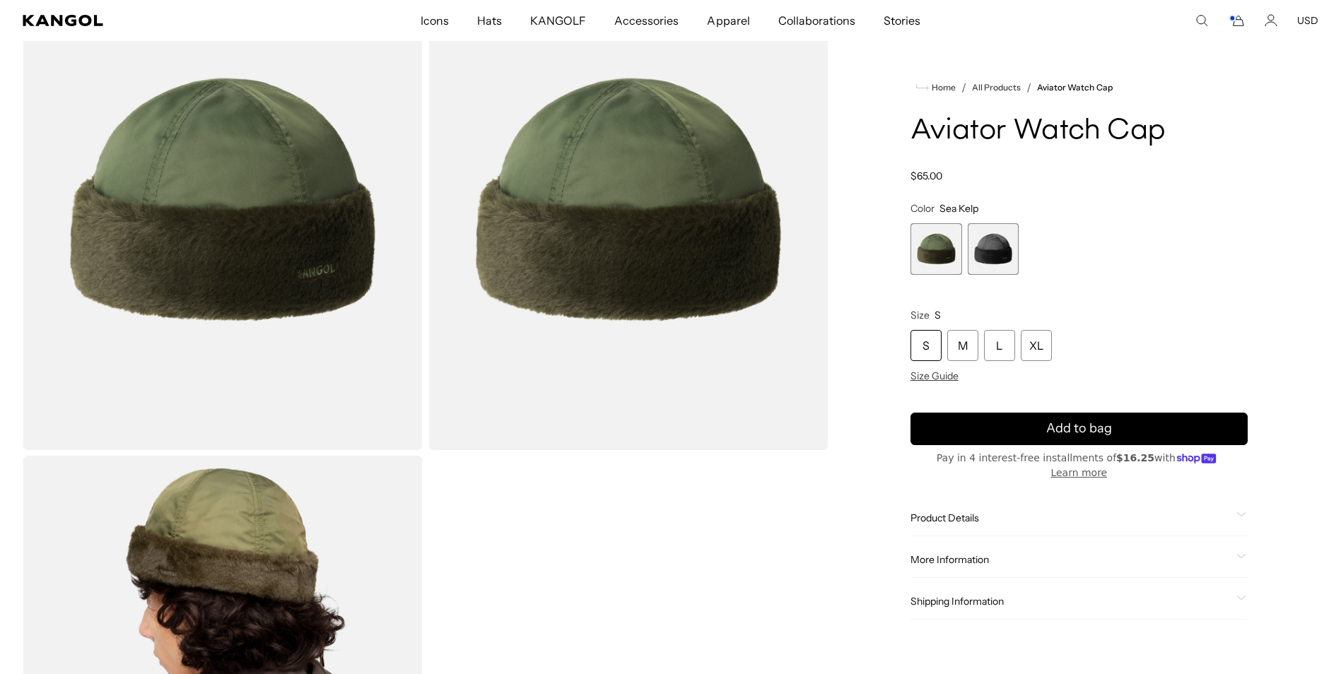
click at [981, 235] on span "2 of 2" at bounding box center [994, 249] width 52 height 52
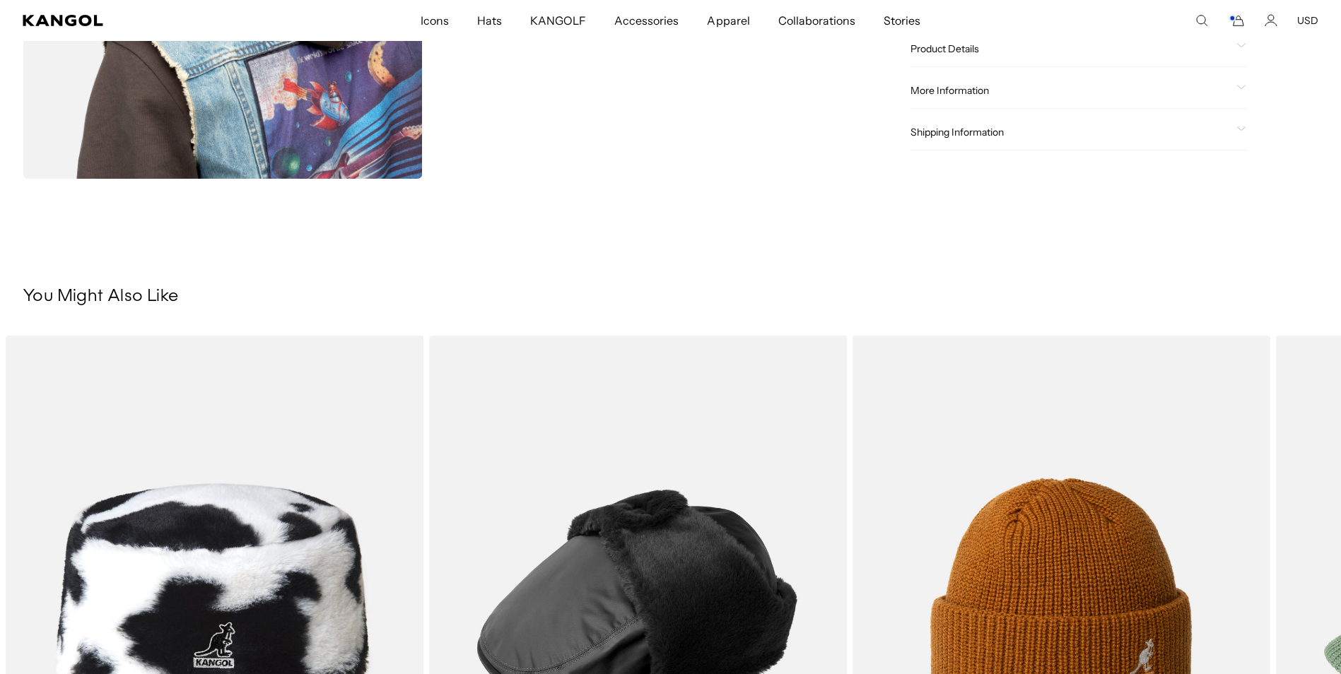
scroll to position [636, 0]
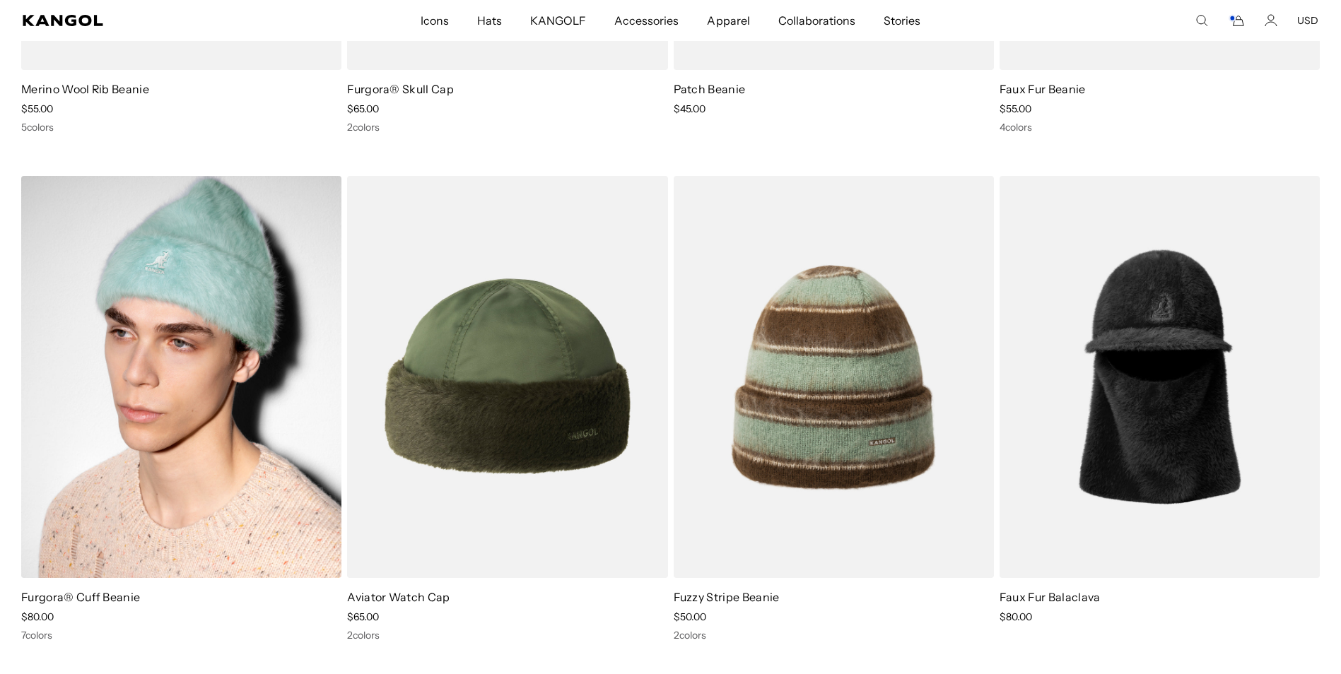
scroll to position [0, 291]
click at [182, 390] on img at bounding box center [181, 377] width 320 height 402
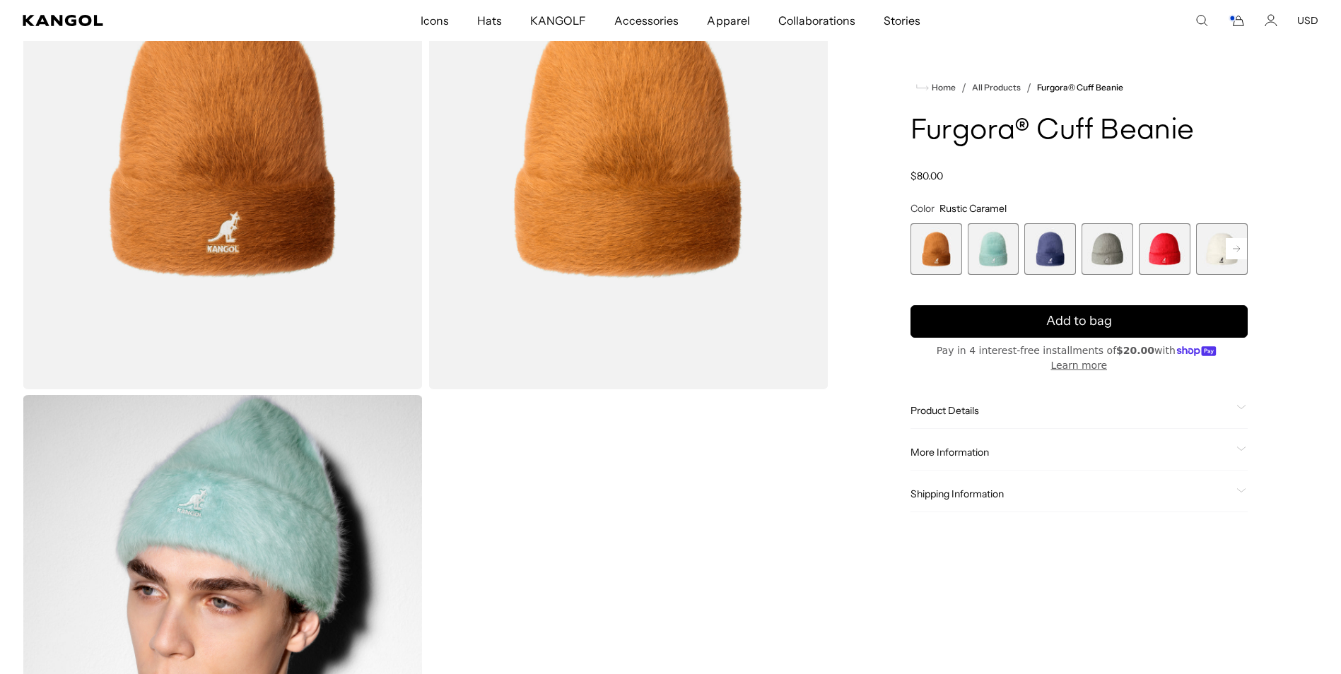
scroll to position [71, 0]
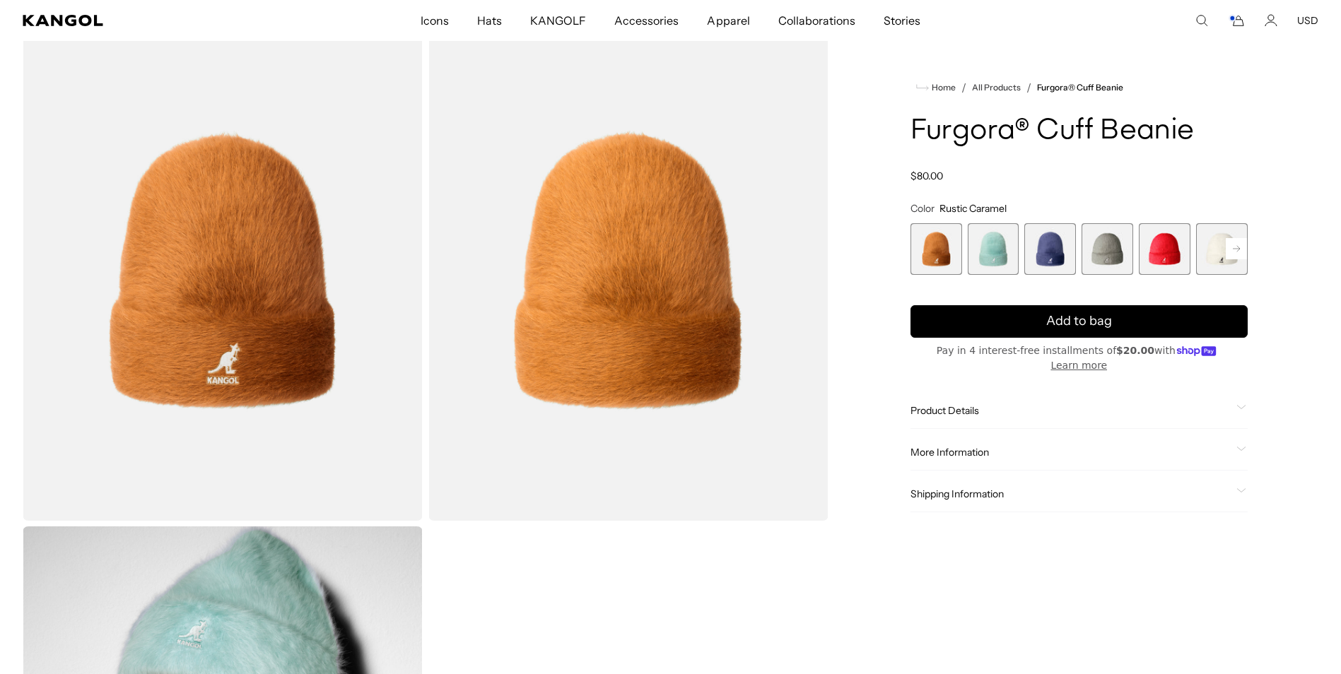
click at [1238, 252] on rect at bounding box center [1236, 248] width 21 height 21
click at [1238, 252] on span "7 of 7" at bounding box center [1222, 249] width 52 height 52
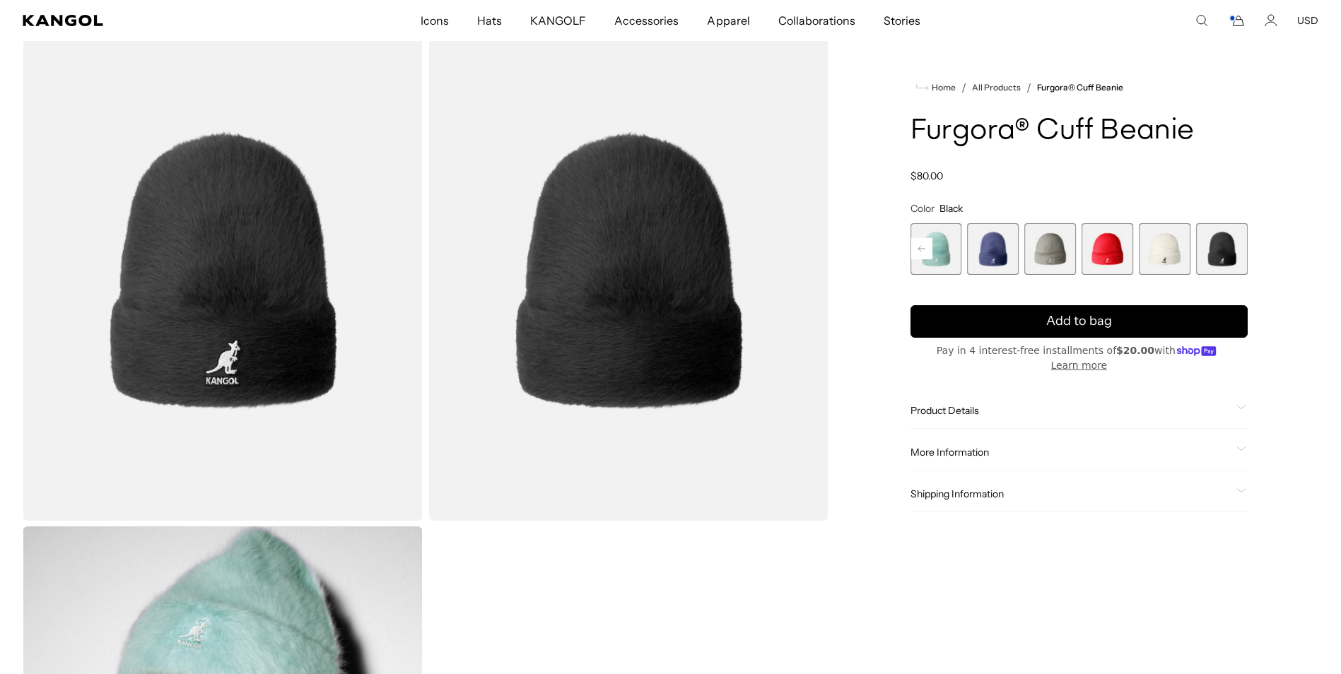
click at [918, 248] on rect at bounding box center [921, 248] width 21 height 21
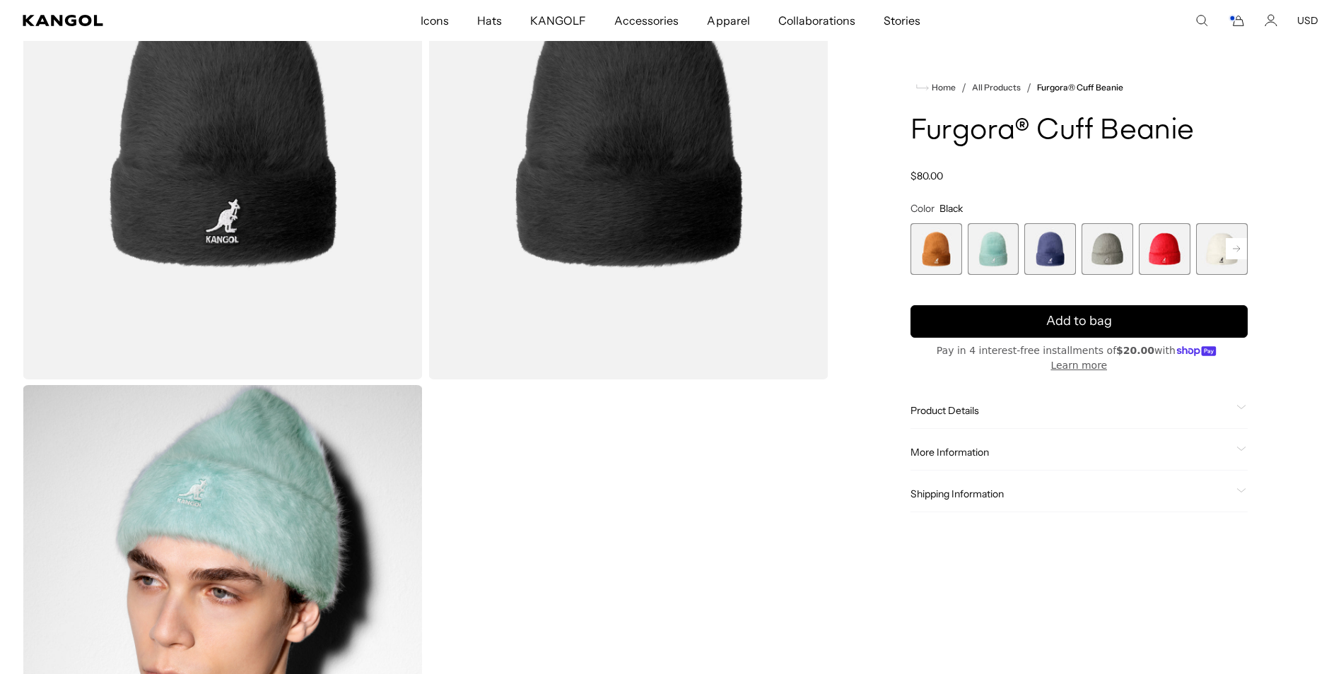
click at [937, 254] on span "1 of 7" at bounding box center [936, 249] width 52 height 52
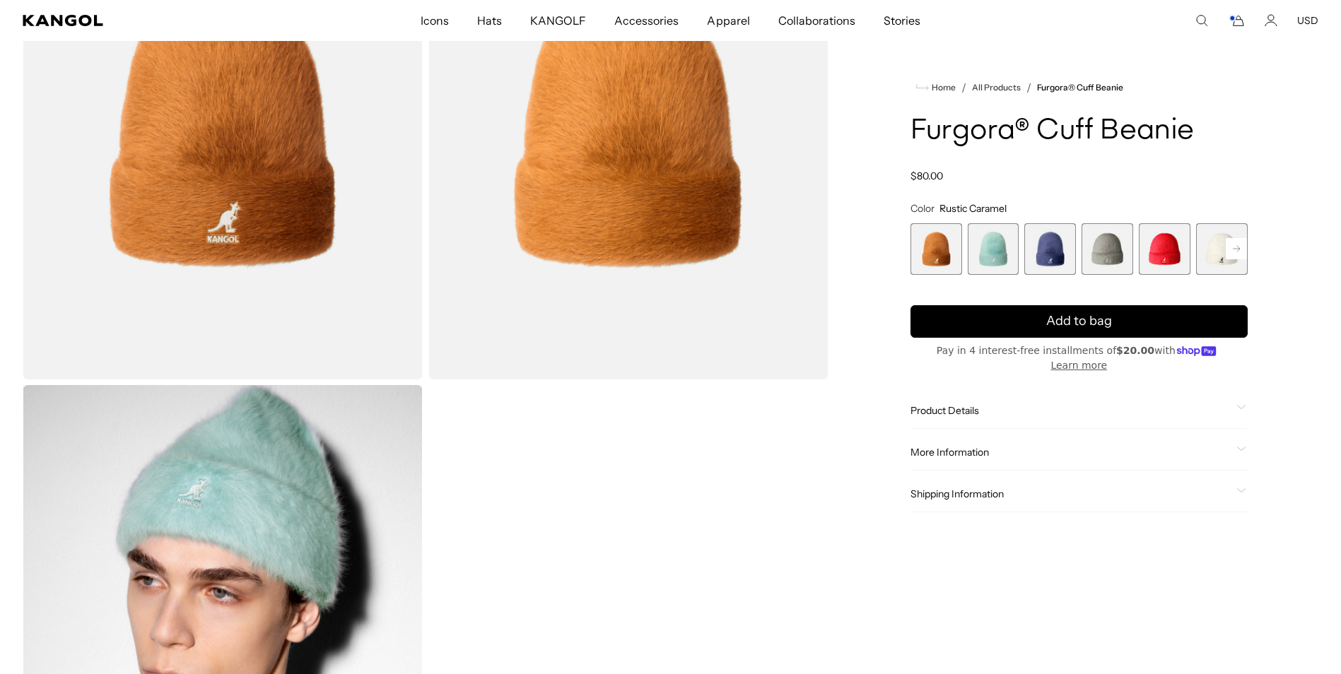
scroll to position [0, 291]
click at [1239, 247] on rect at bounding box center [1236, 248] width 21 height 21
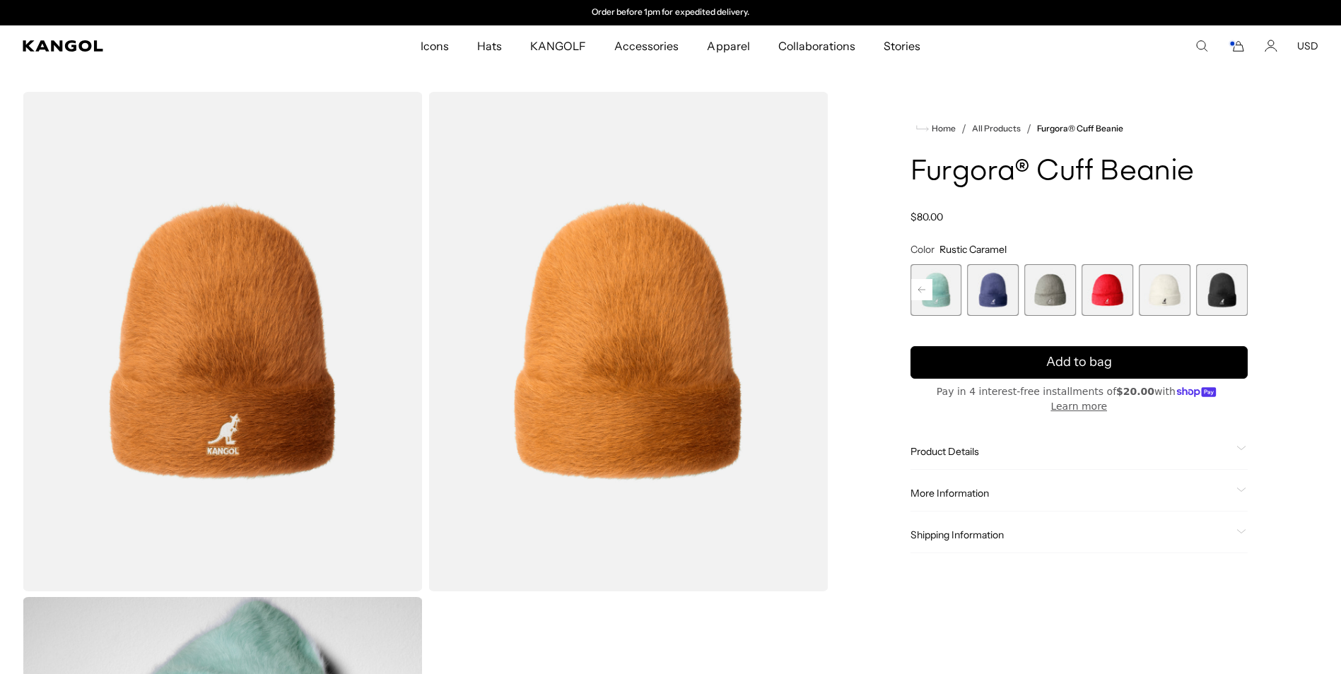
click at [1235, 42] on rect "Cart" at bounding box center [1232, 44] width 6 height 6
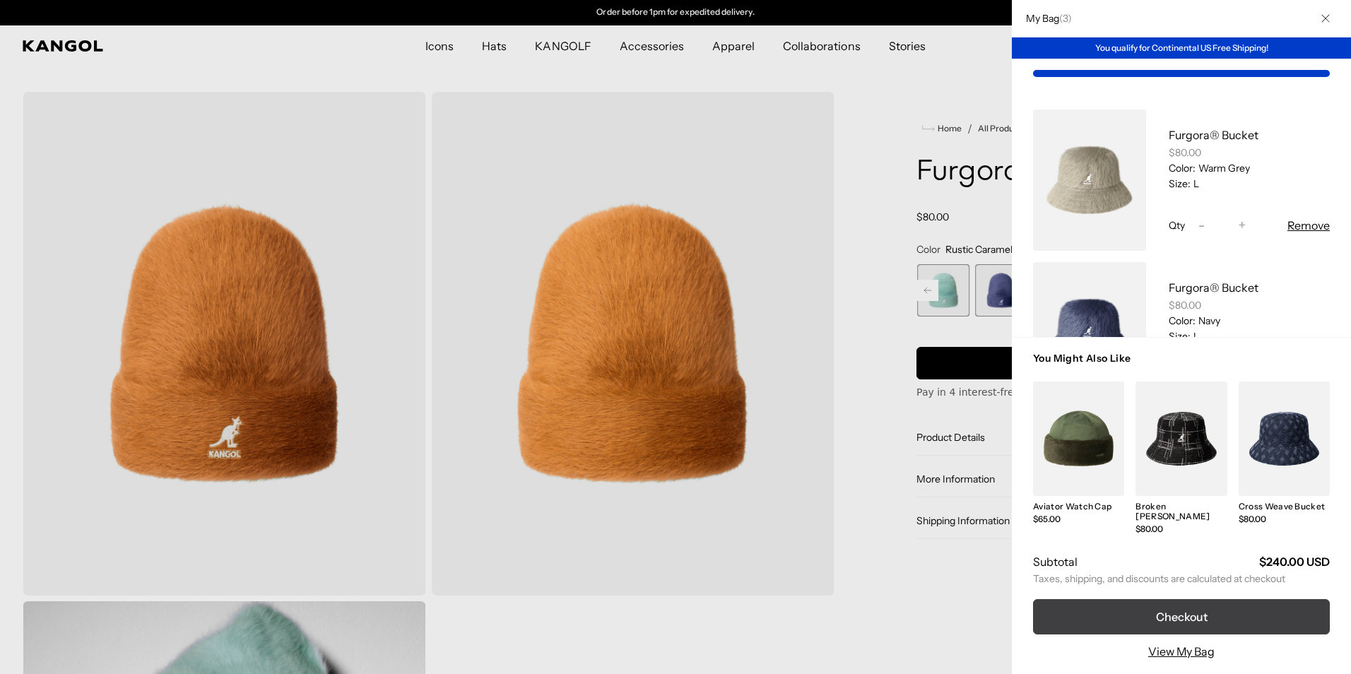
click at [1189, 609] on button "Checkout" at bounding box center [1181, 616] width 297 height 35
